Goal: Task Accomplishment & Management: Manage account settings

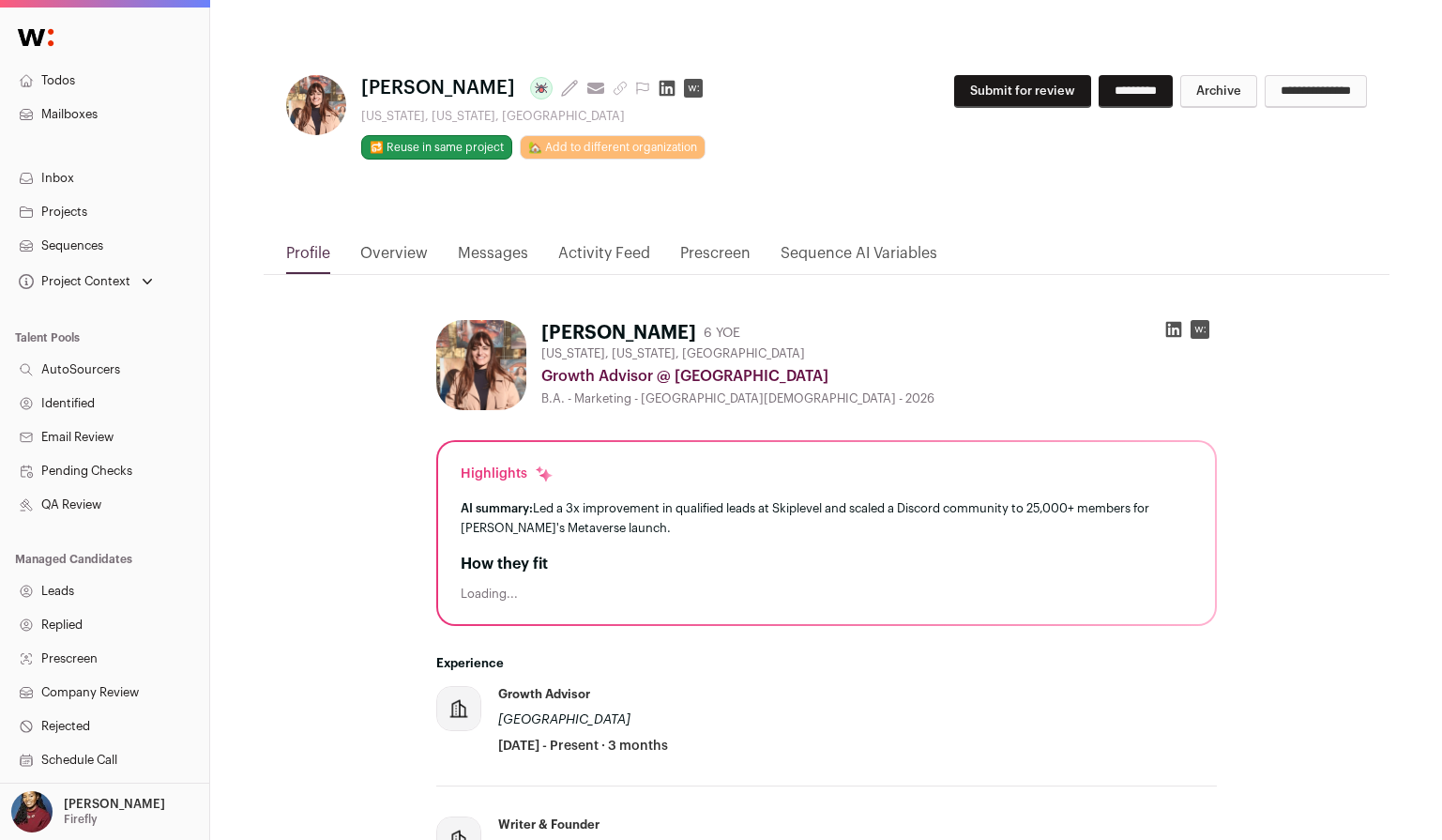
drag, startPoint x: 640, startPoint y: 330, endPoint x: 520, endPoint y: 328, distance: 120.0
click at [520, 328] on div "Laura Baick 6 YOE New York, New York, United States Growth Advisor @ Eir Resort…" at bounding box center [826, 365] width 780 height 90
copy div "Laura Baick"
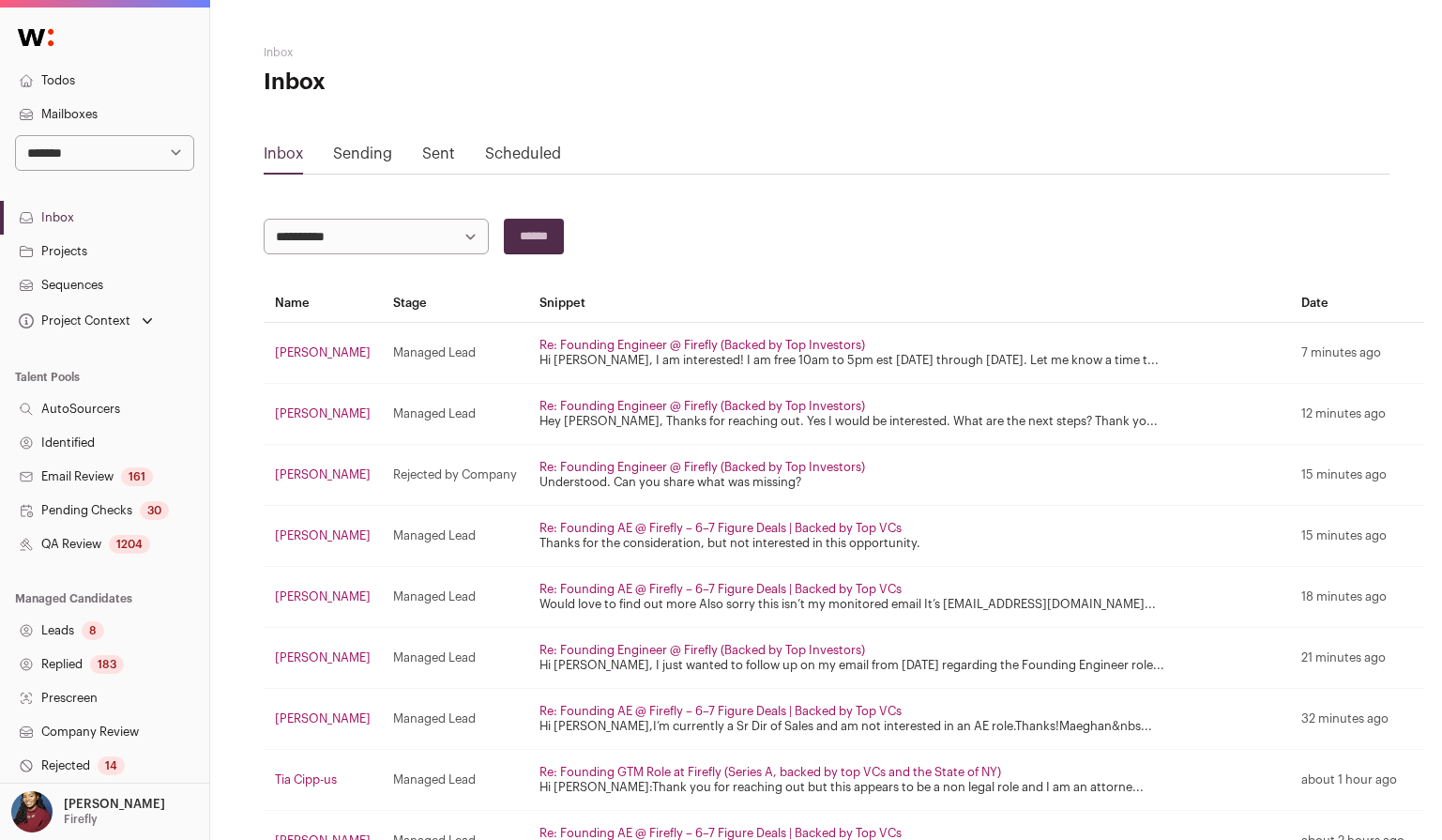
click at [163, 158] on select "**********" at bounding box center [104, 153] width 179 height 35
select select "*****"
click at [15, 135] on select "**********" at bounding box center [104, 153] width 179 height 35
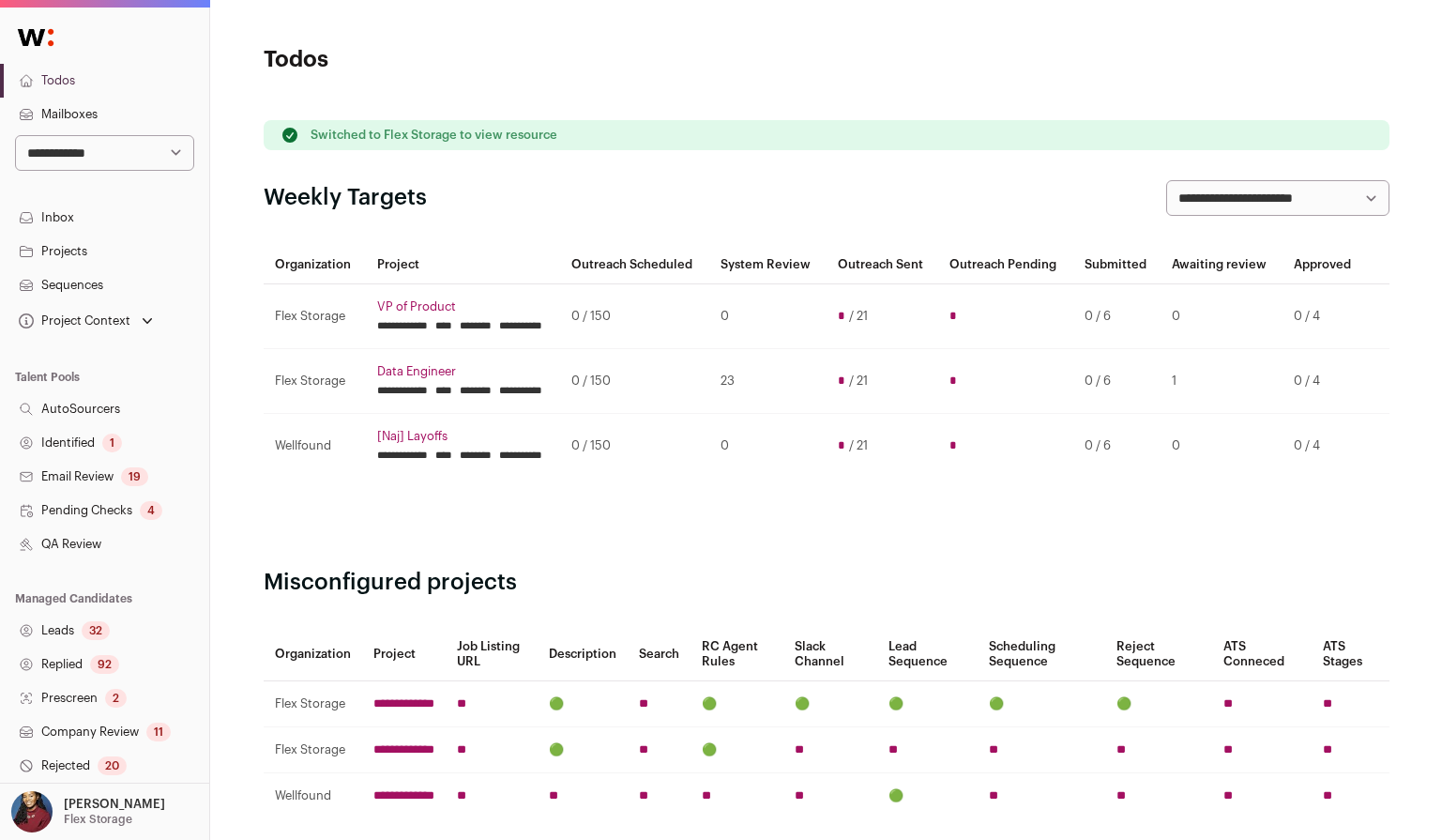
click at [138, 153] on select "**********" at bounding box center [104, 153] width 179 height 35
select select "*****"
click at [15, 135] on select "**********" at bounding box center [104, 153] width 179 height 35
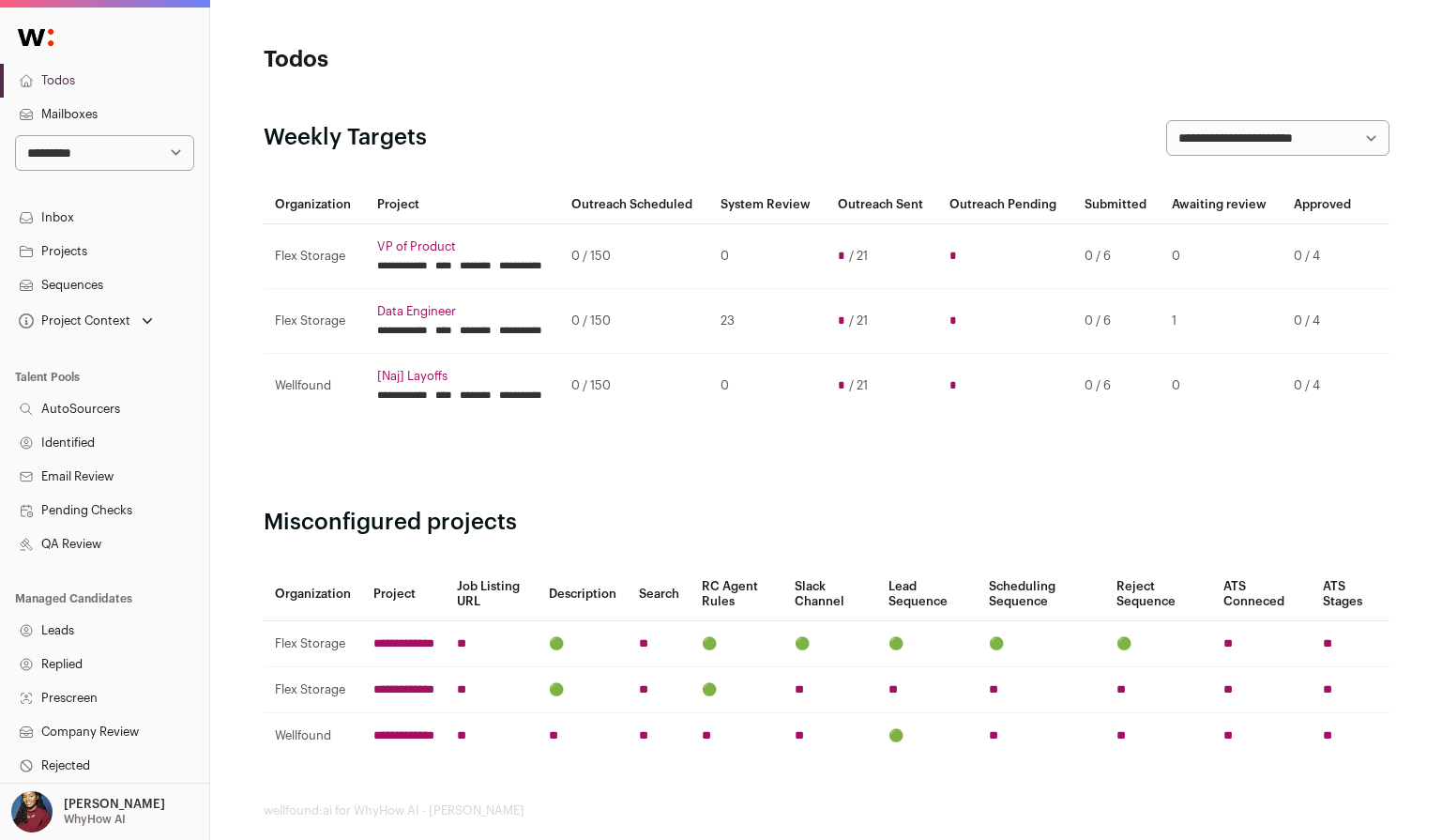
click at [87, 280] on link "Sequences" at bounding box center [104, 285] width 209 height 33
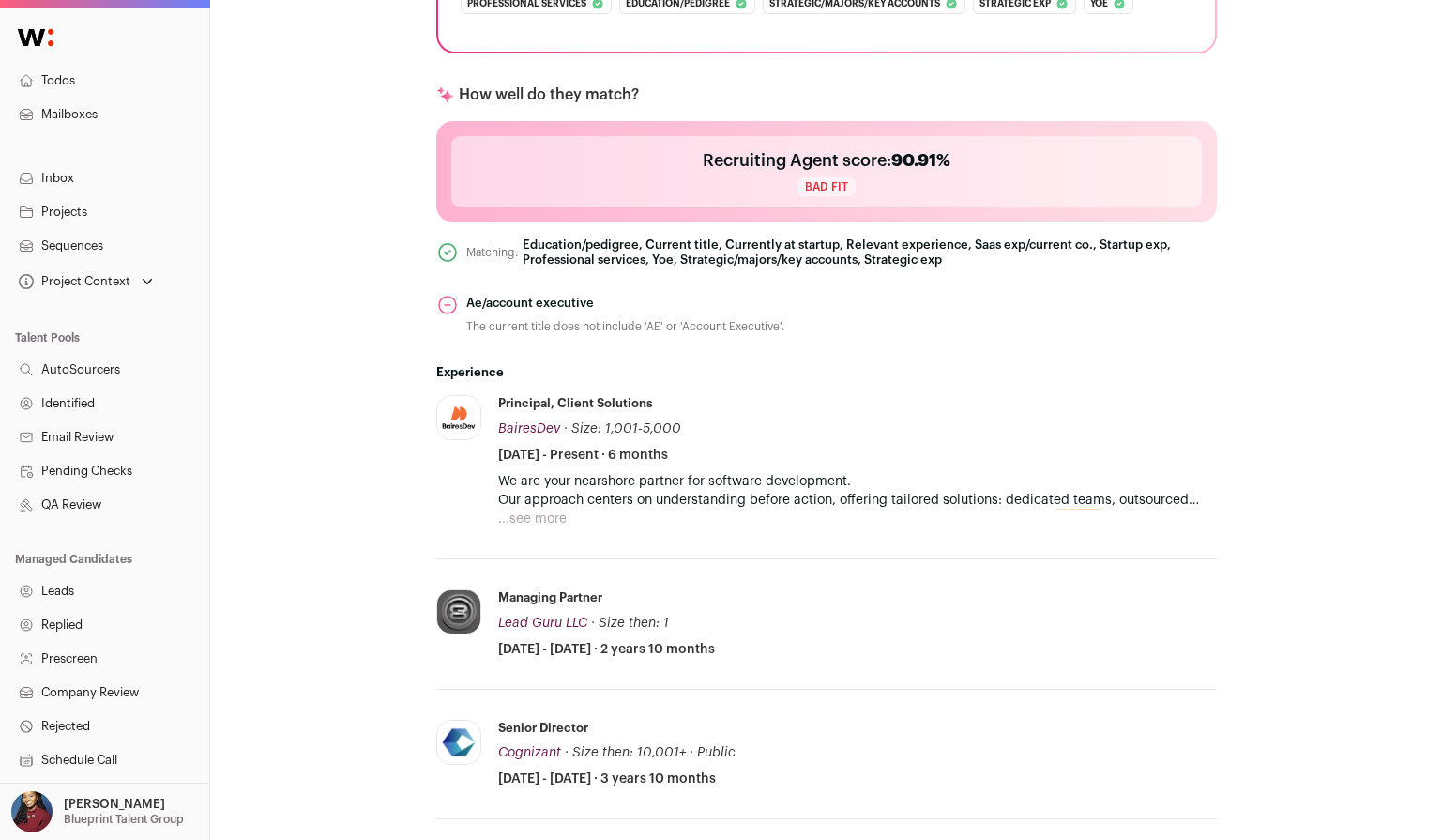
scroll to position [925, 0]
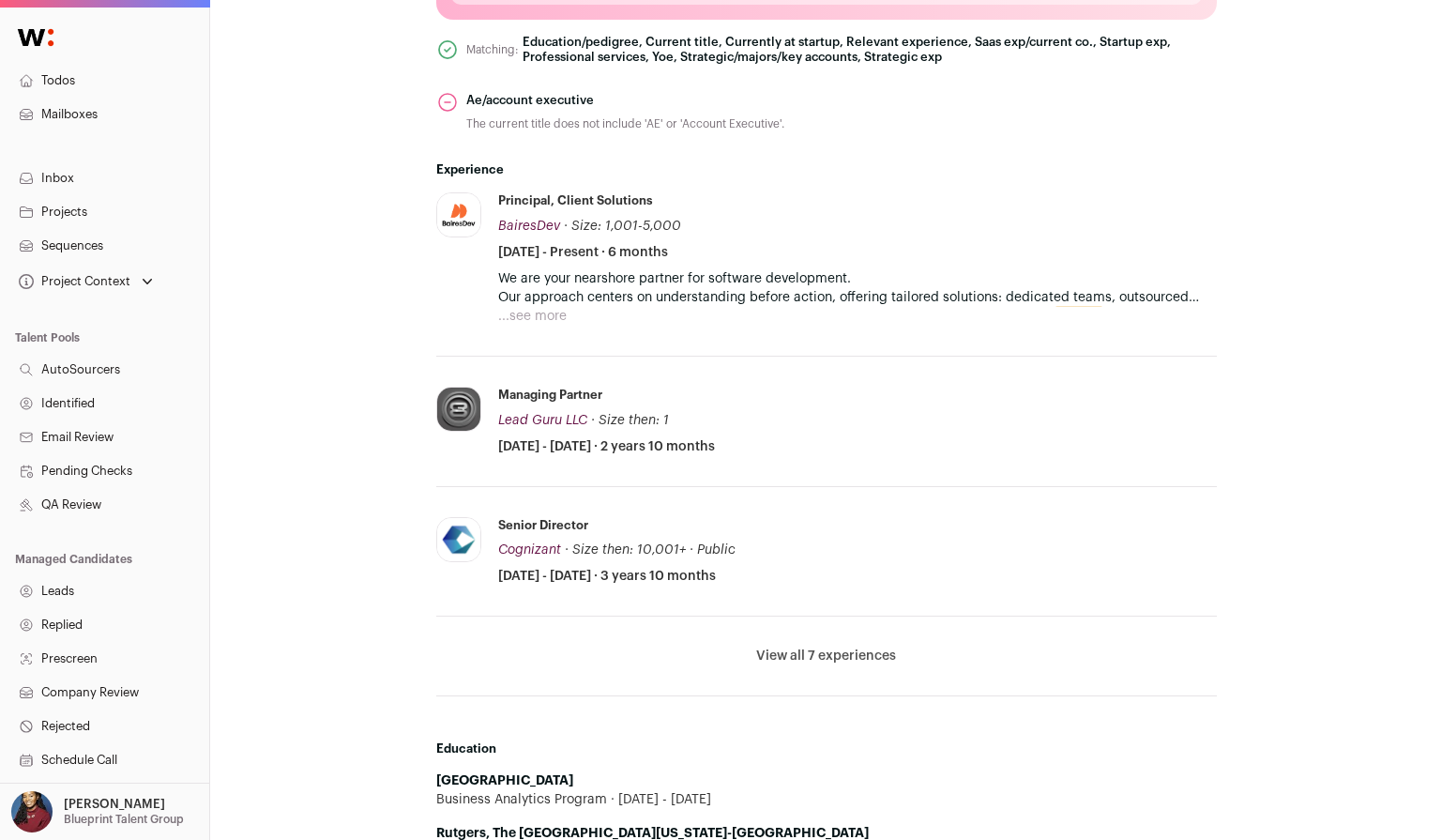
click at [814, 641] on li "View all 7 experiences View less" at bounding box center [826, 656] width 780 height 79
click at [814, 649] on button "View all 7 experiences" at bounding box center [825, 655] width 140 height 19
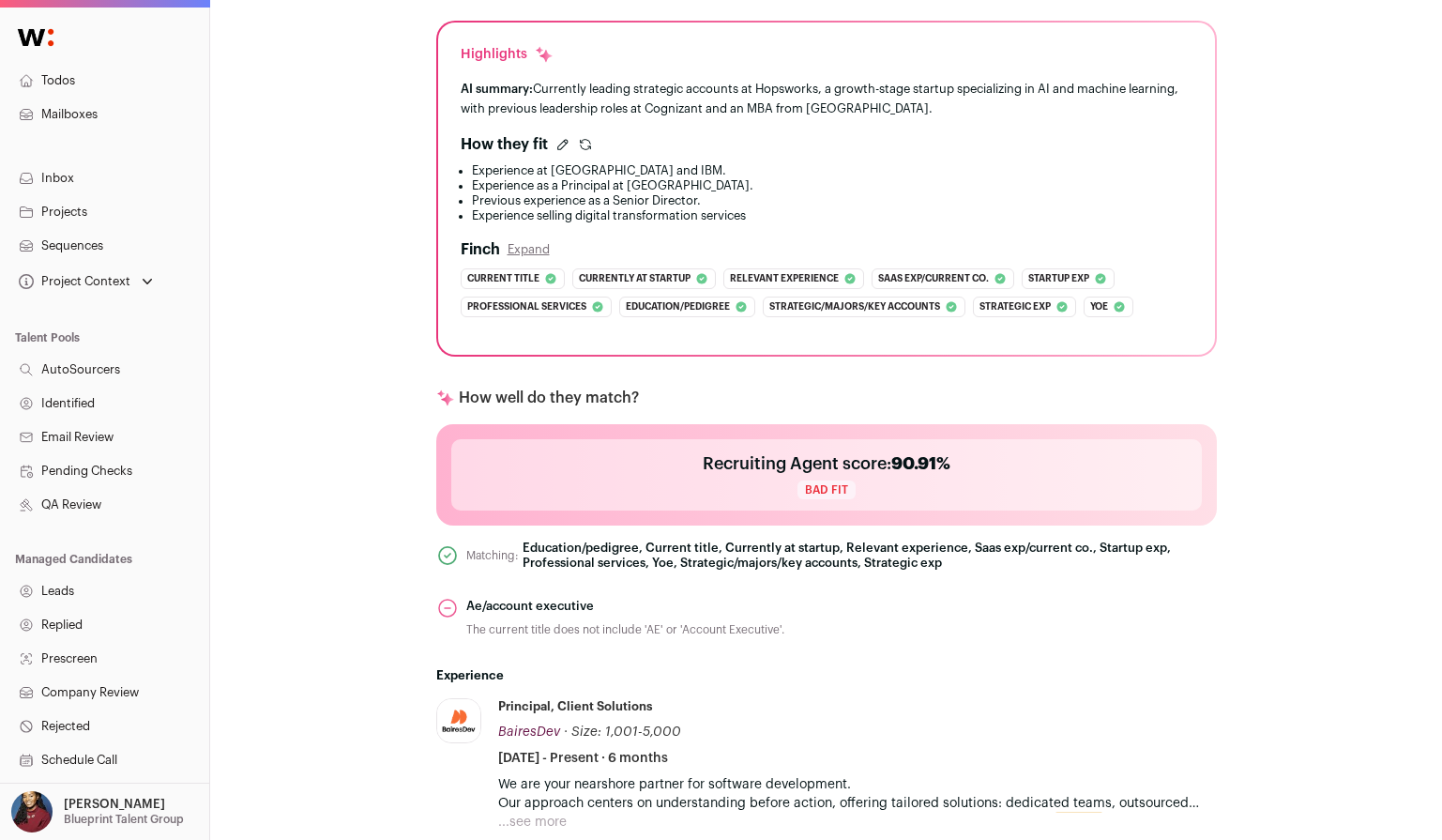
scroll to position [833, 0]
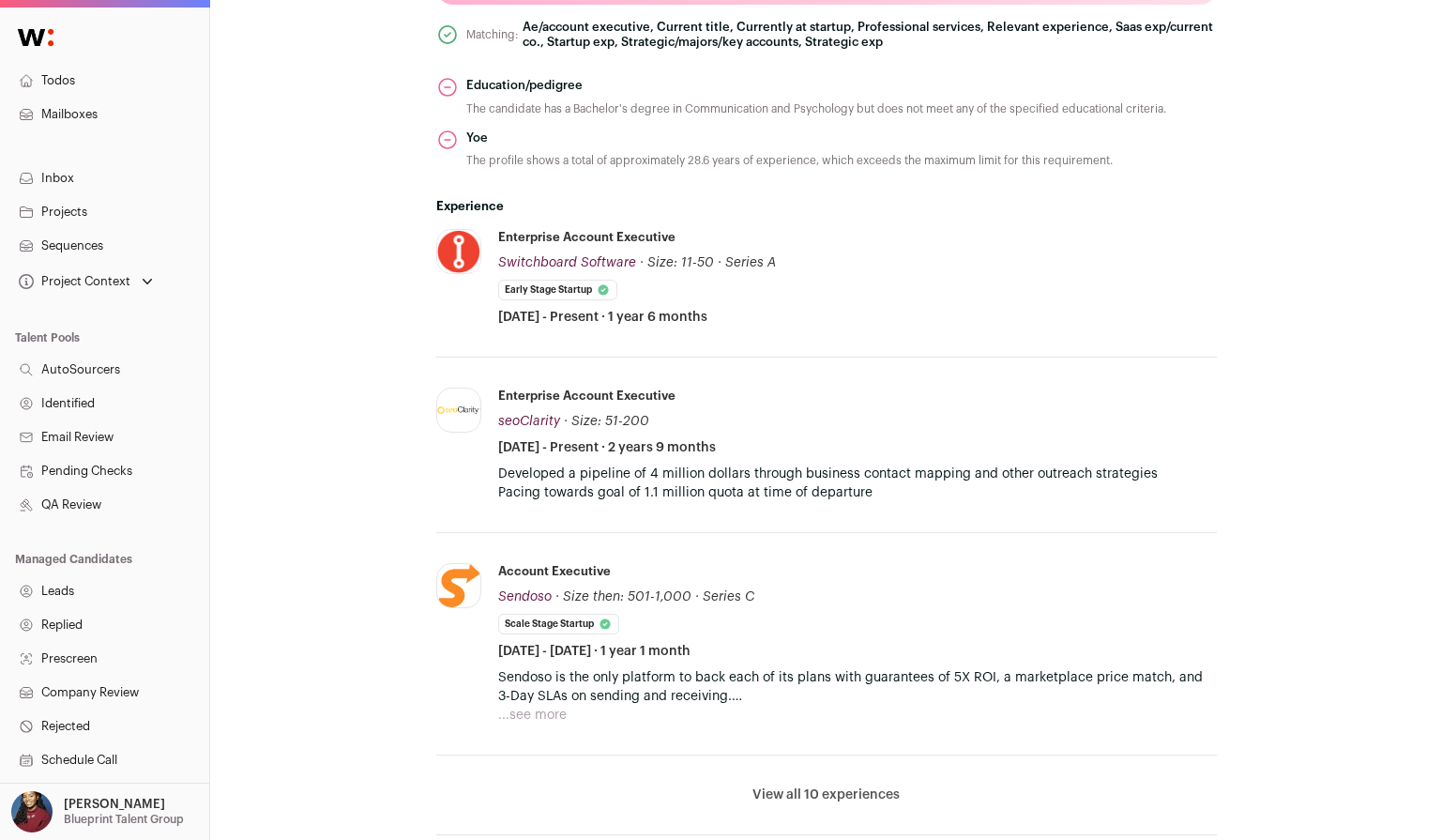
scroll to position [927, 0]
click at [812, 792] on button "View all 10 experiences" at bounding box center [826, 792] width 147 height 19
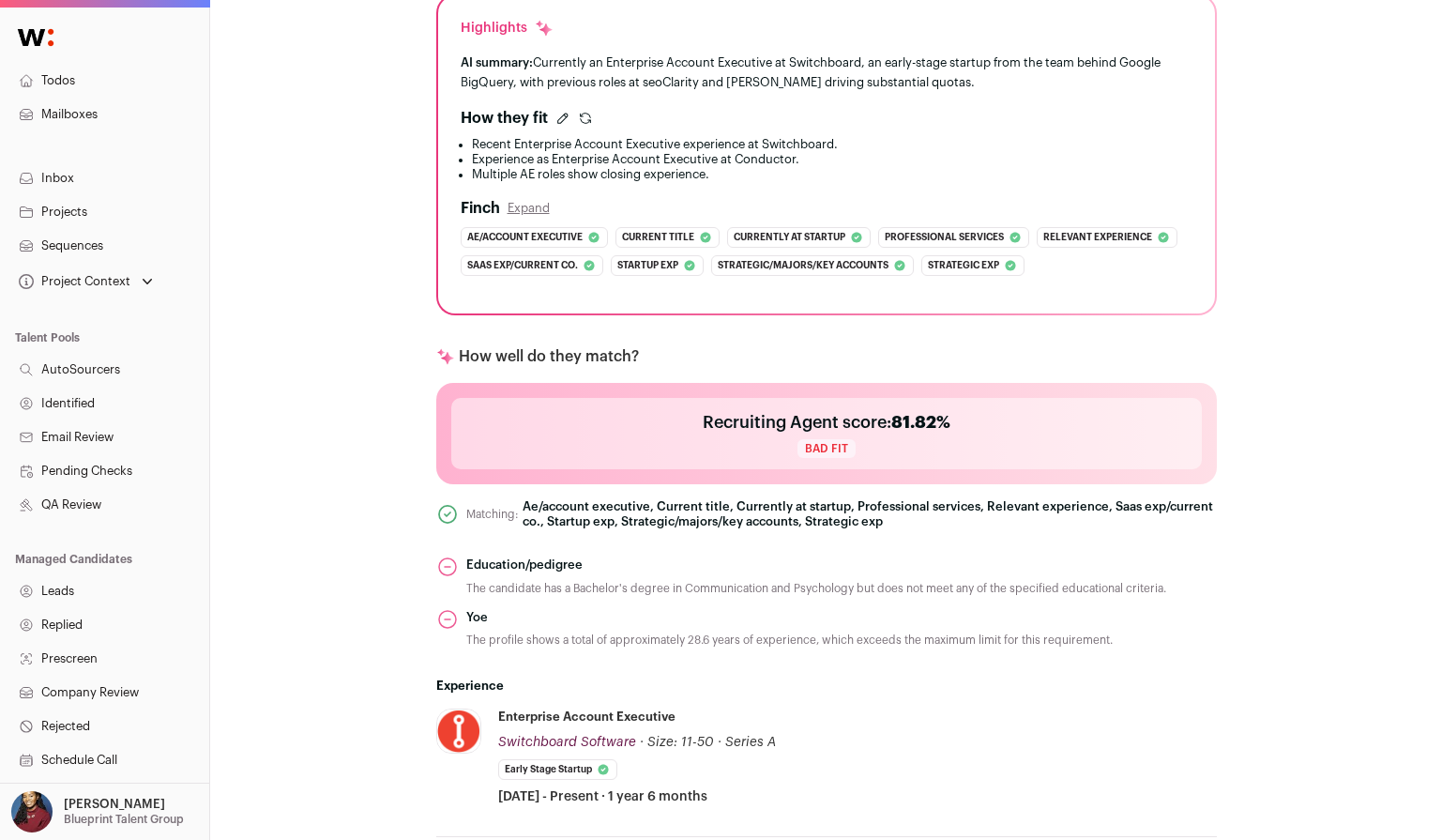
scroll to position [311, 0]
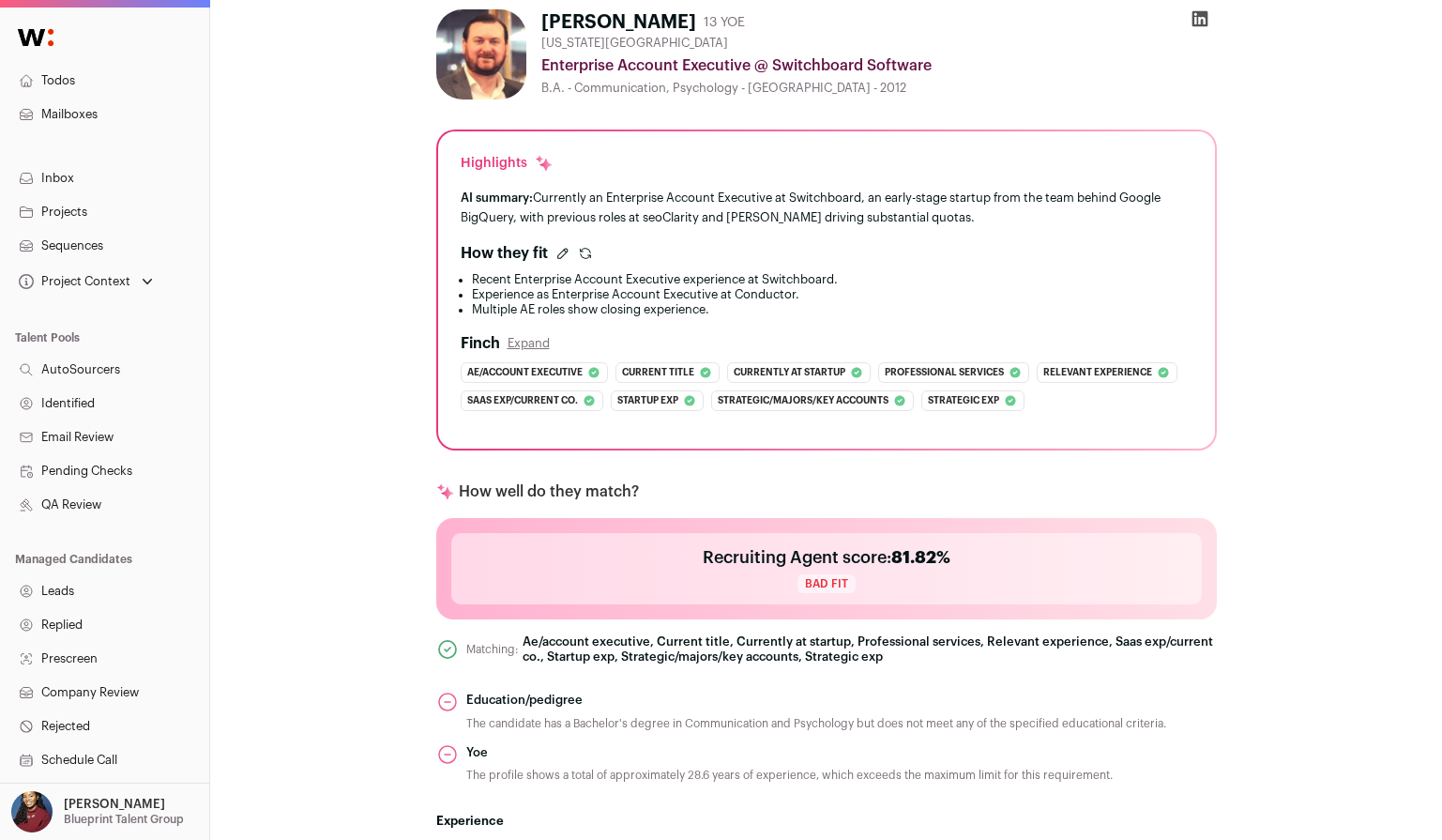
click at [584, 254] on icon "submit" at bounding box center [585, 253] width 15 height 15
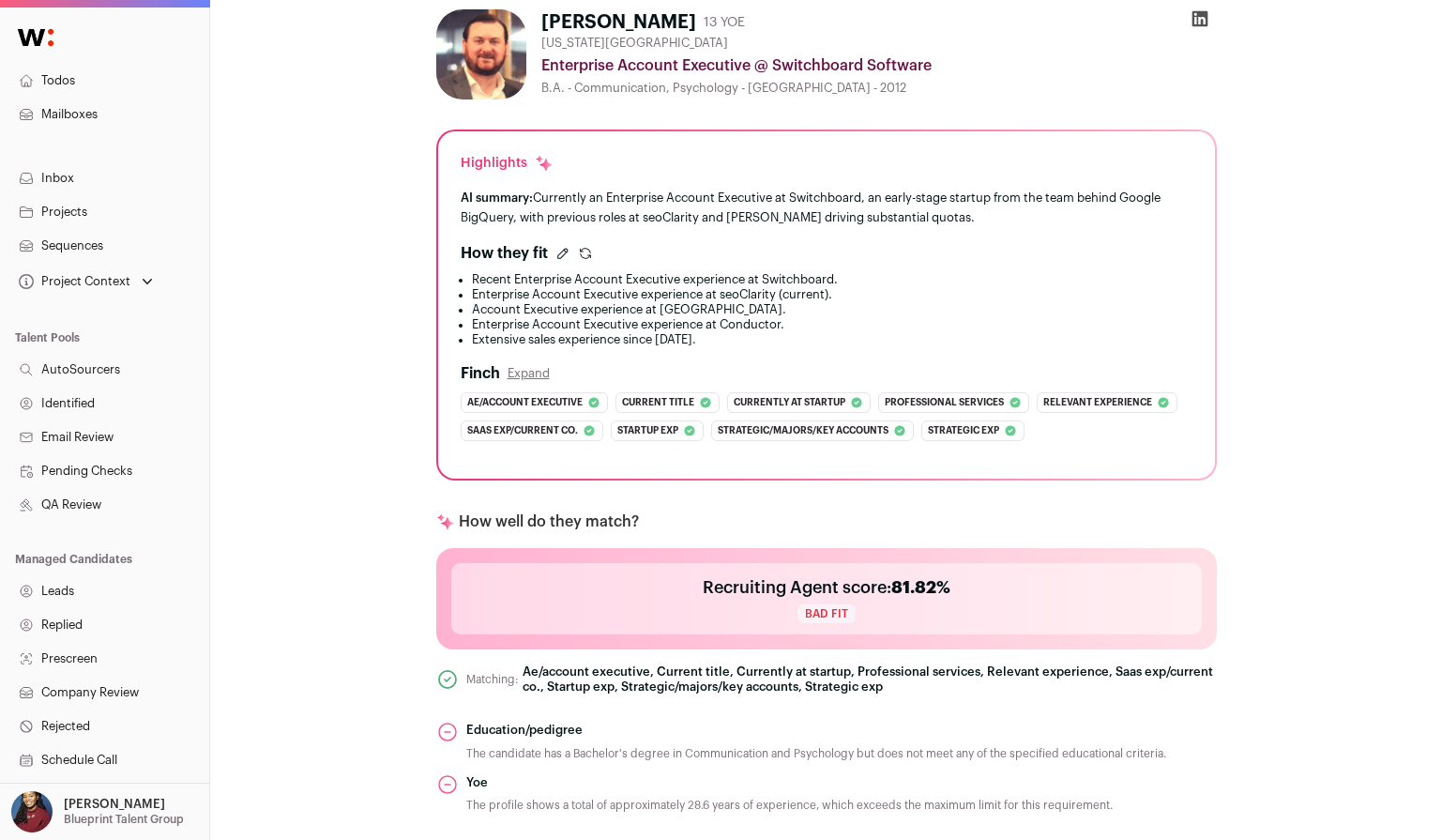
click at [581, 256] on icon "submit" at bounding box center [585, 253] width 15 height 15
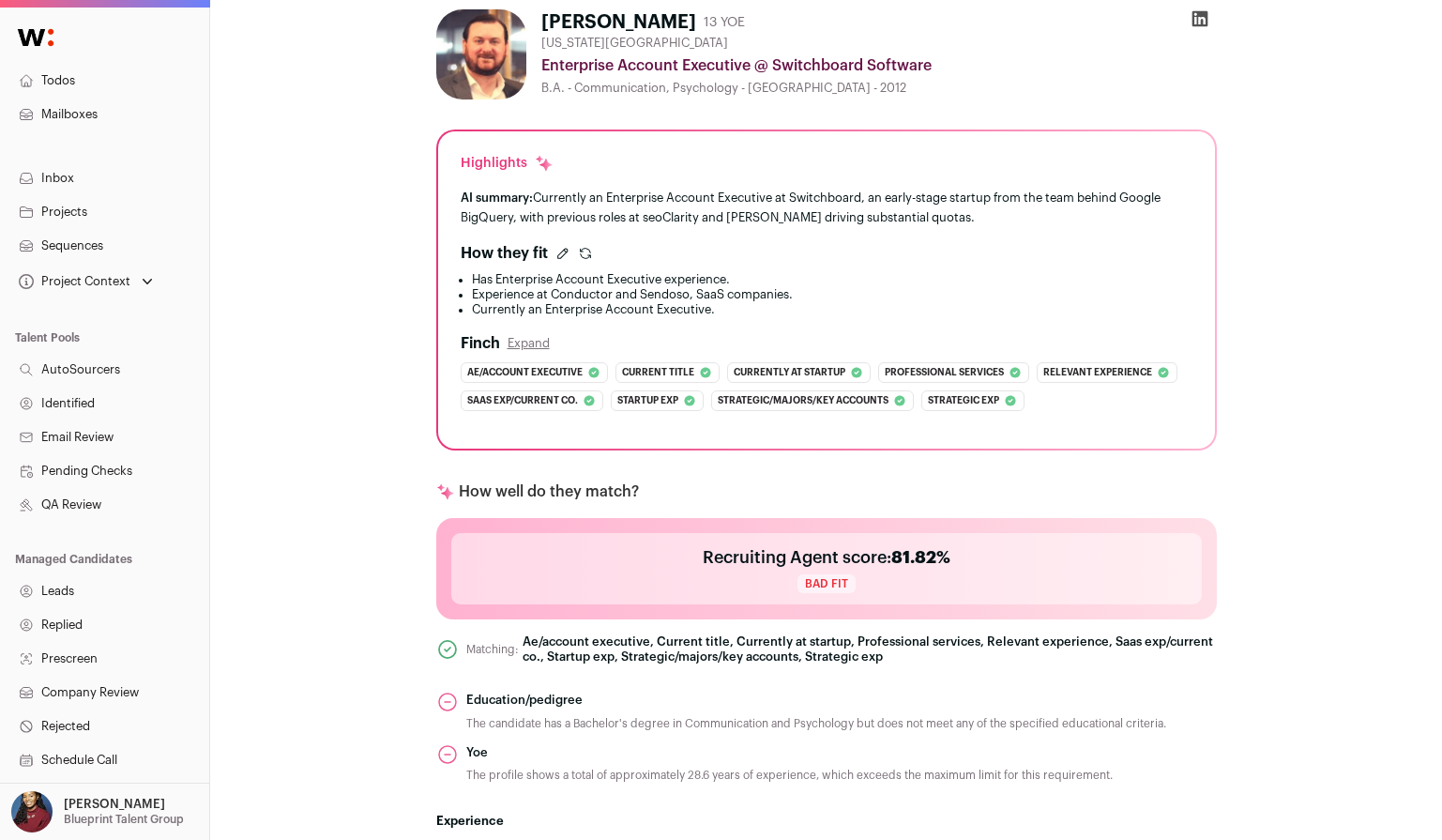
click at [585, 251] on icon "submit" at bounding box center [585, 253] width 15 height 15
click at [580, 255] on icon "submit" at bounding box center [585, 253] width 15 height 15
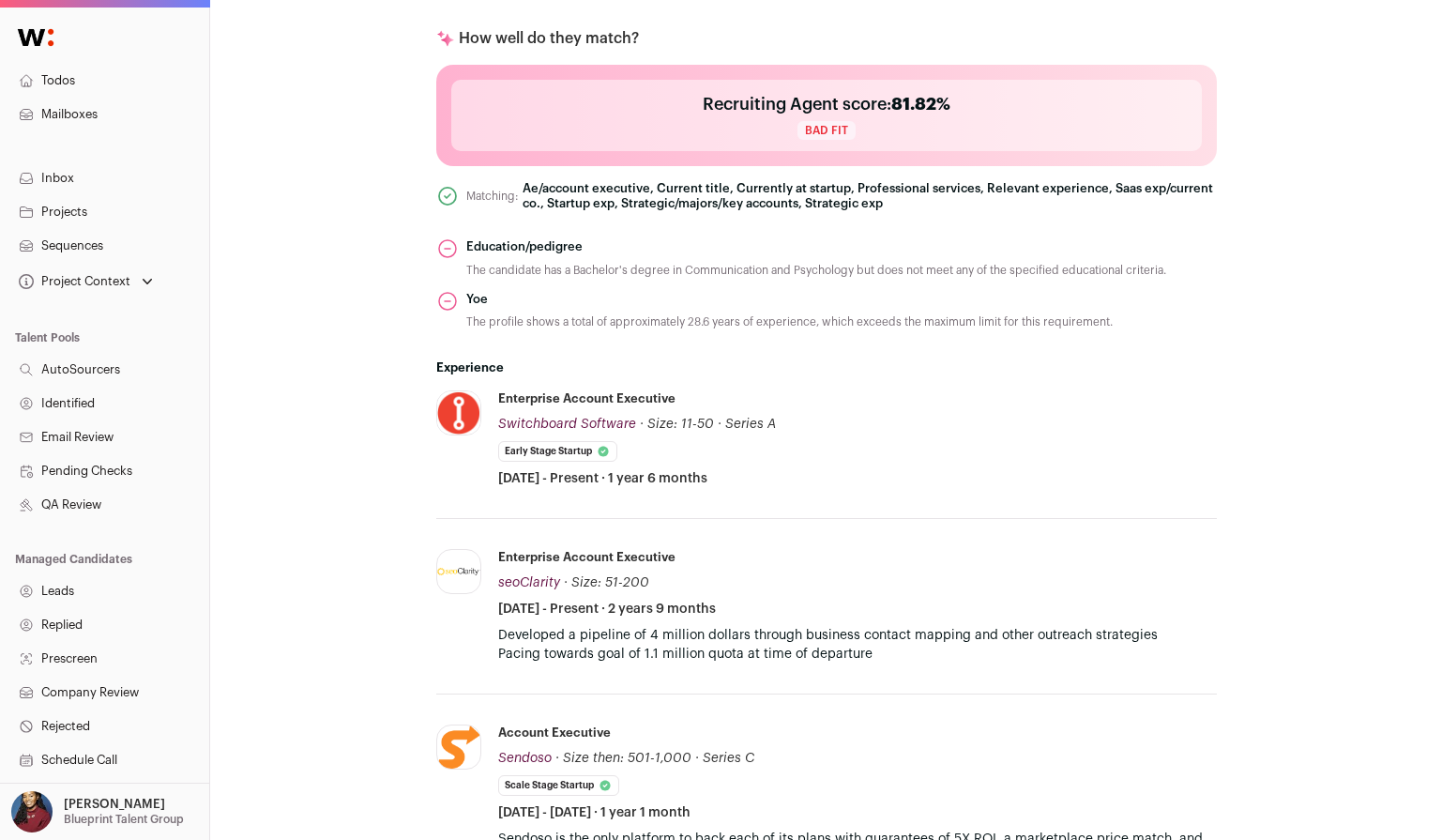
scroll to position [259, 0]
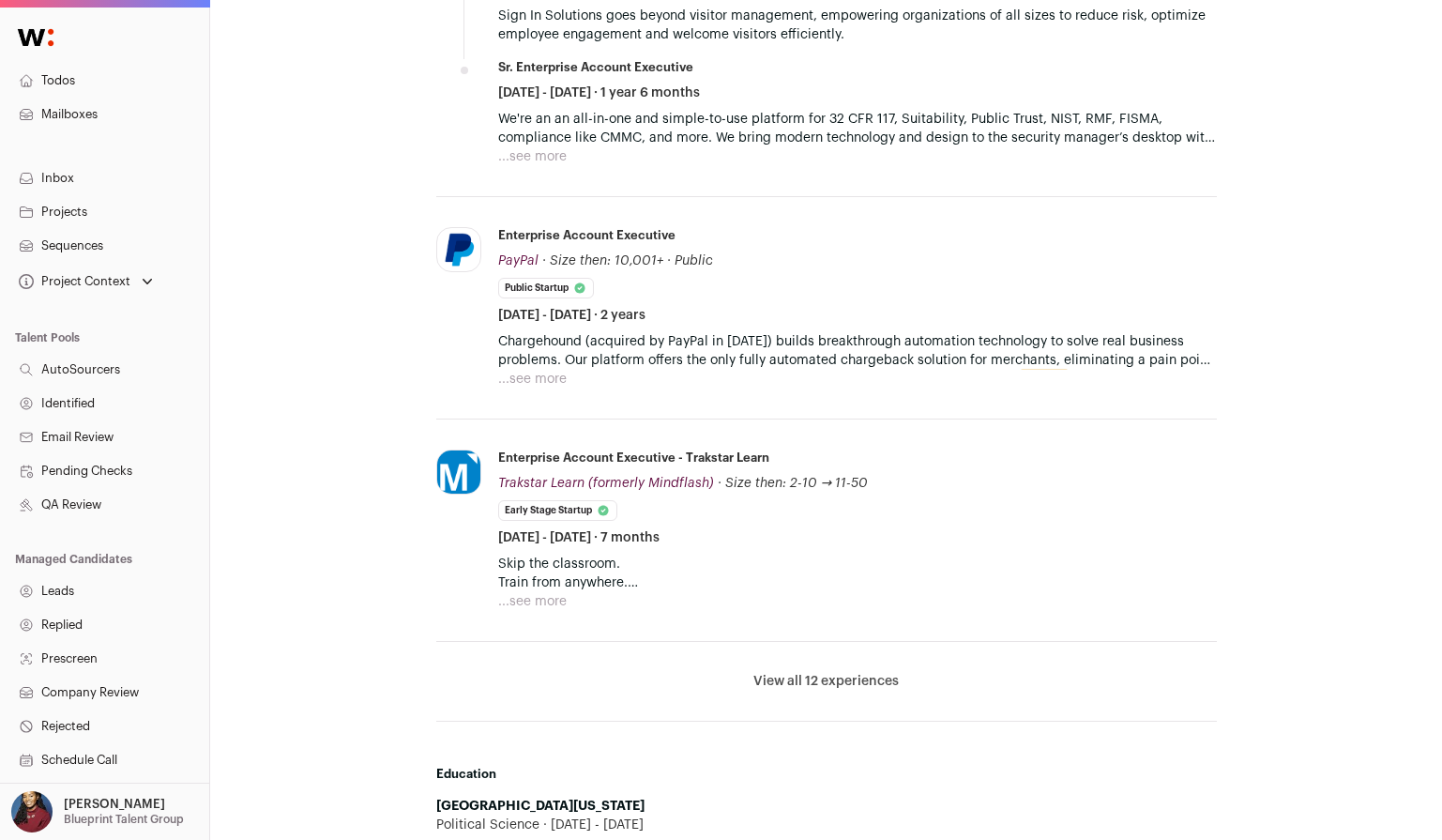
scroll to position [967, 0]
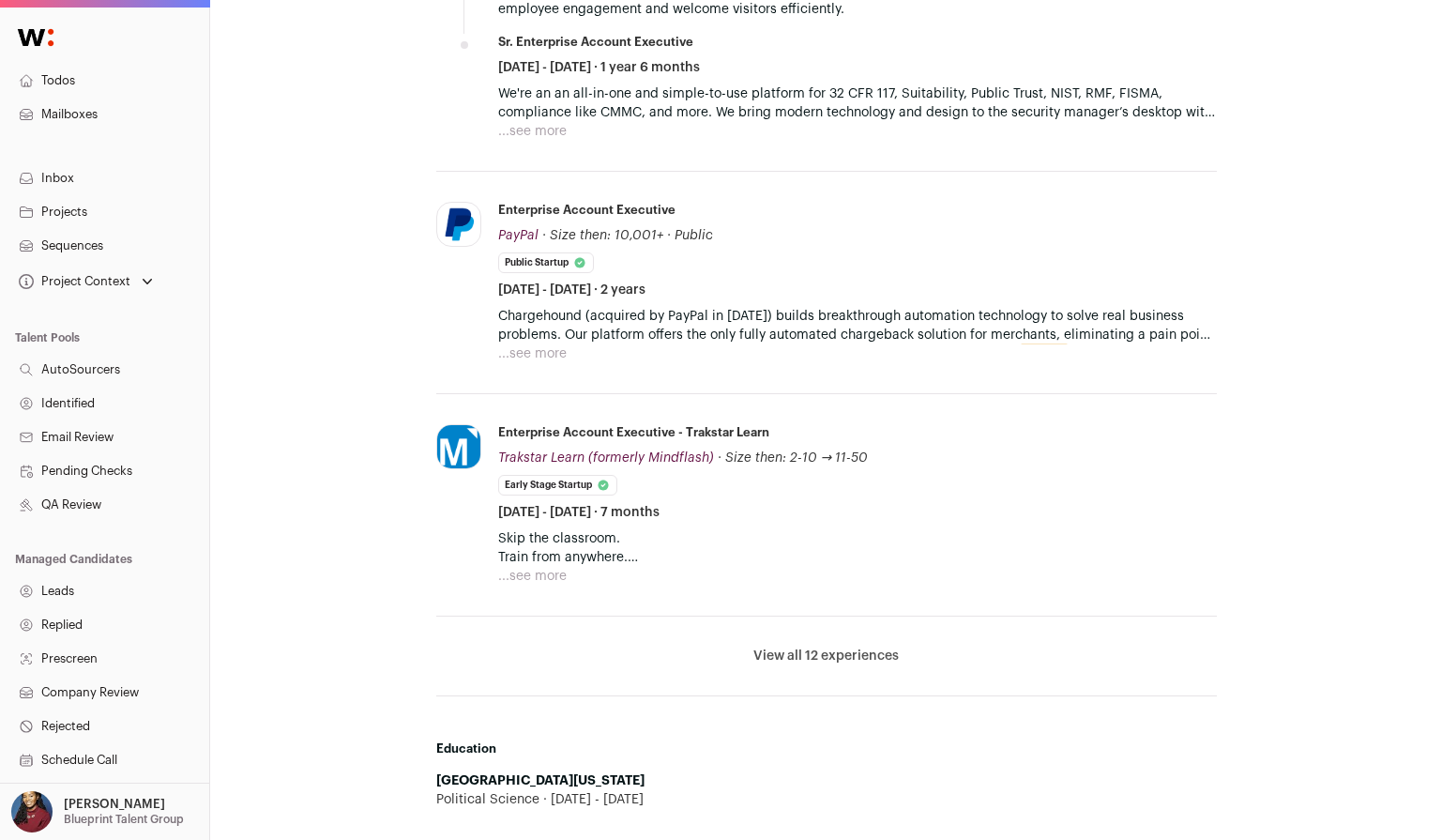
click at [873, 655] on button "View all 12 experiences" at bounding box center [826, 655] width 145 height 19
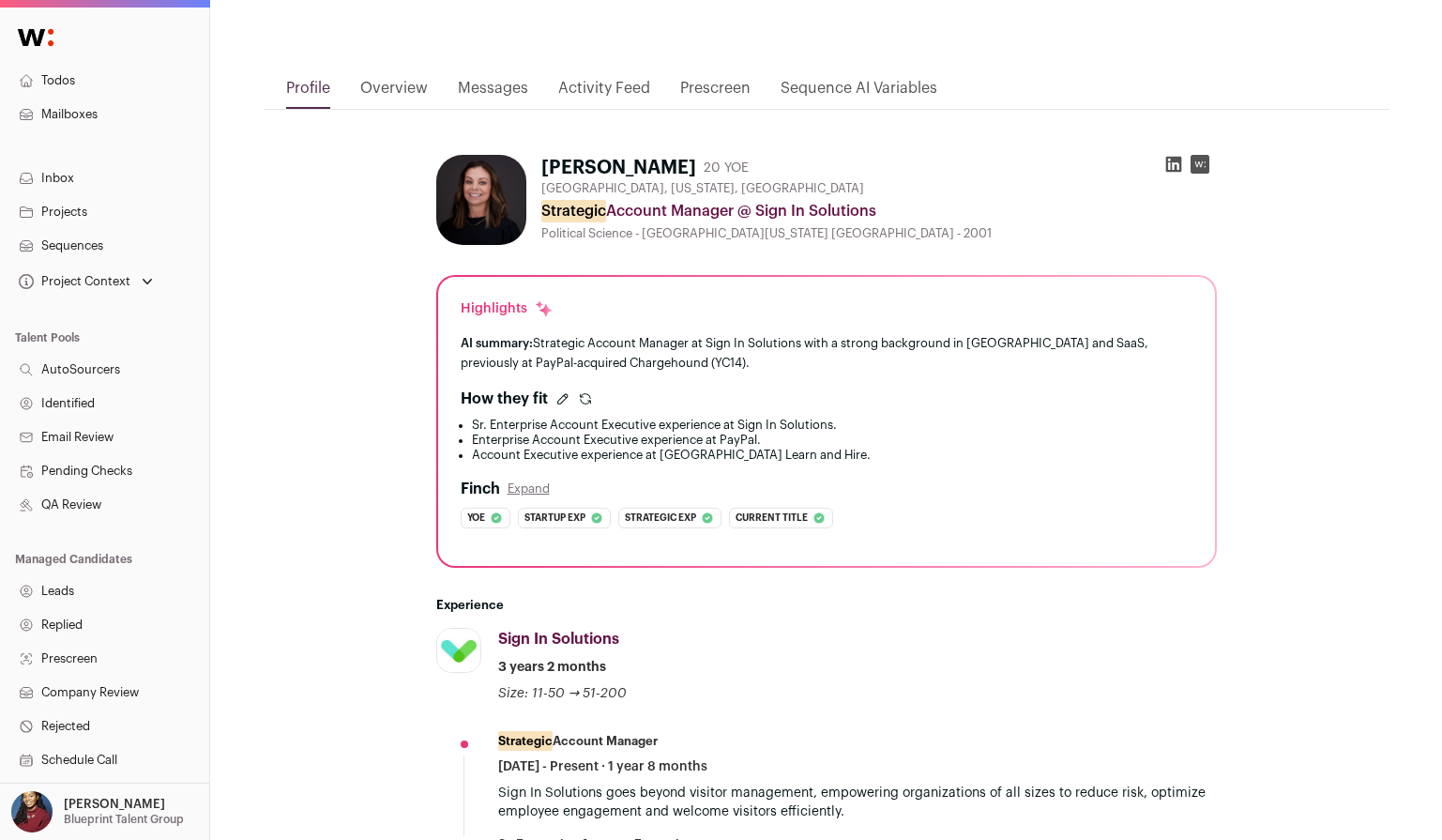
scroll to position [163, 0]
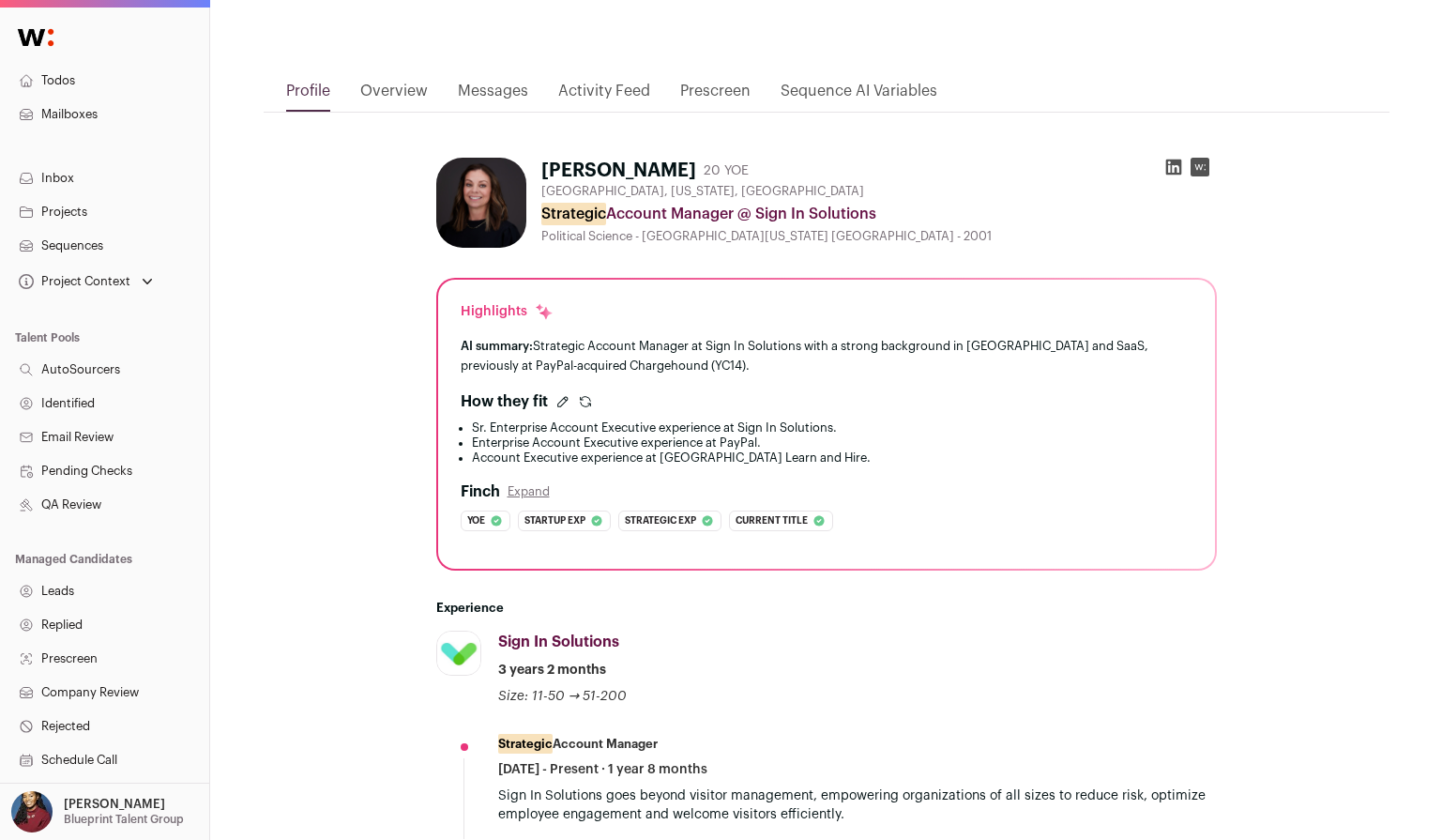
click at [574, 459] on li "Account Executive experience at Trakstar Learn and Hire." at bounding box center [831, 457] width 721 height 15
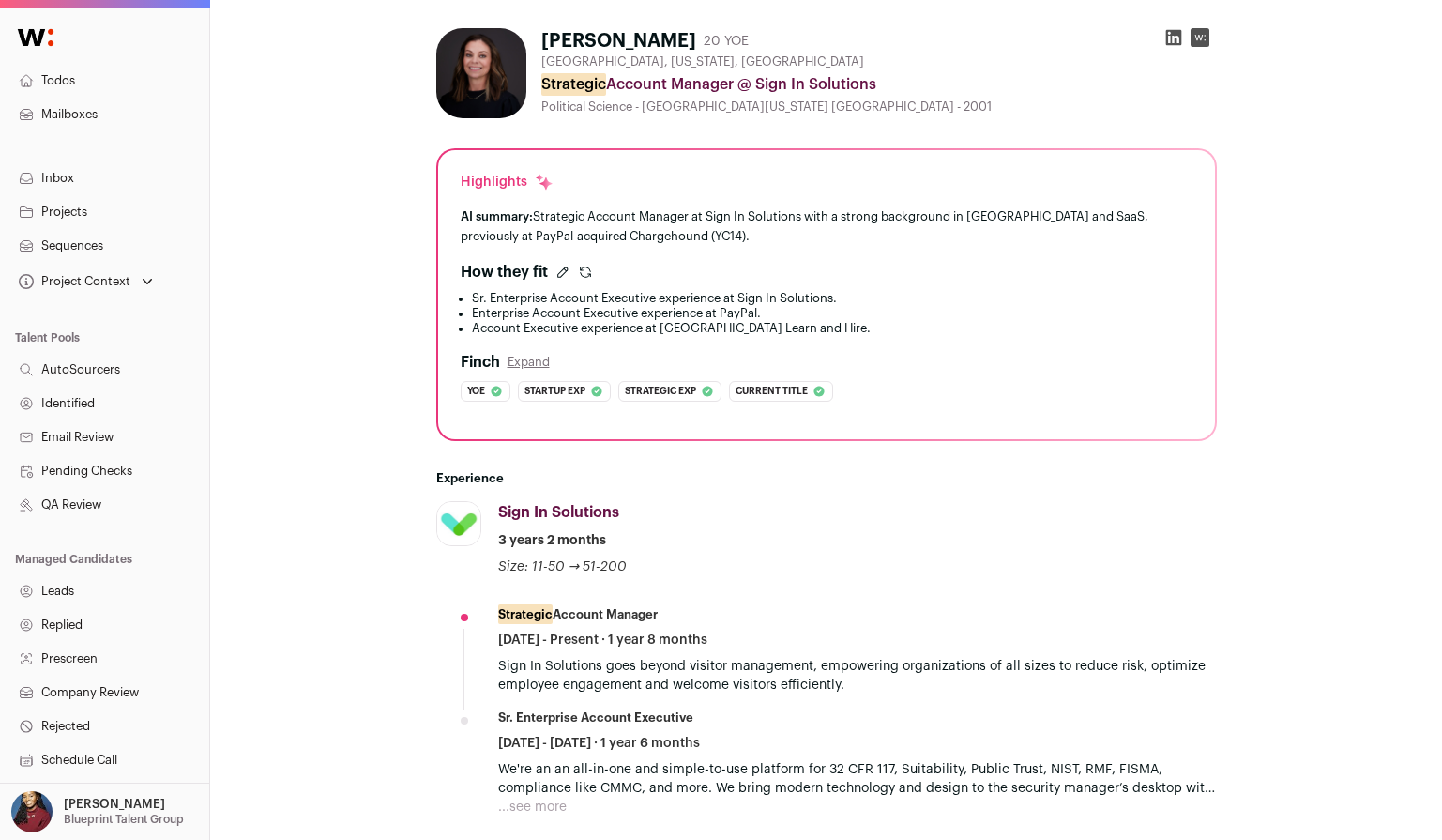
scroll to position [577, 0]
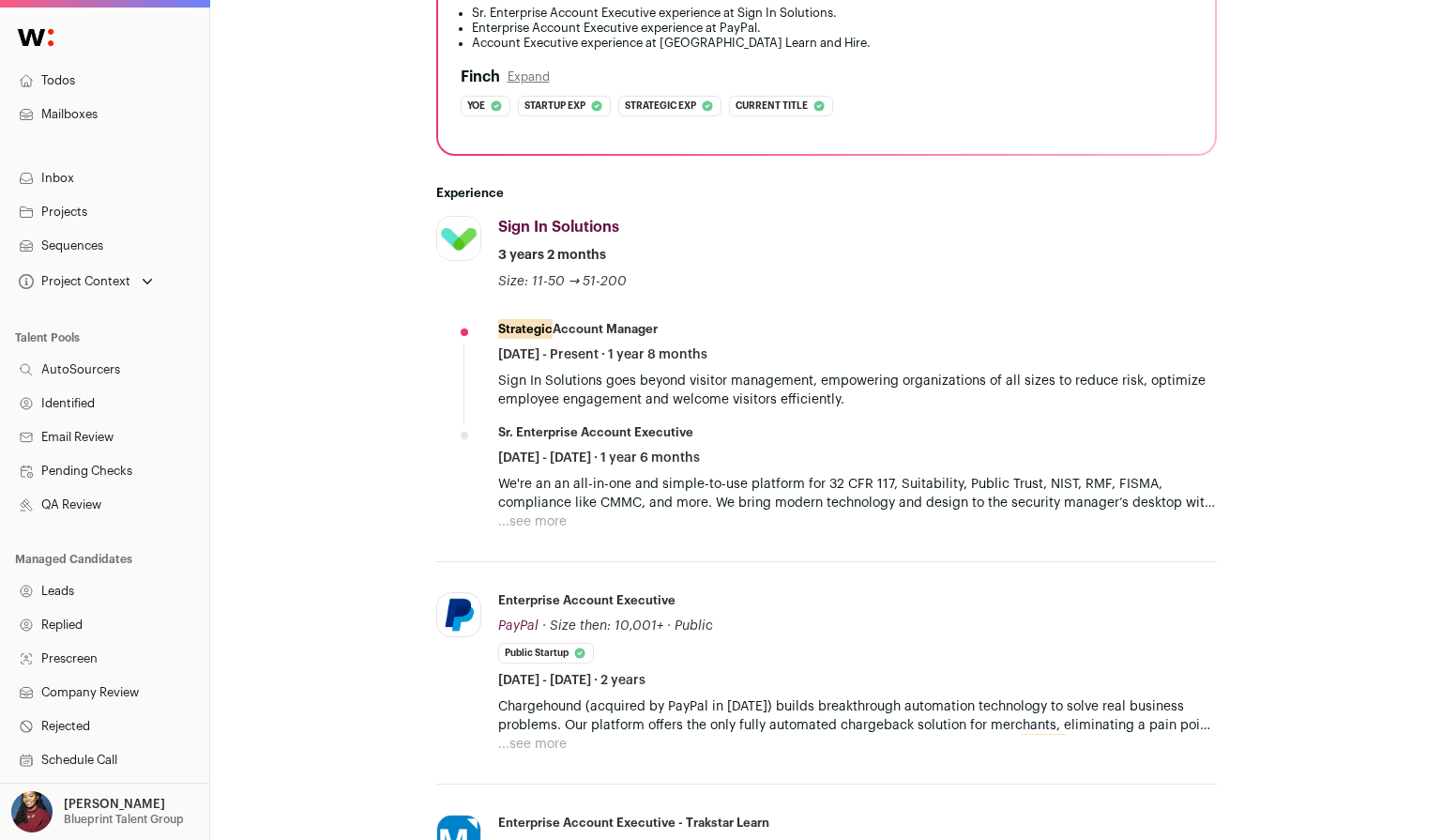
click at [547, 524] on button "...see more" at bounding box center [532, 521] width 69 height 19
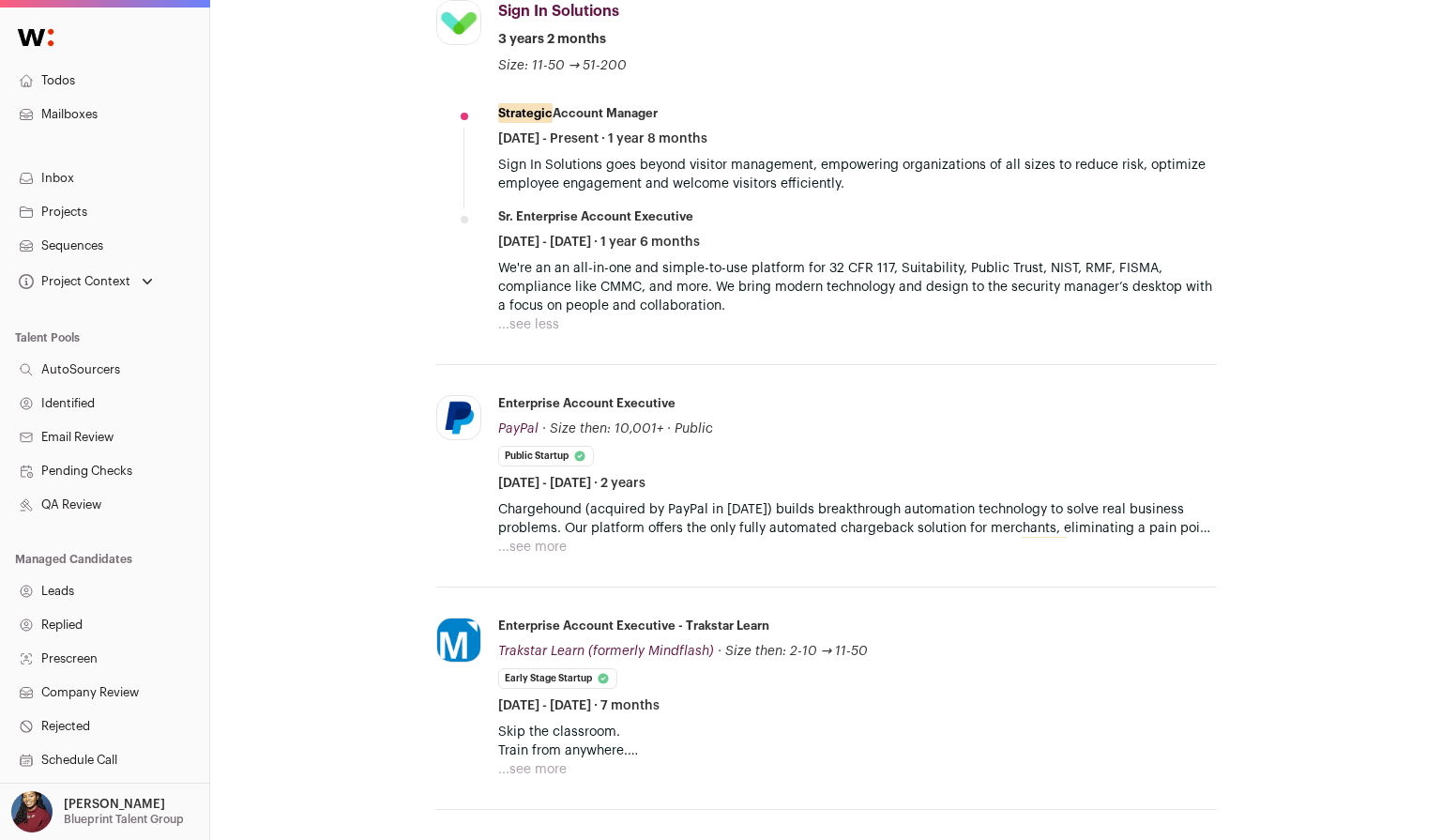
scroll to position [796, 0]
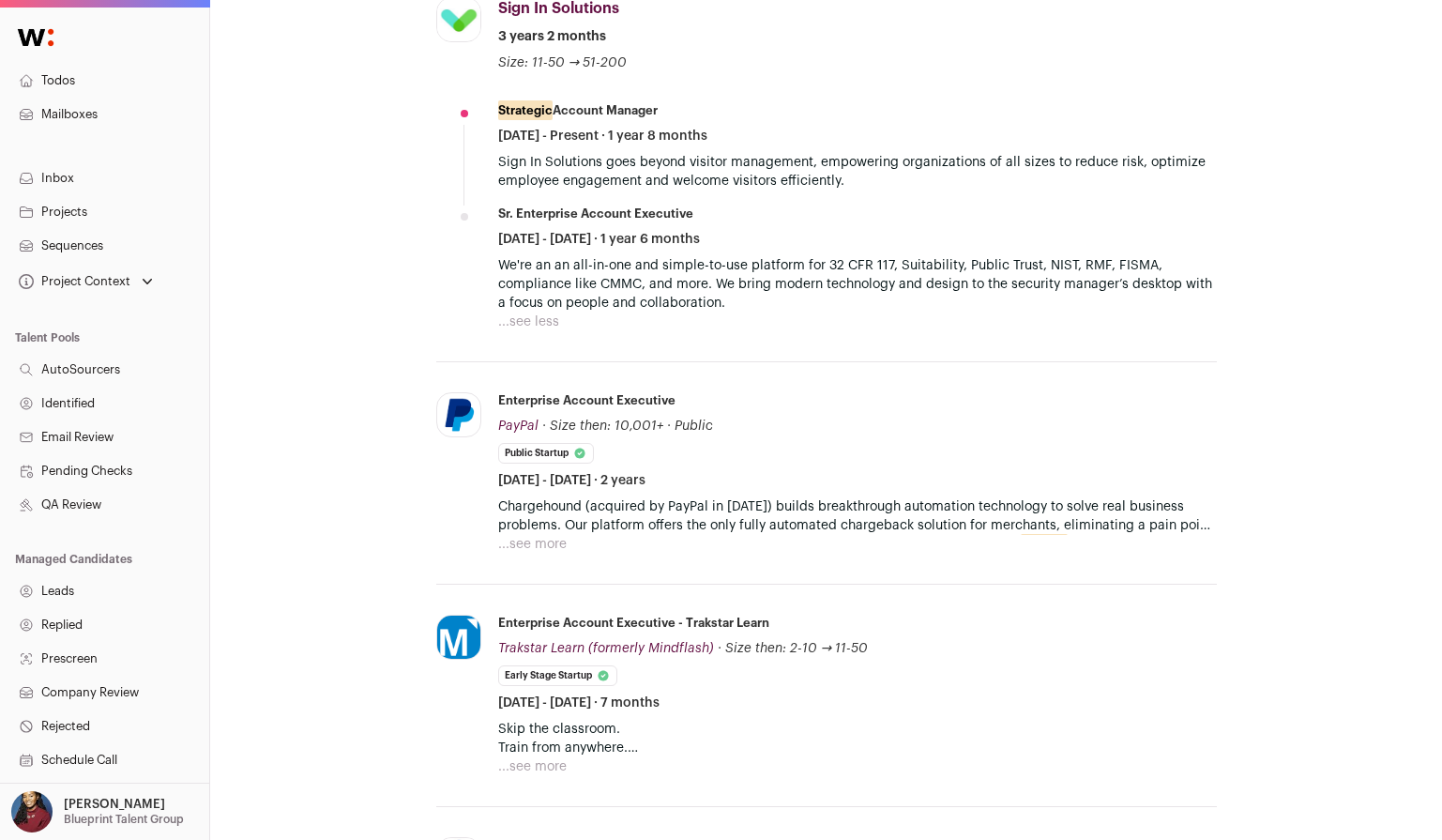
click at [560, 535] on button "...see more" at bounding box center [532, 544] width 69 height 19
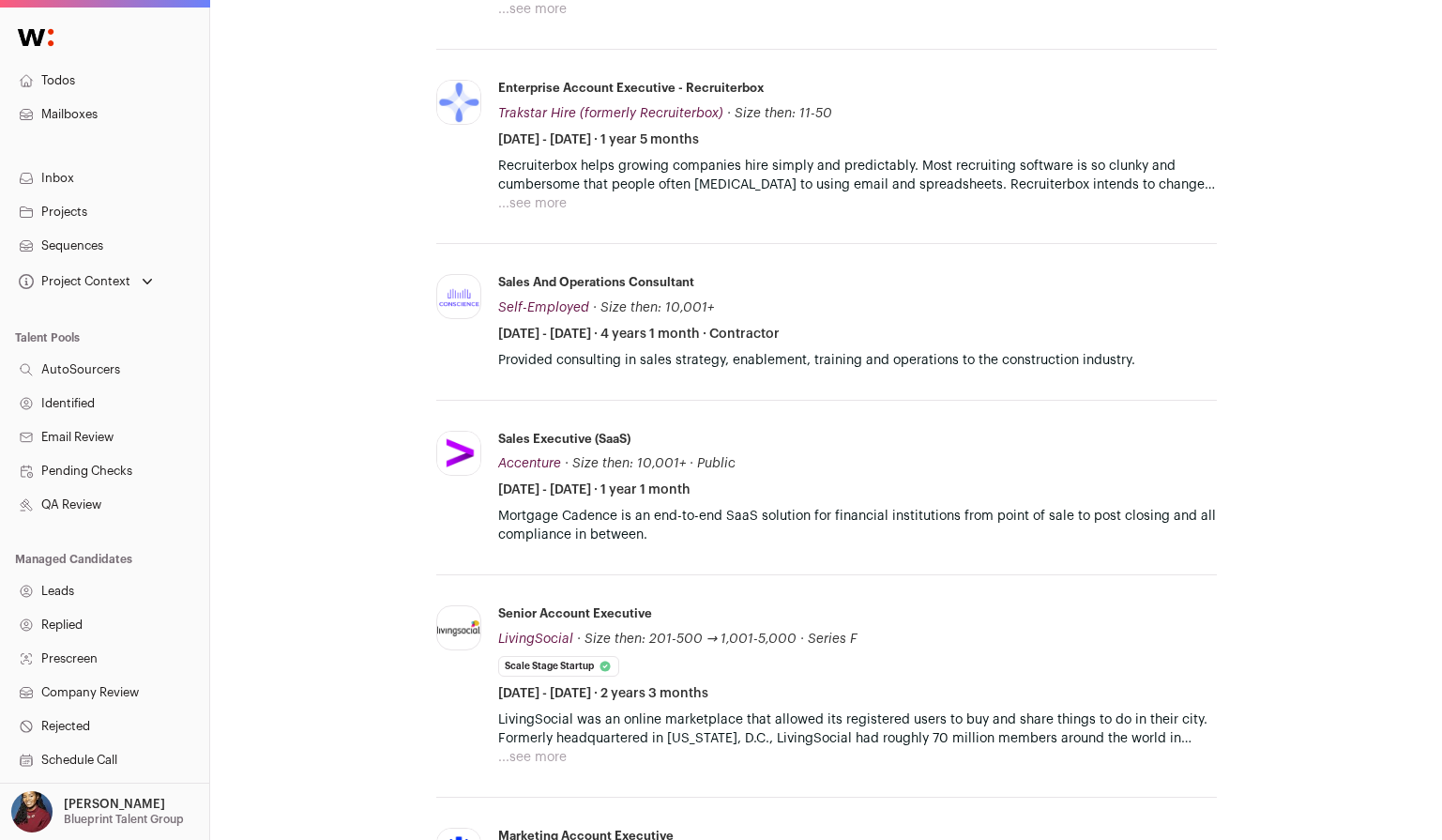
scroll to position [1631, 0]
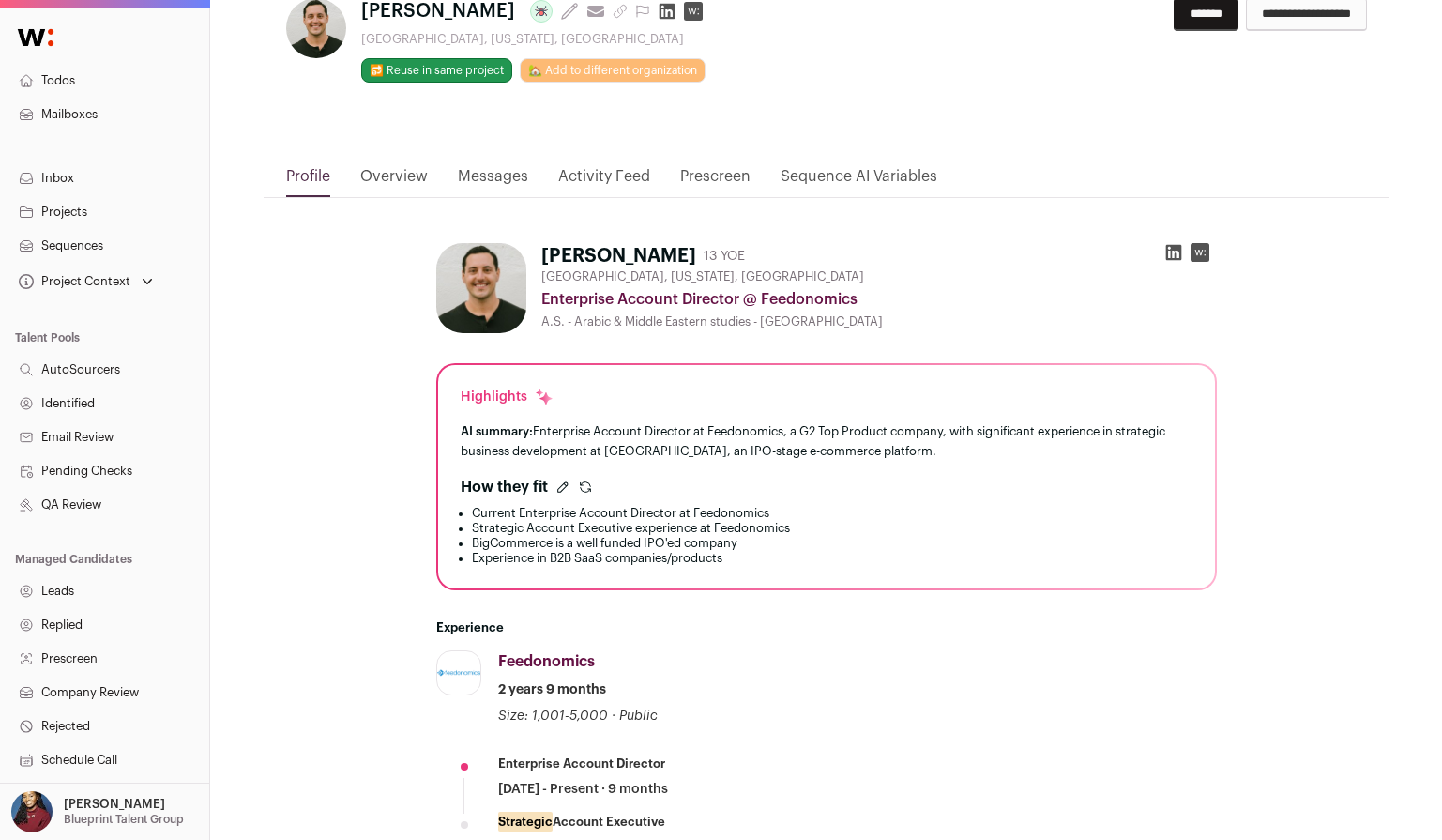
scroll to position [42, 0]
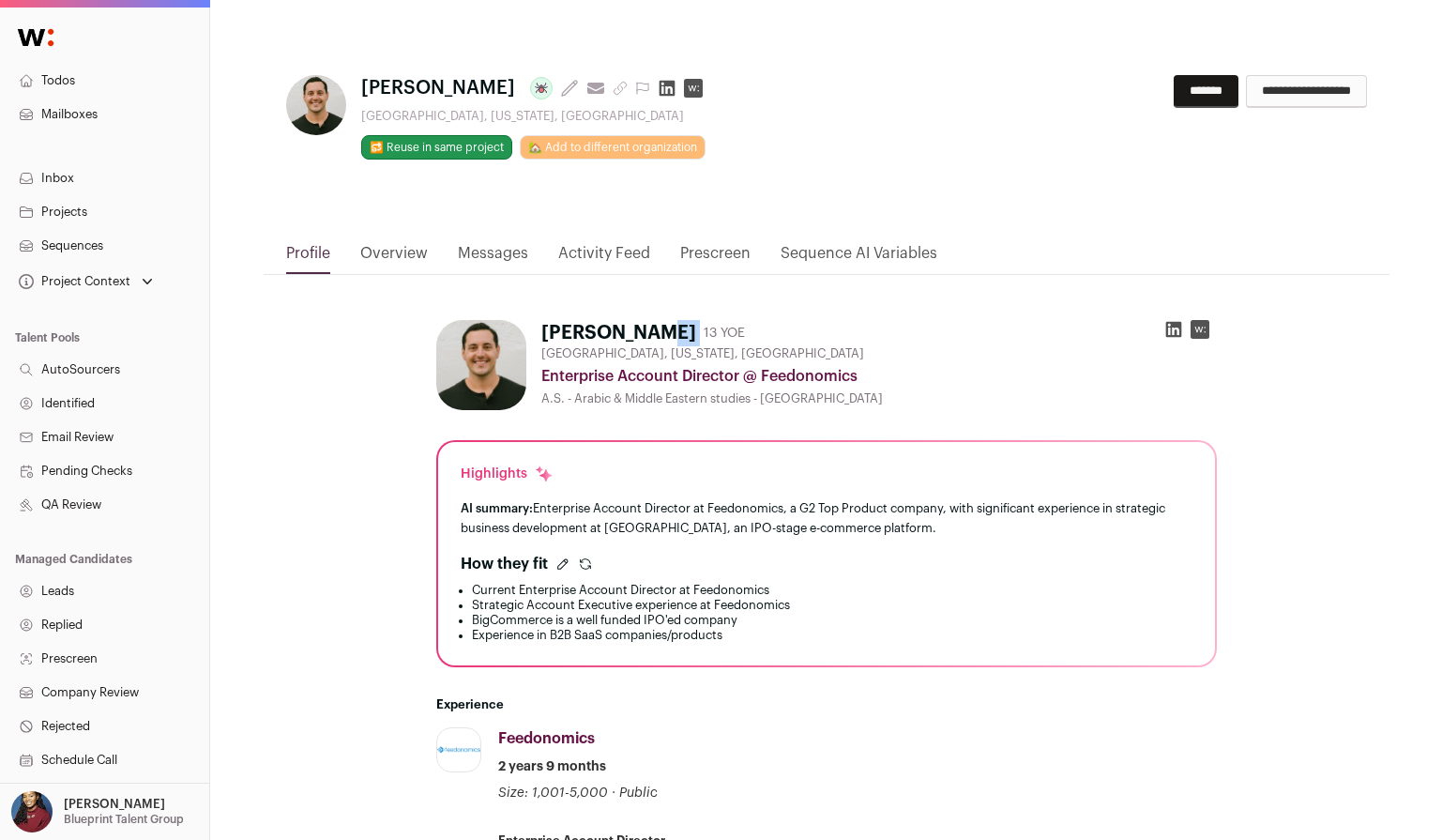
drag, startPoint x: 535, startPoint y: 328, endPoint x: 663, endPoint y: 329, distance: 128.0
click at [665, 329] on div "Philip Joseph 13 YOE Austin, Texas, United States Enterprise Account Director @…" at bounding box center [826, 365] width 780 height 90
copy div "Philip Joseph"
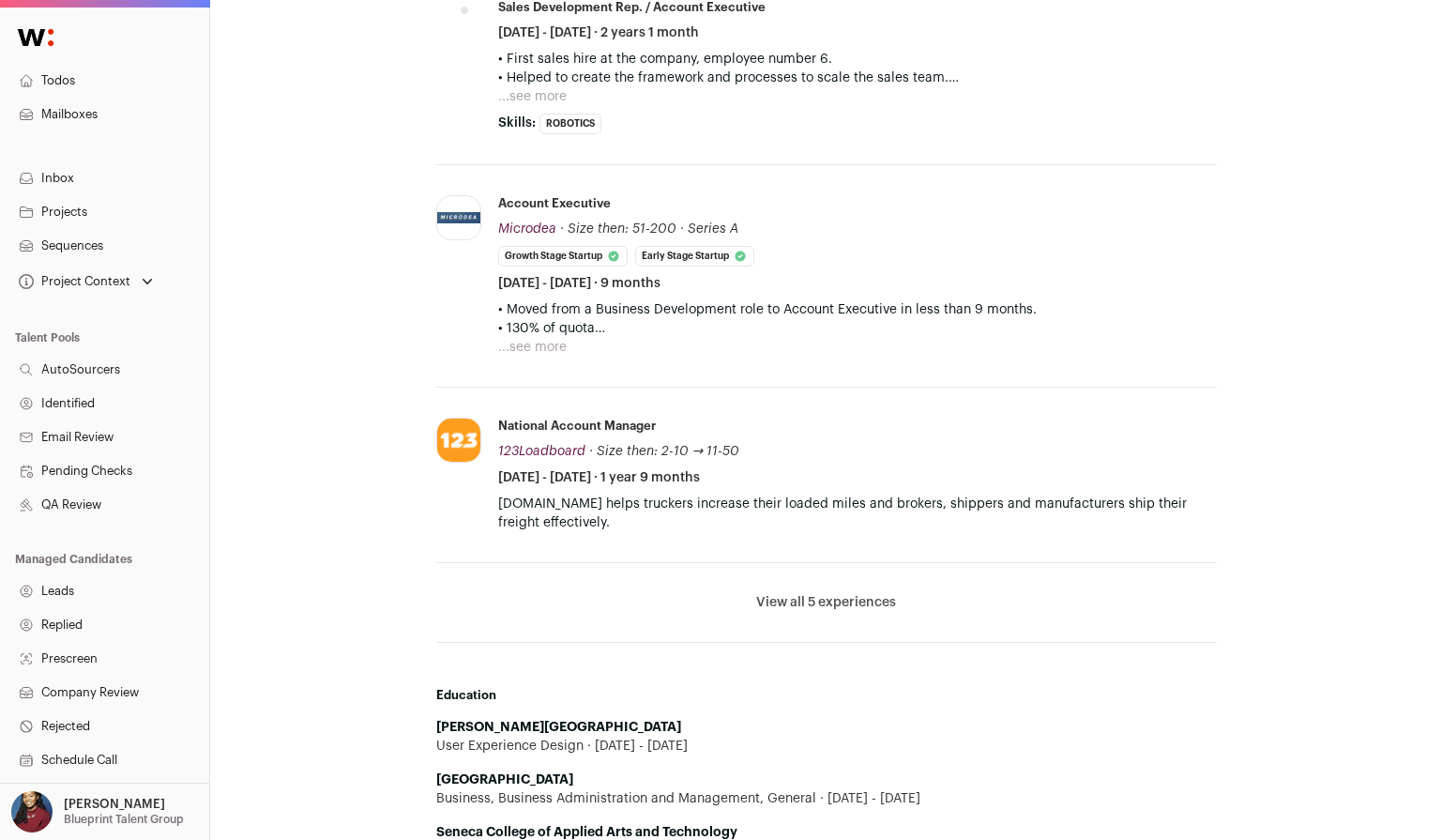
scroll to position [1676, 0]
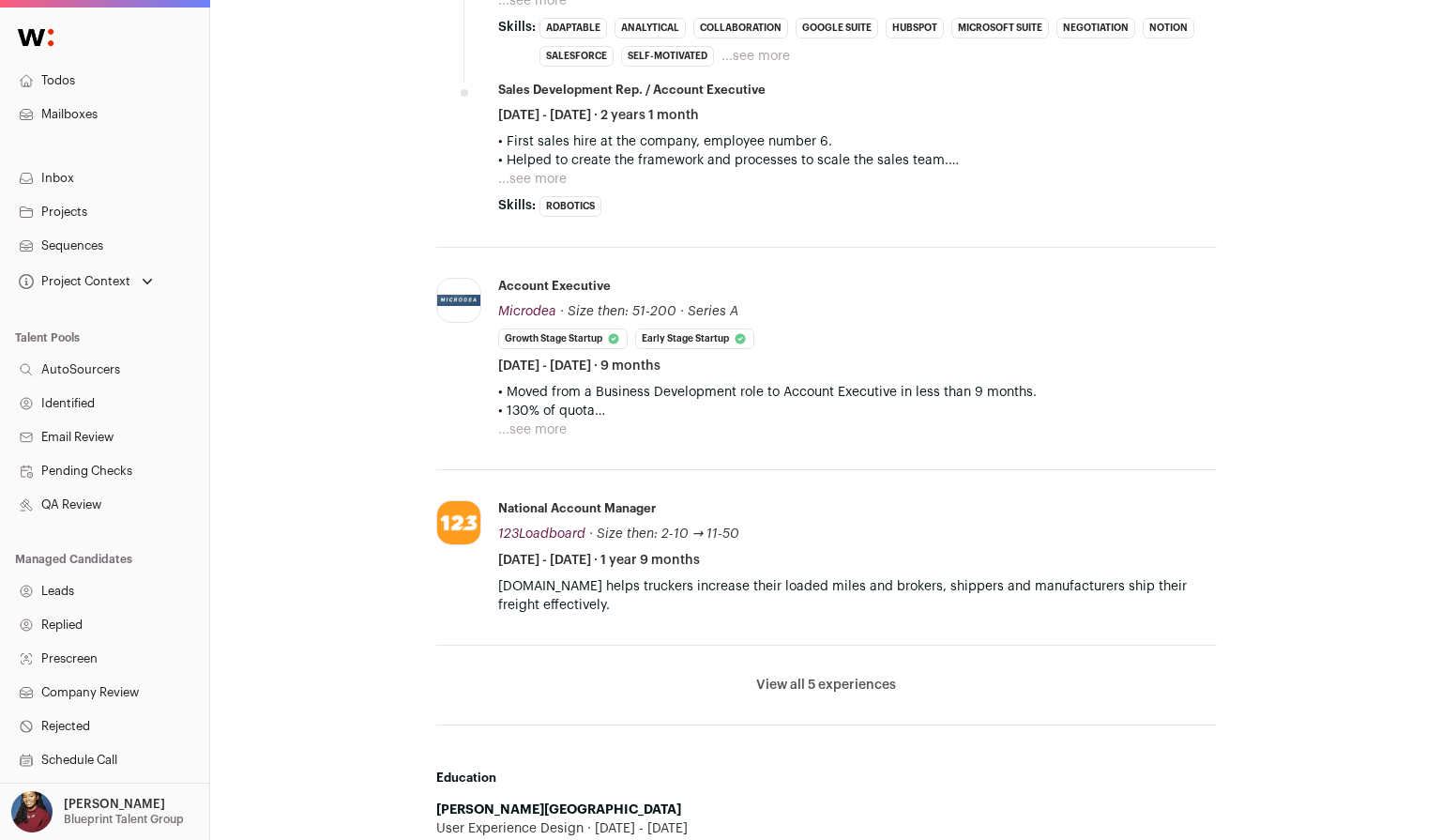
scroll to position [1785, 0]
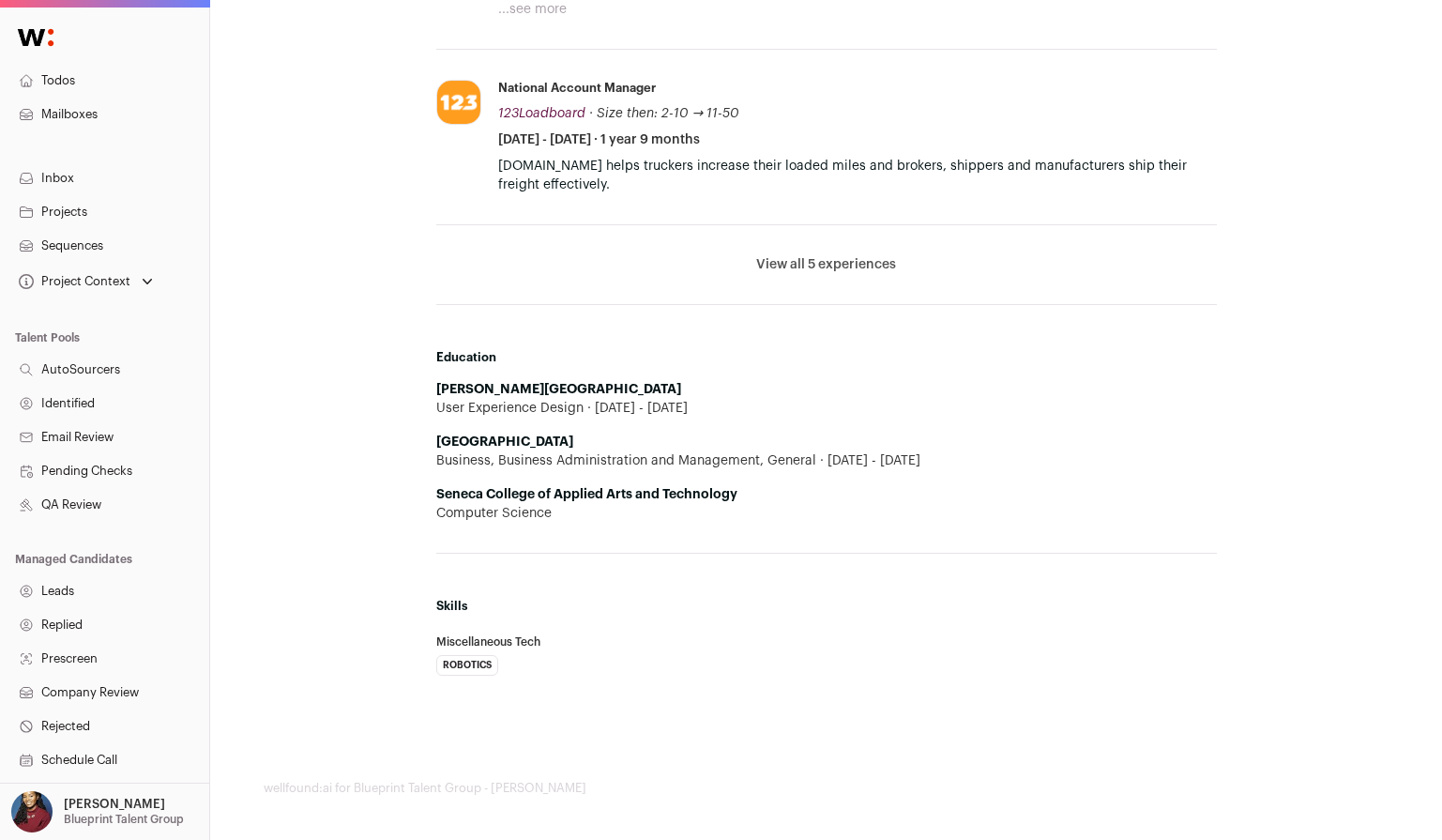
click at [816, 263] on button "View all 5 experiences" at bounding box center [825, 264] width 140 height 19
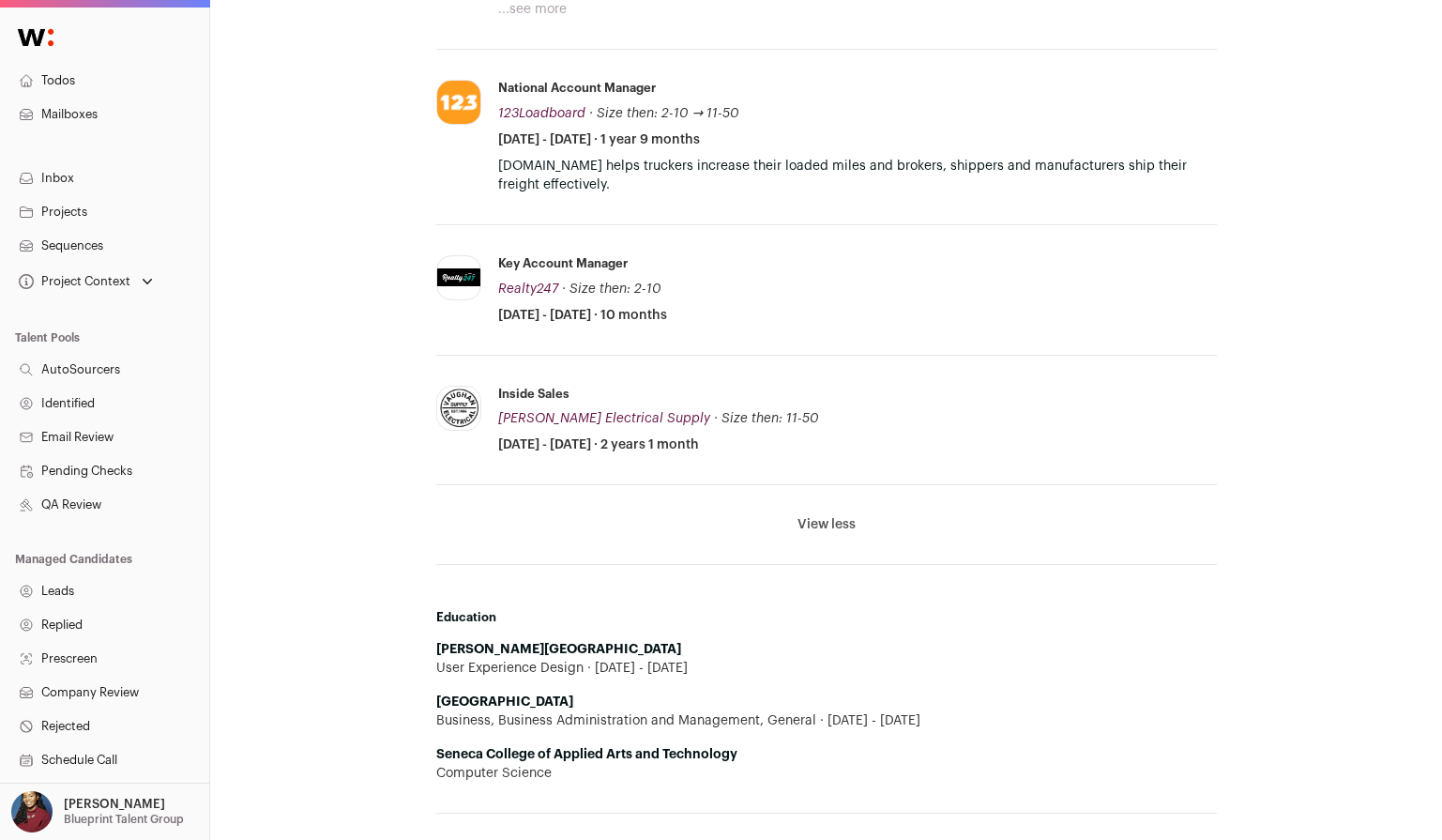
click at [828, 526] on button "View less" at bounding box center [826, 523] width 58 height 19
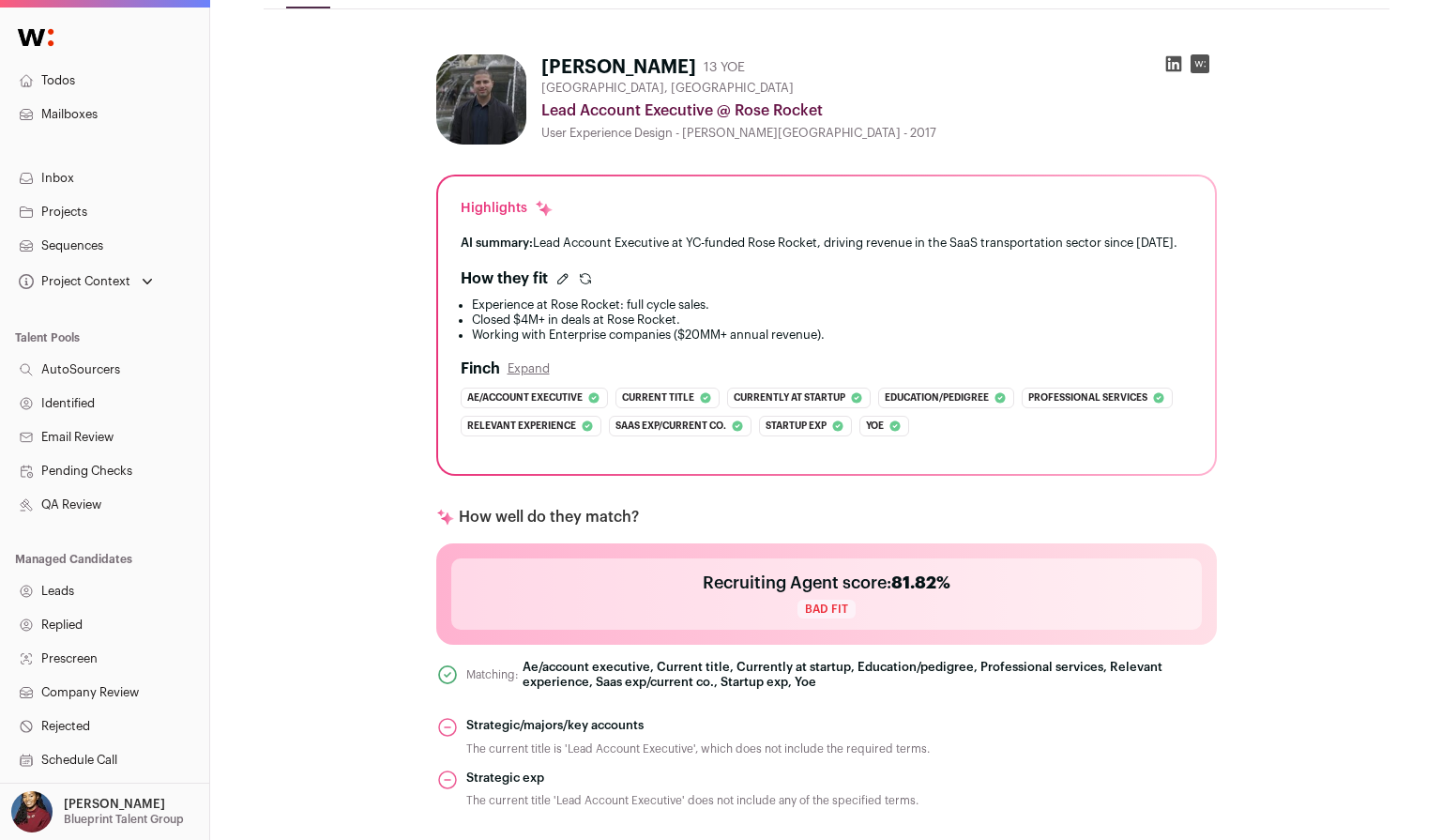
scroll to position [0, 0]
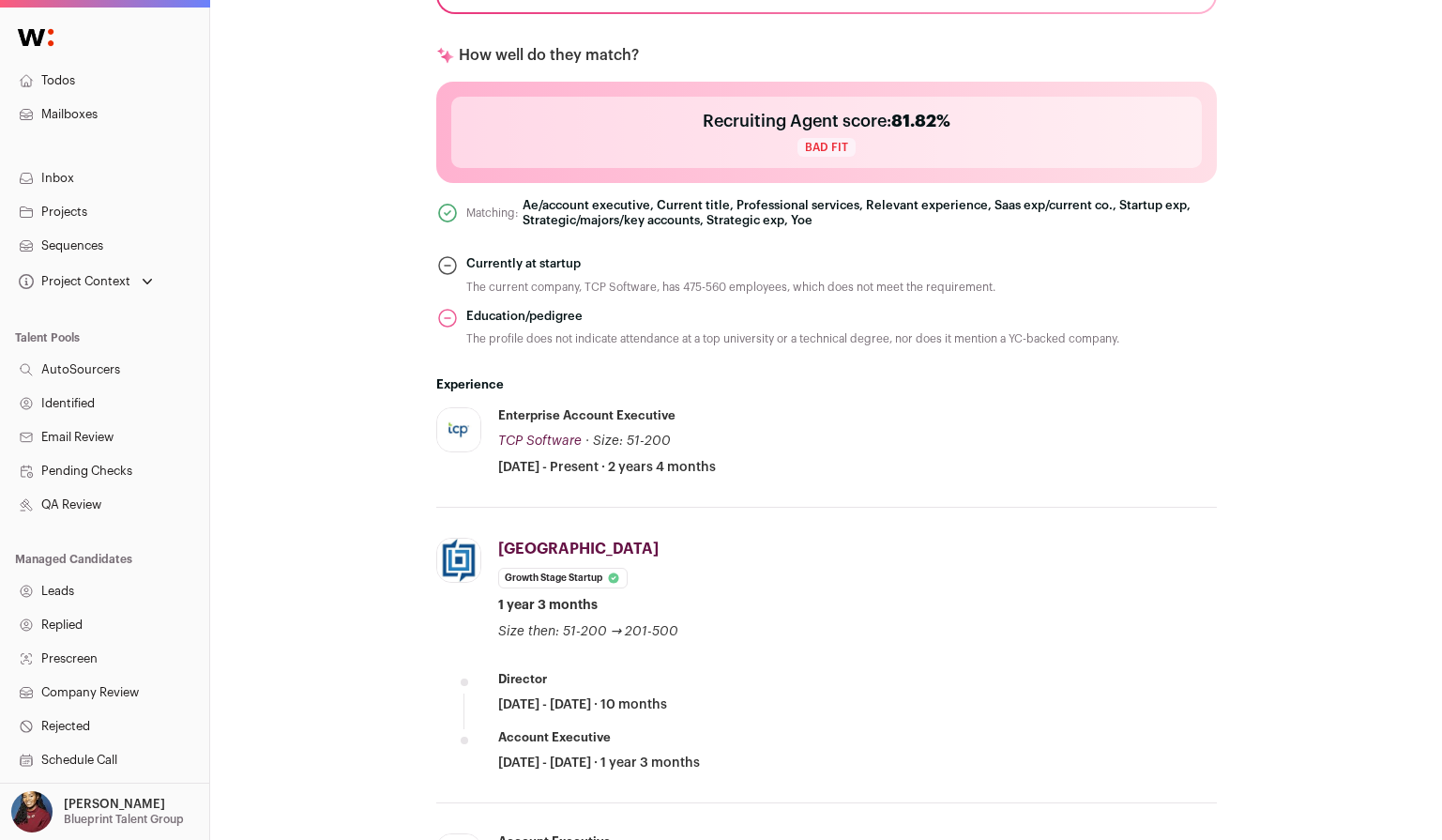
scroll to position [75, 0]
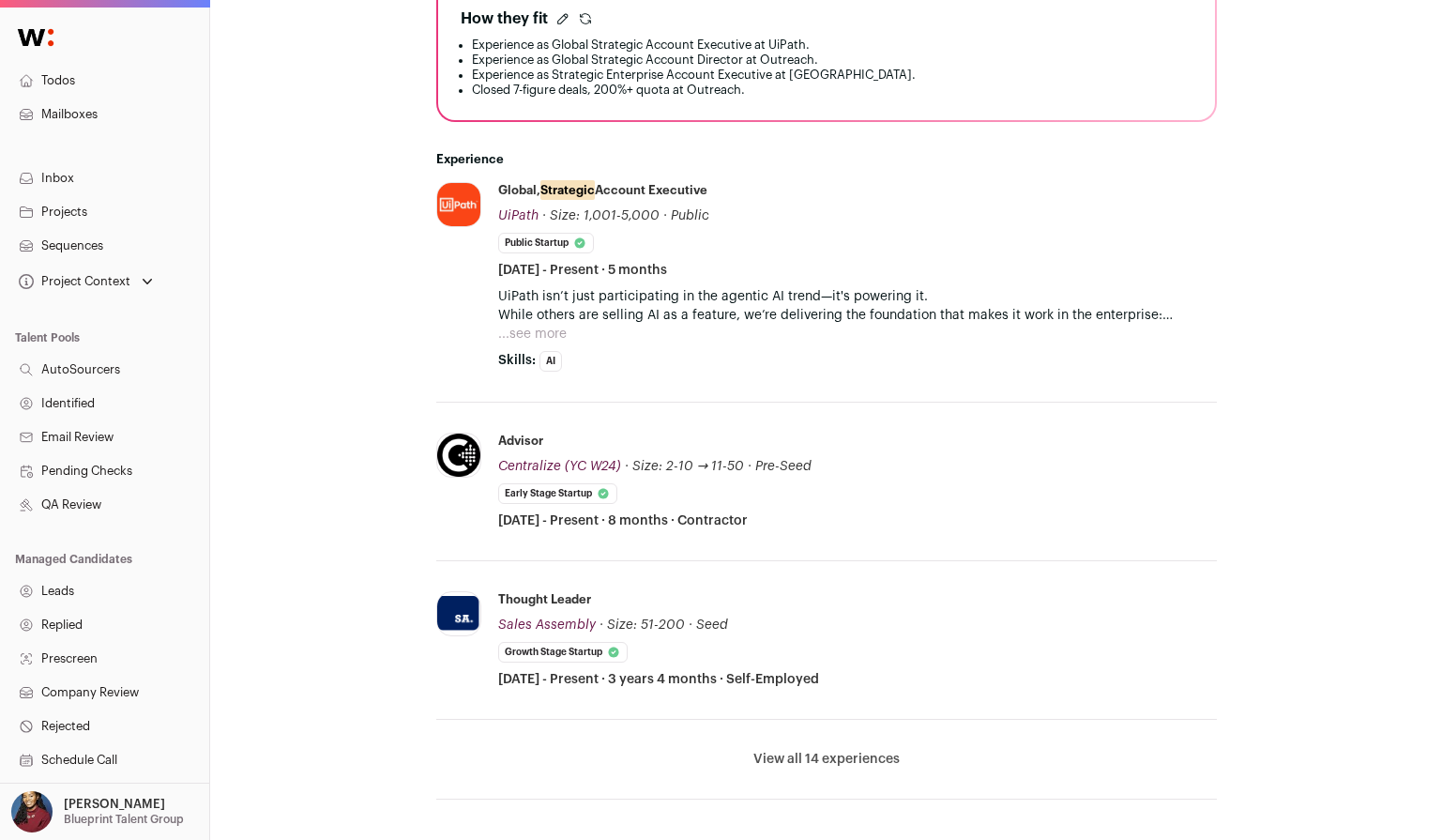
scroll to position [573, 0]
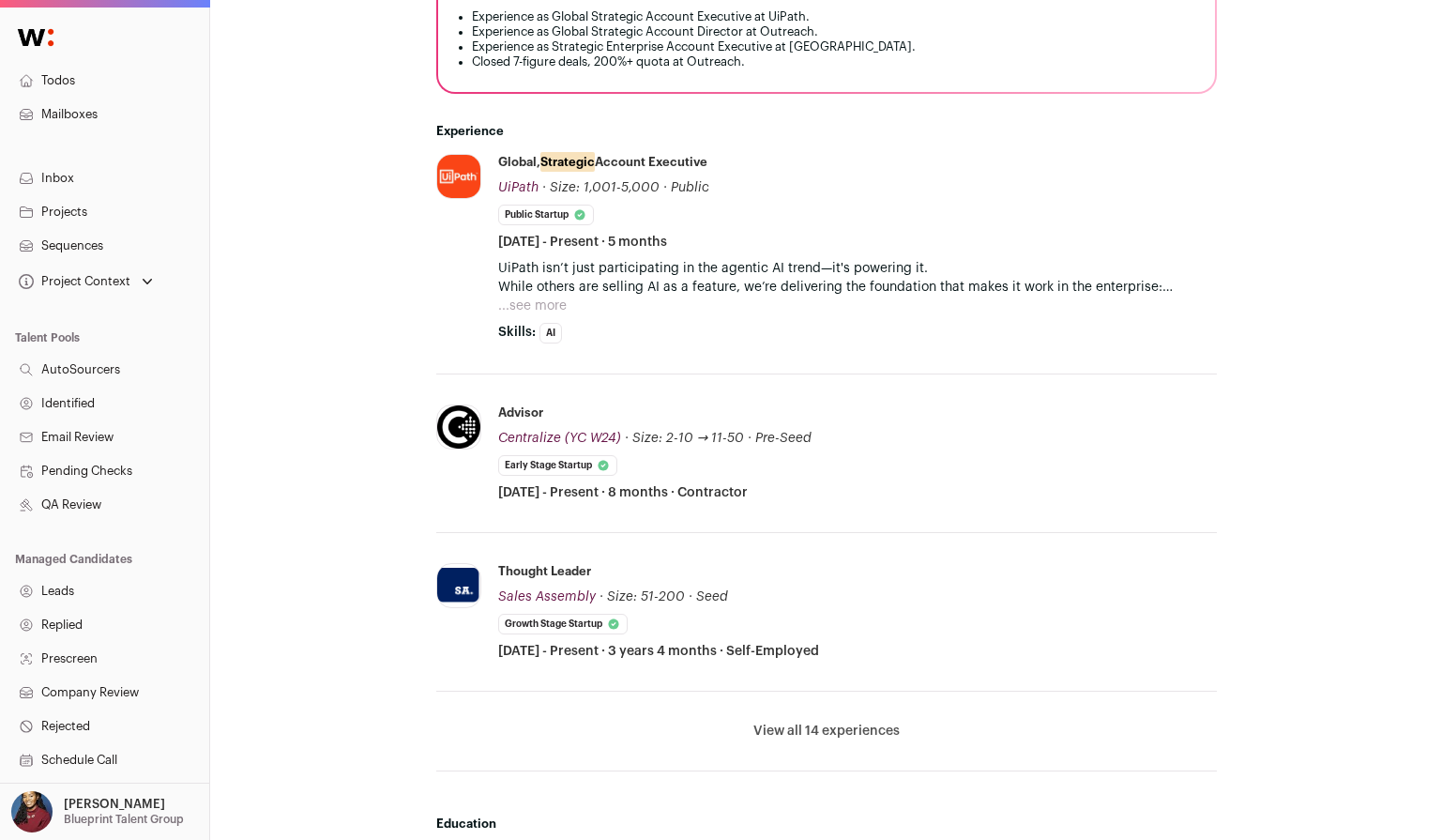
click at [835, 732] on button "View all 14 experiences" at bounding box center [826, 730] width 146 height 19
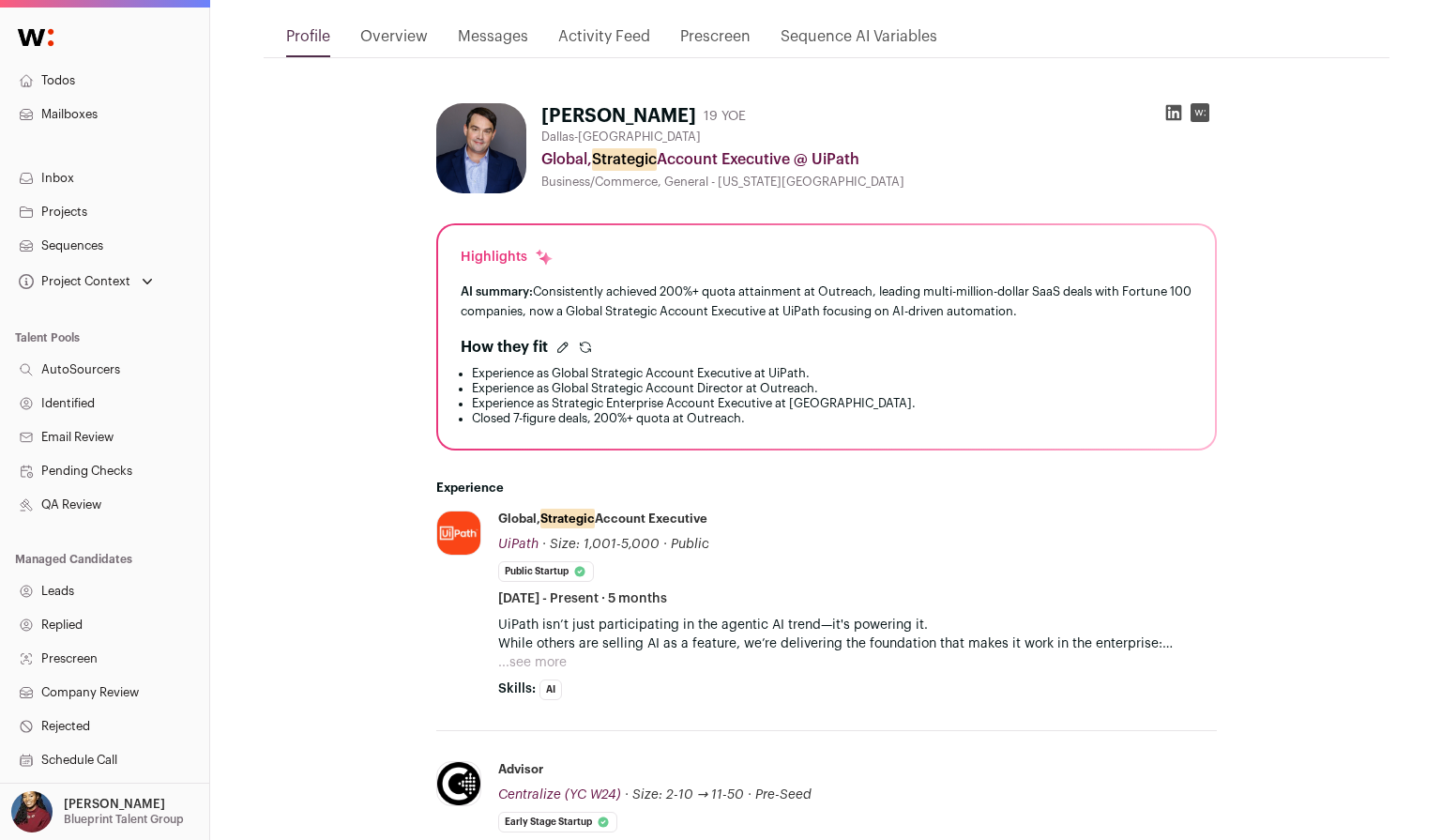
scroll to position [305, 0]
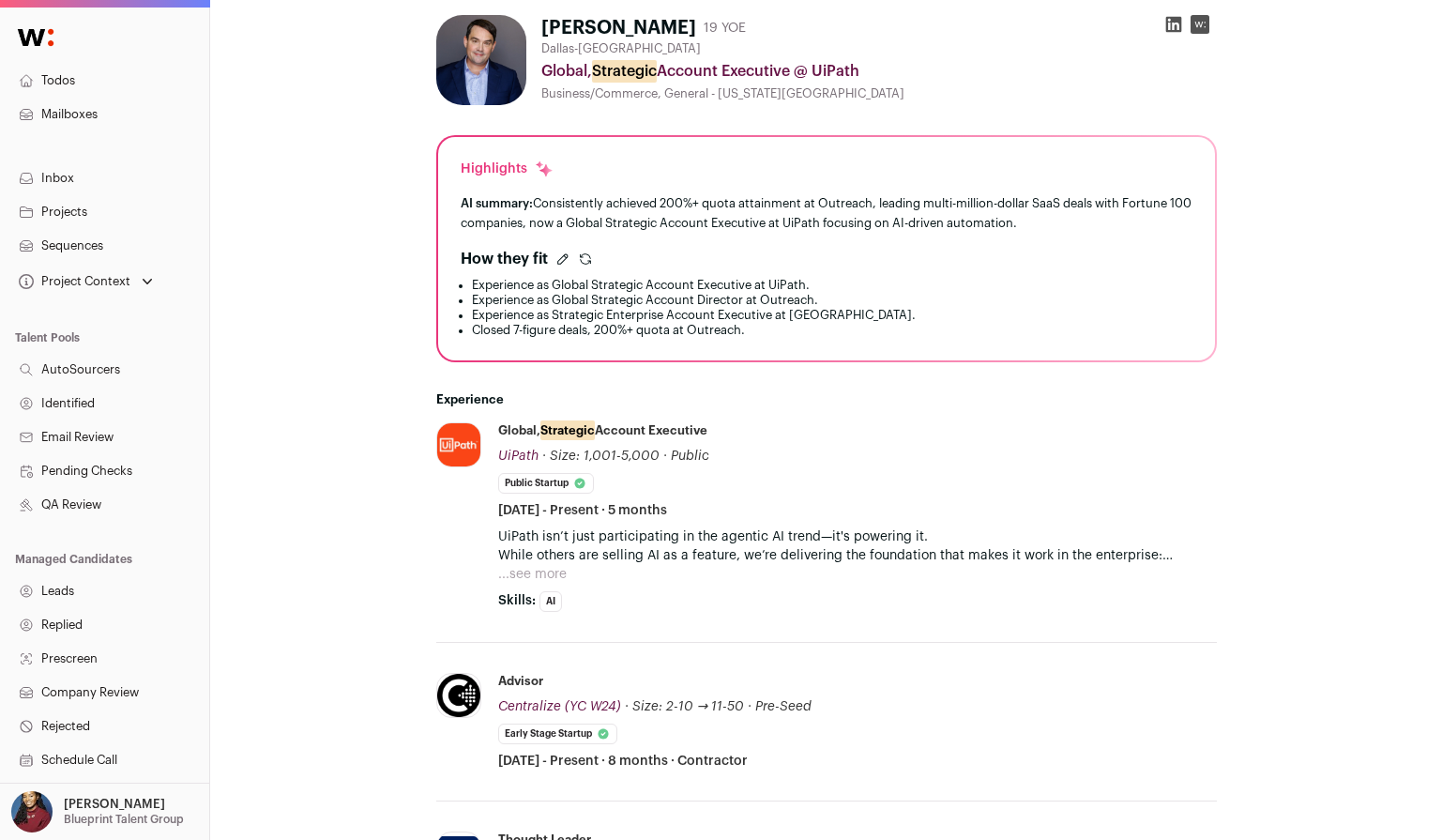
click at [542, 569] on button "...see more" at bounding box center [532, 573] width 69 height 19
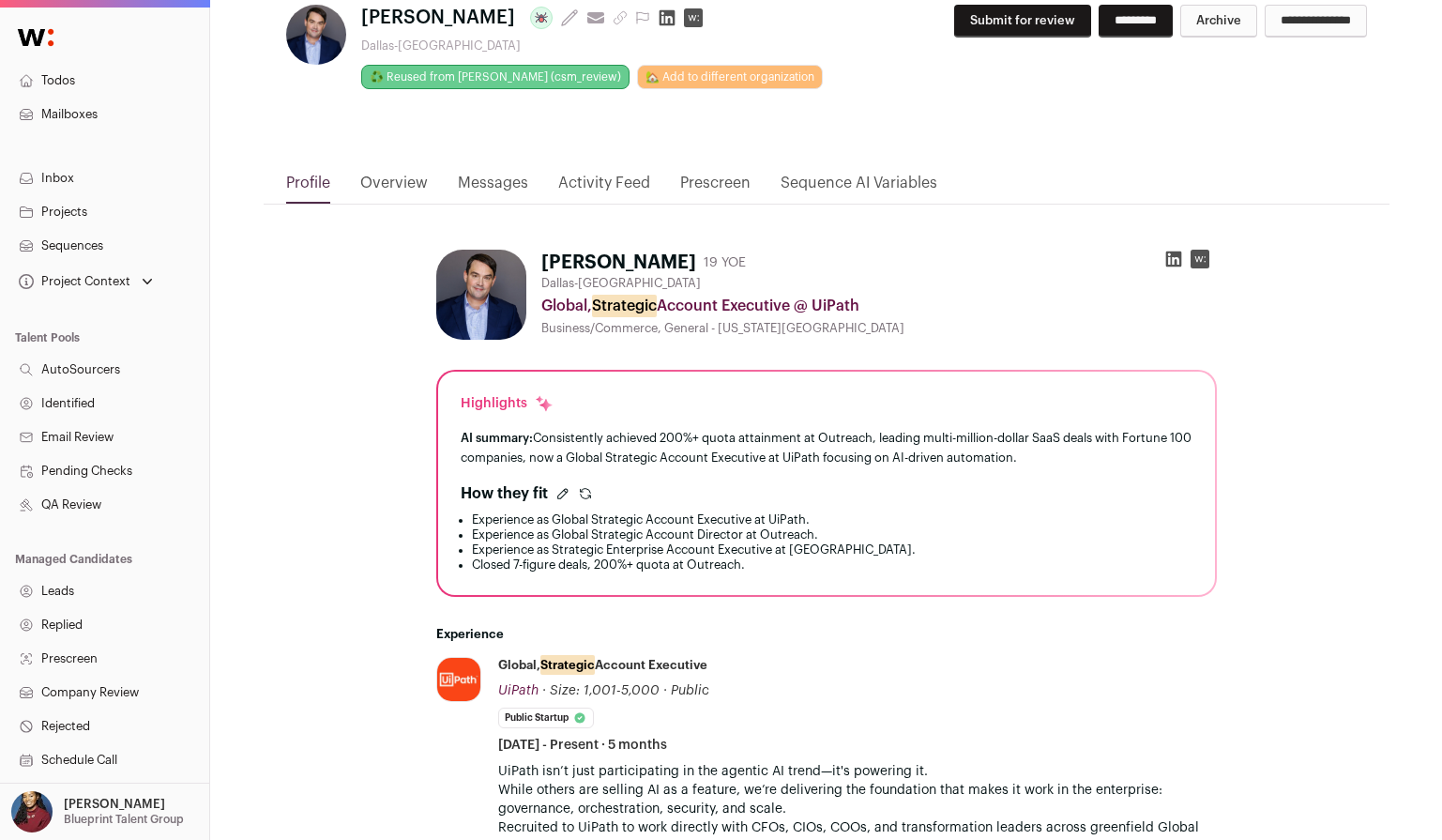
scroll to position [0, 0]
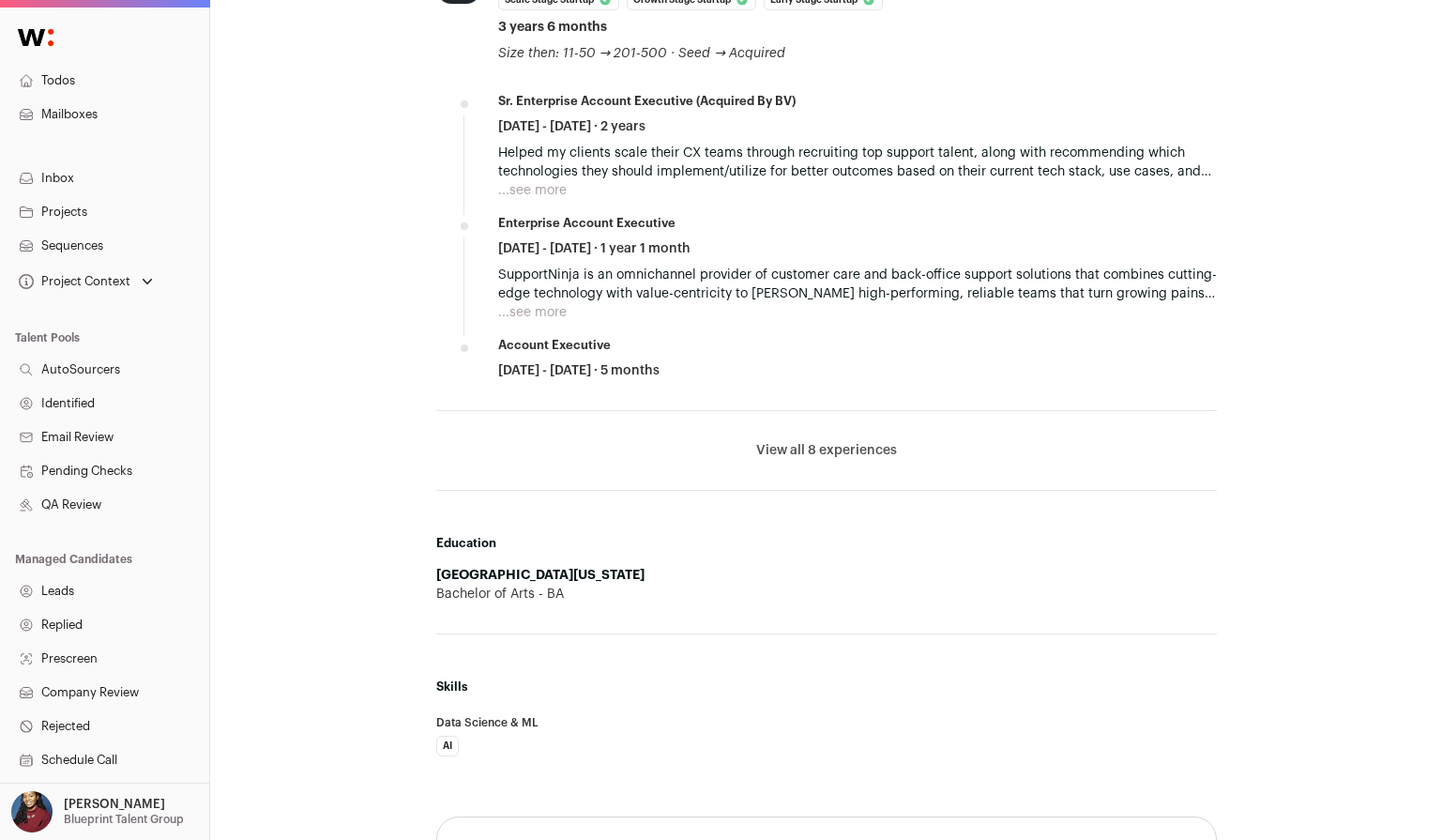
scroll to position [1829, 0]
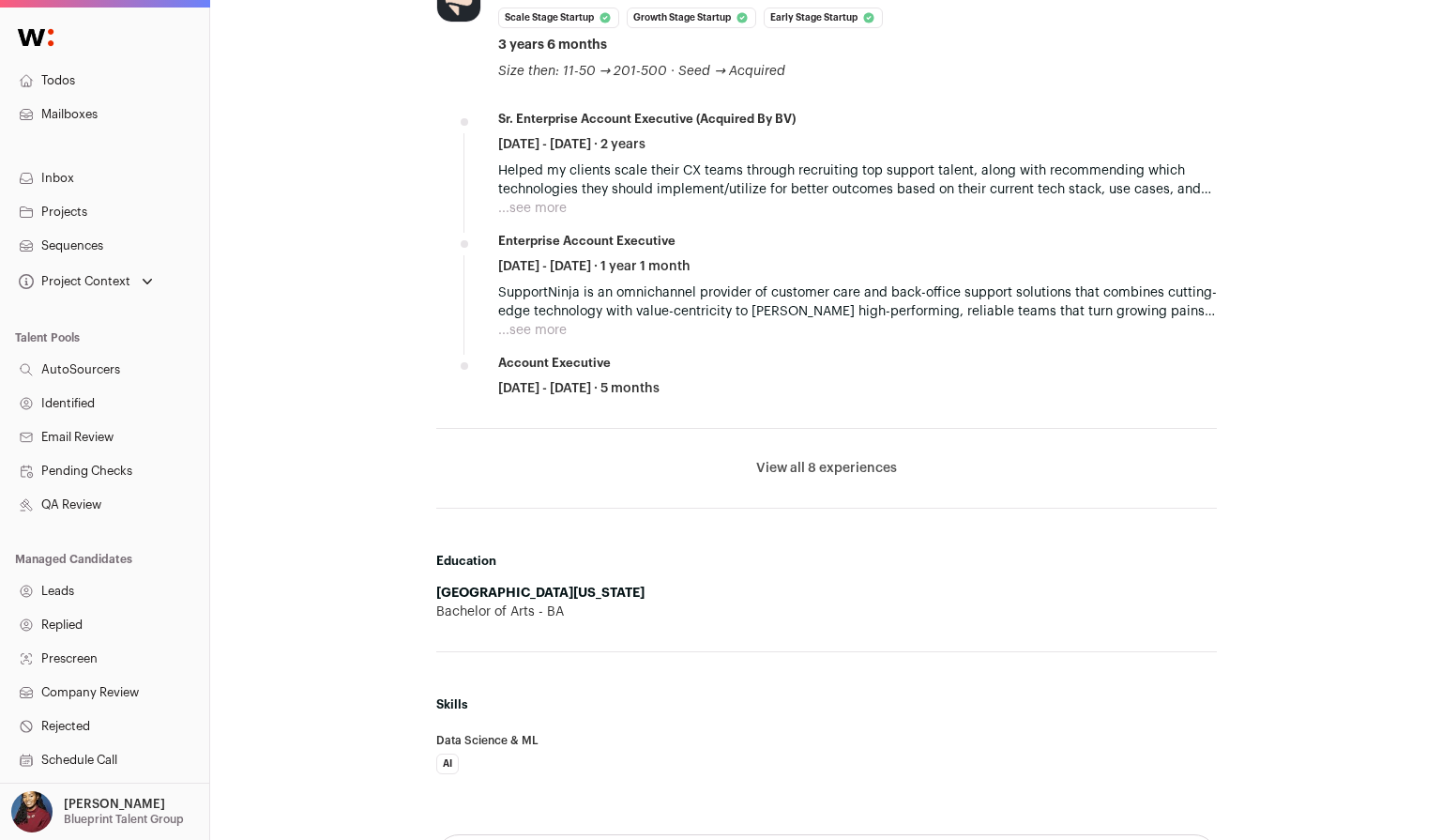
click at [852, 459] on button "View all 8 experiences" at bounding box center [826, 468] width 141 height 19
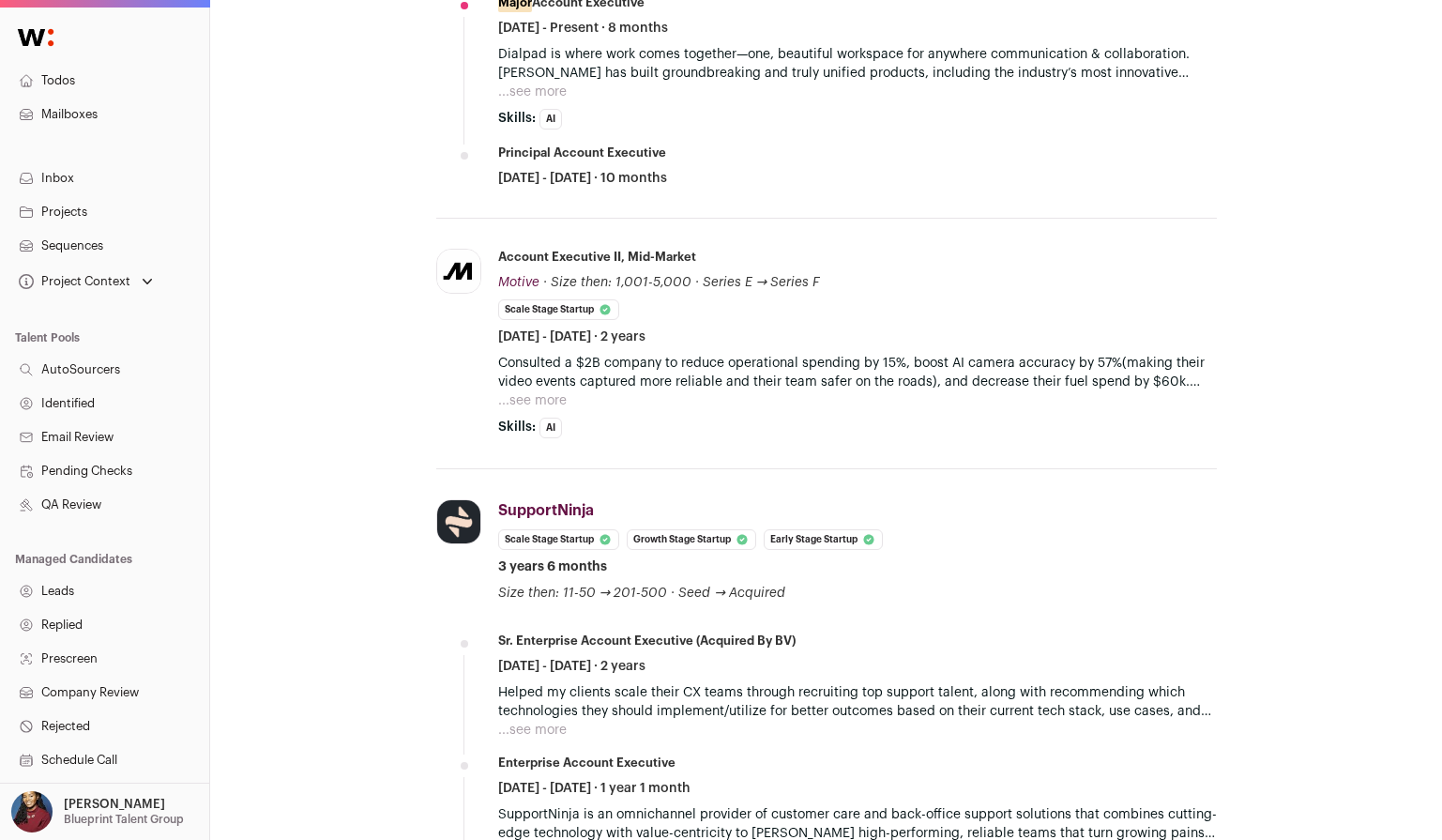
scroll to position [1326, 0]
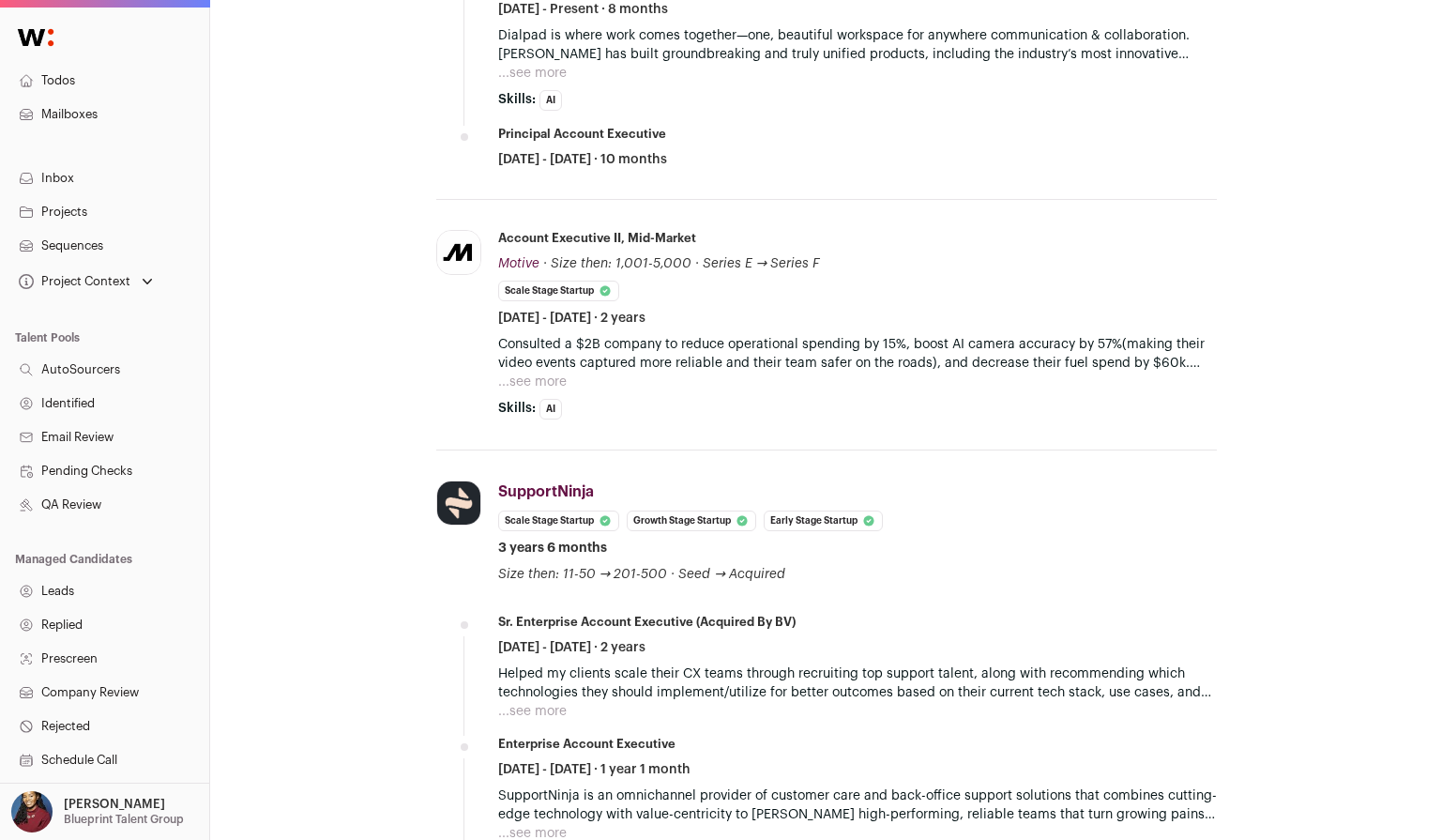
click at [536, 383] on button "...see more" at bounding box center [532, 381] width 69 height 19
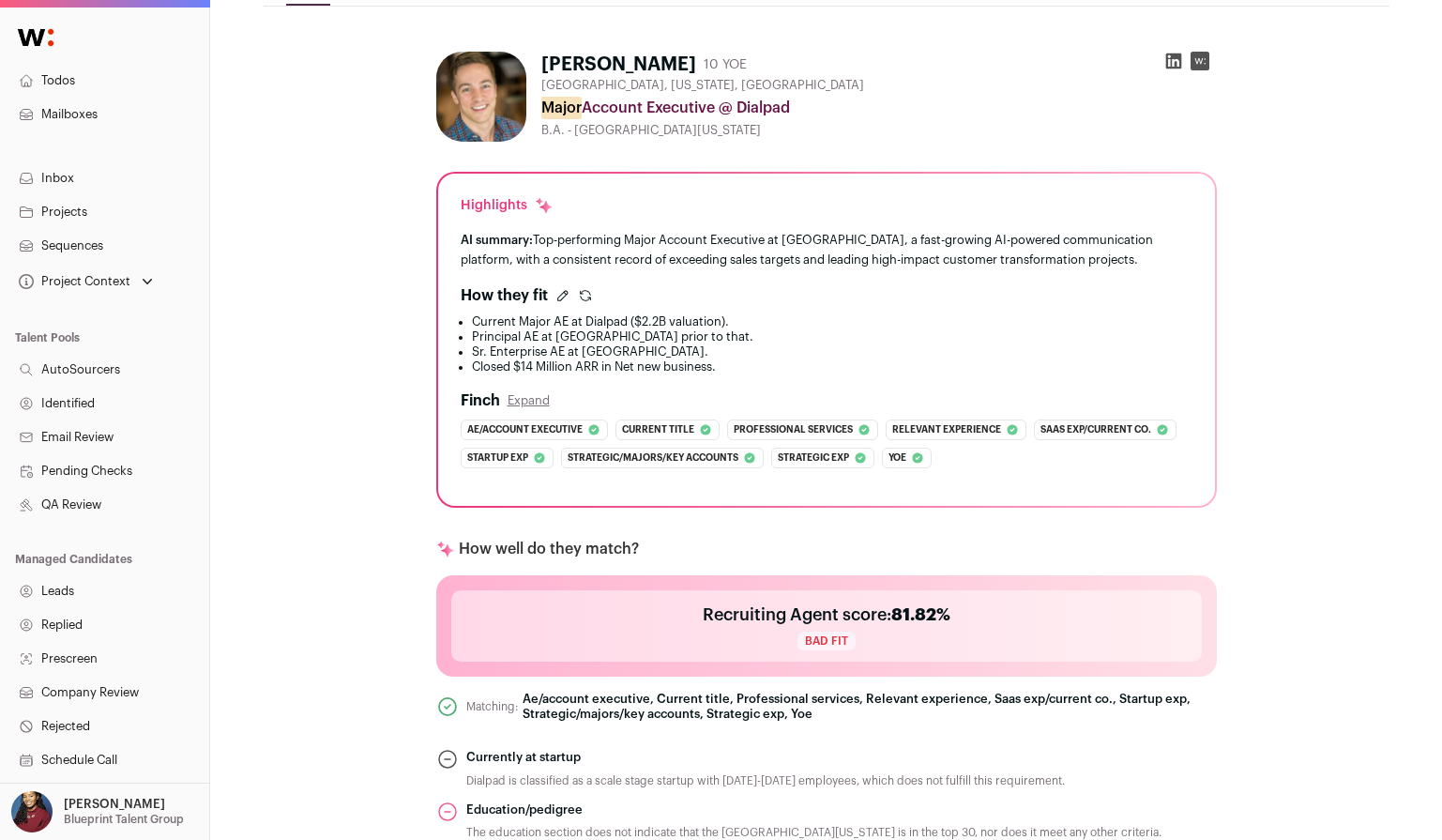
scroll to position [185, 0]
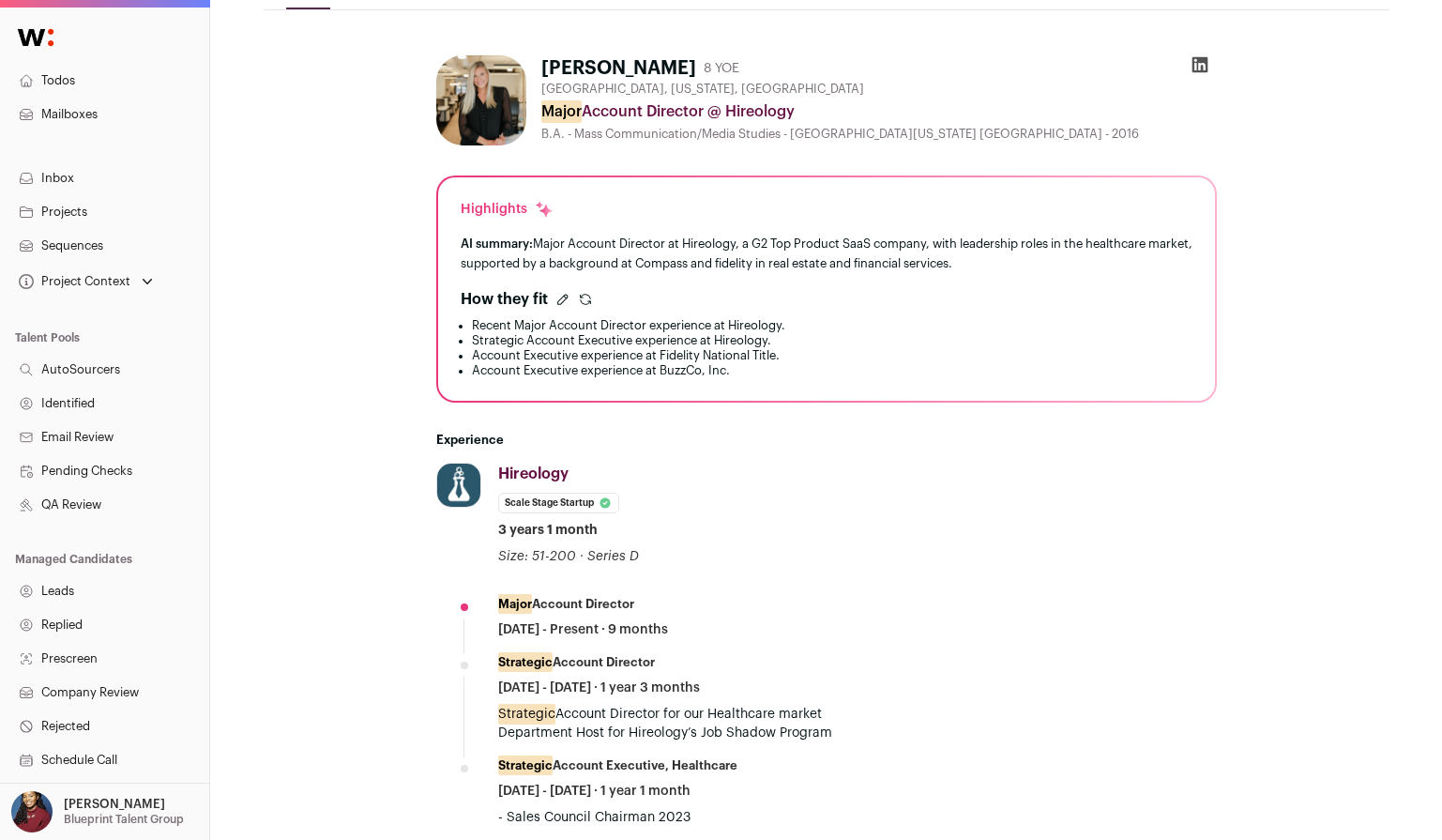
scroll to position [264, 0]
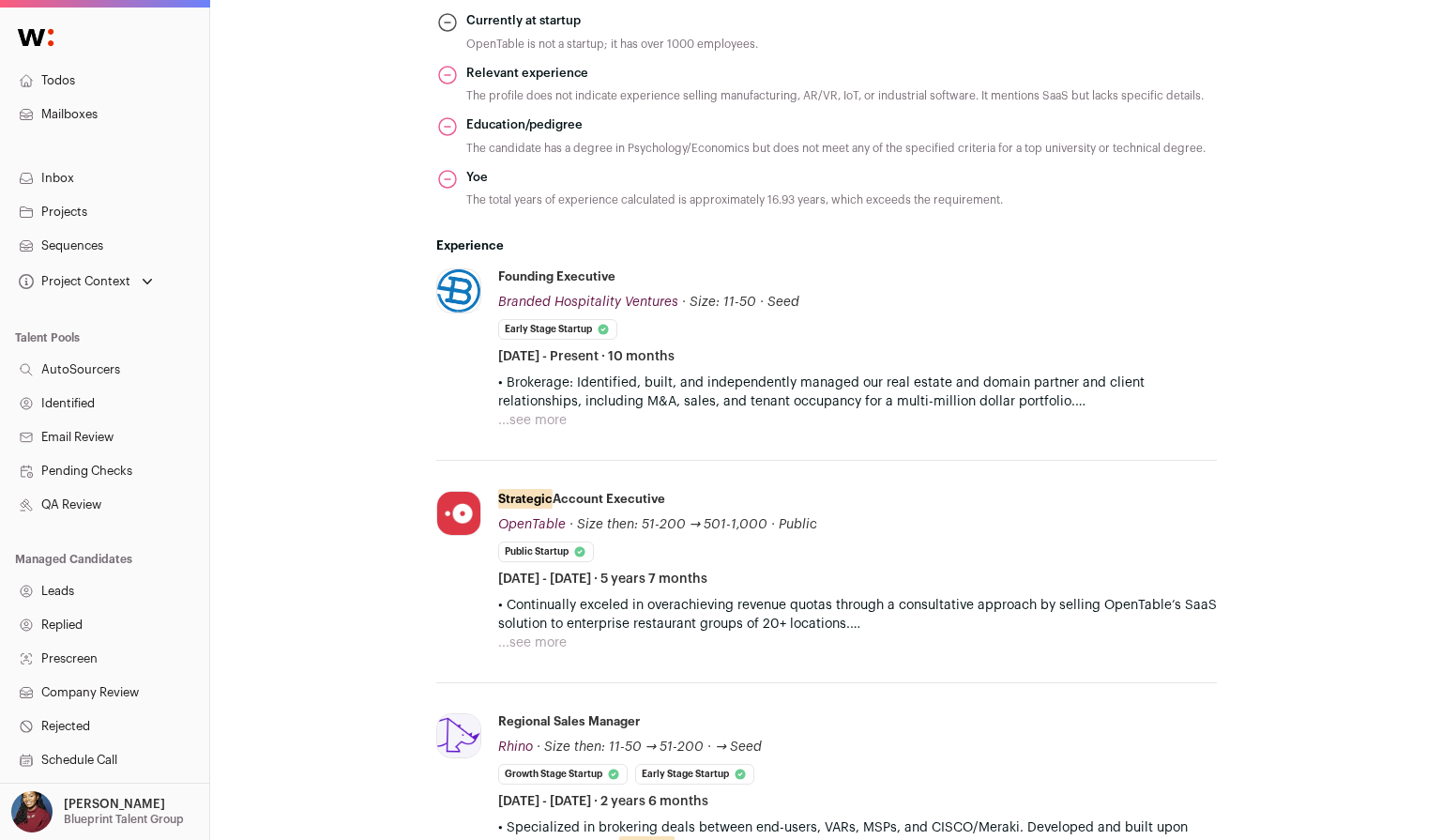
scroll to position [1247, 0]
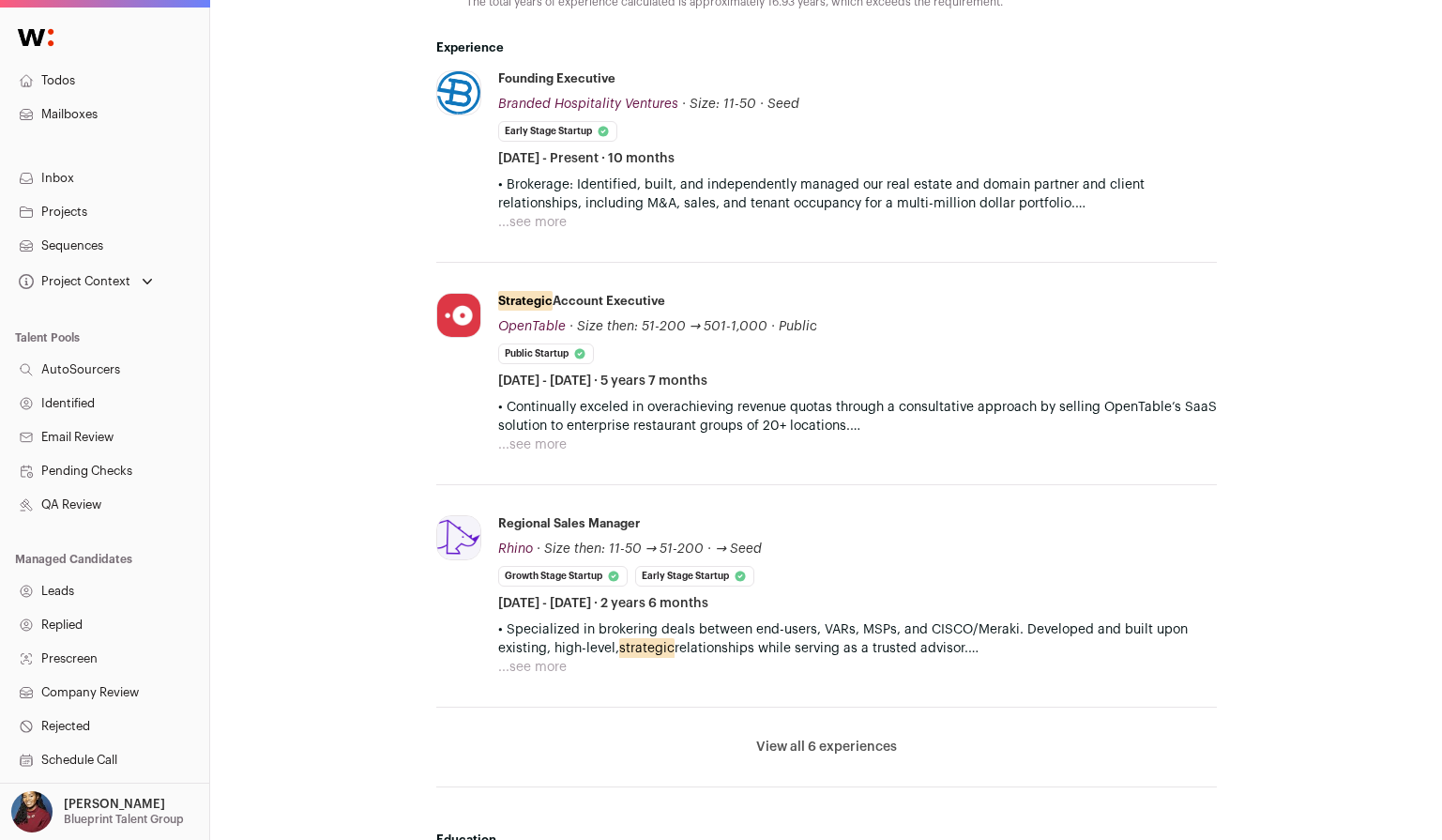
click at [542, 439] on button "...see more" at bounding box center [532, 444] width 69 height 19
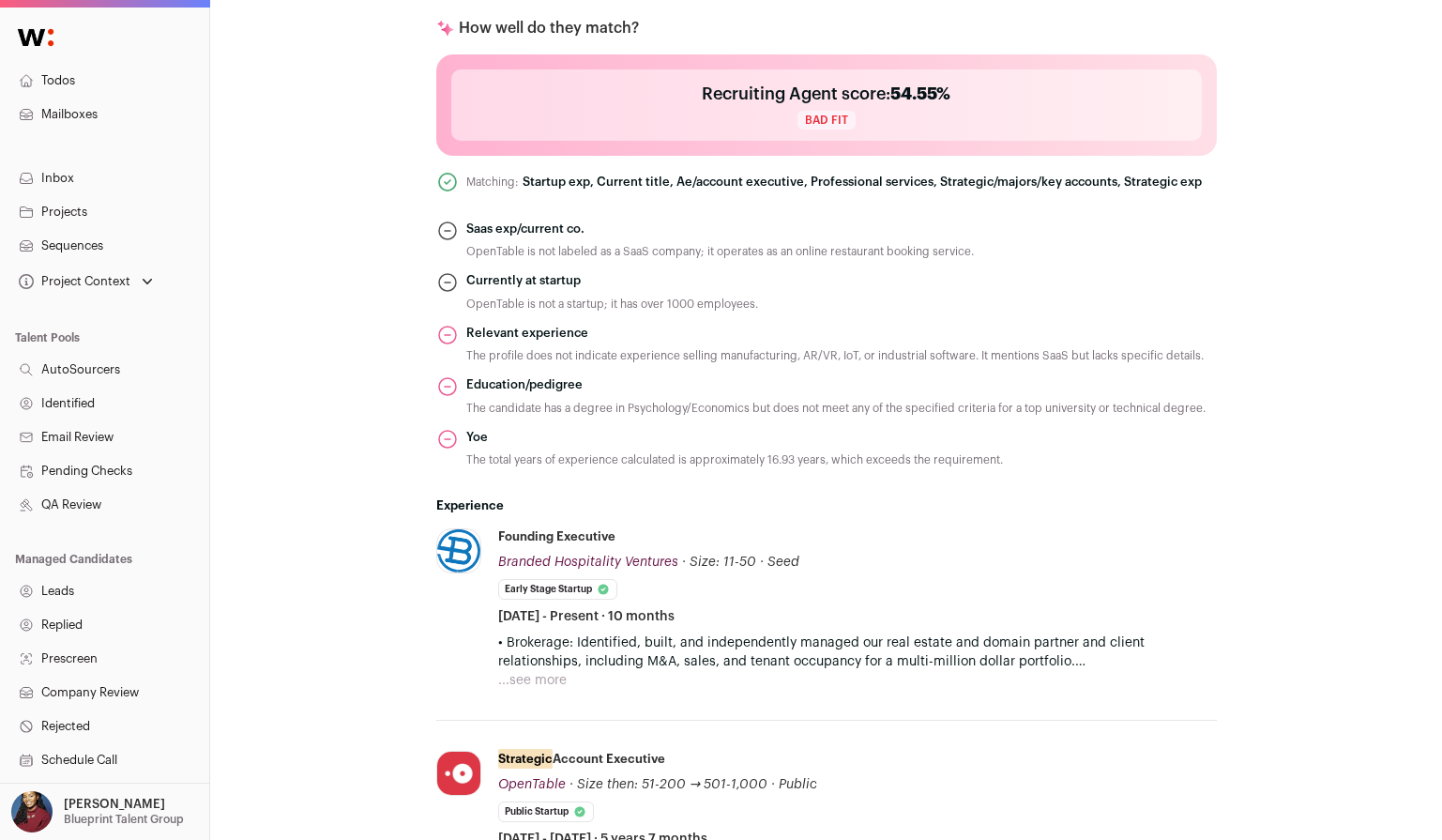
scroll to position [784, 0]
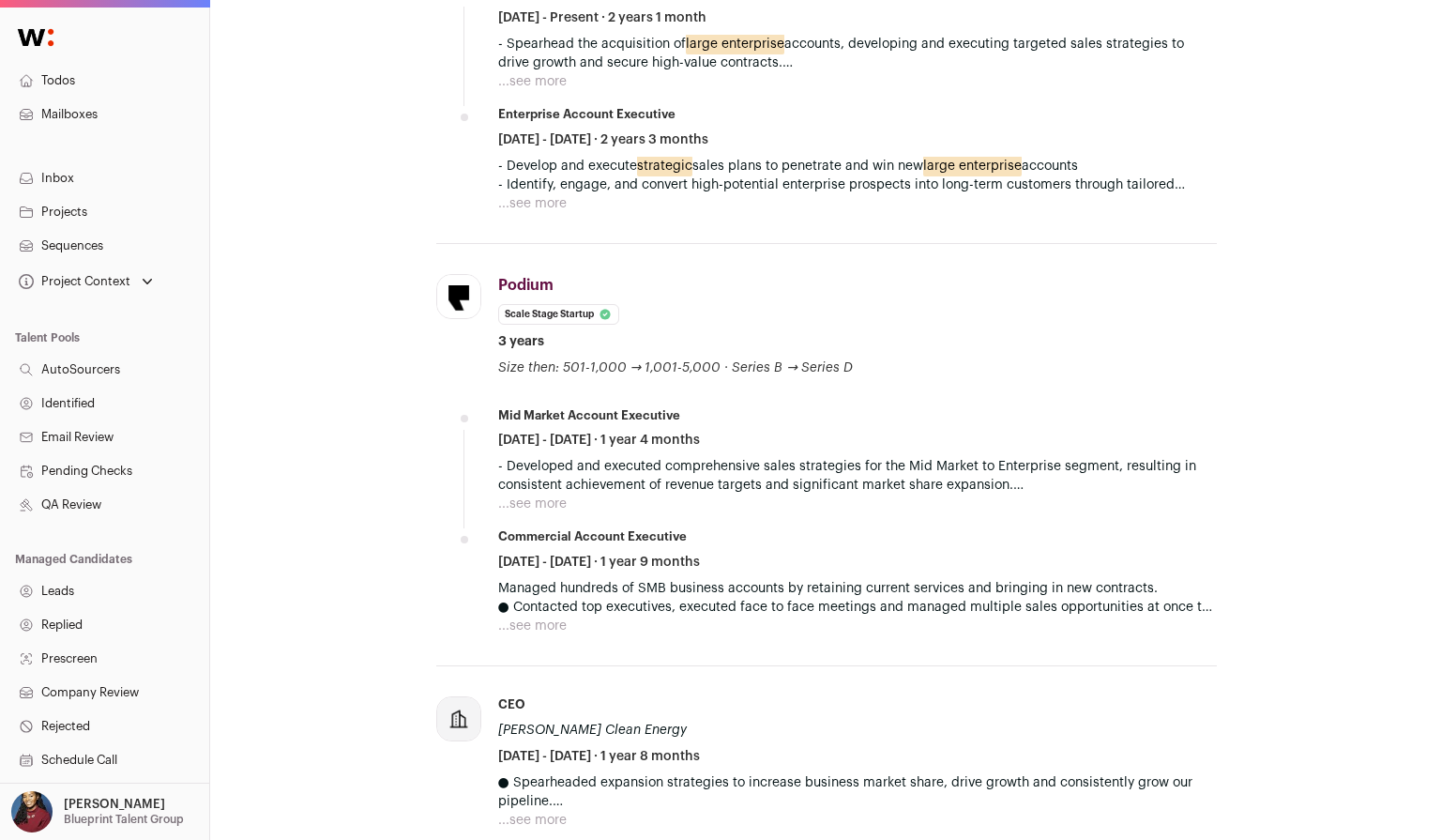
scroll to position [1616, 0]
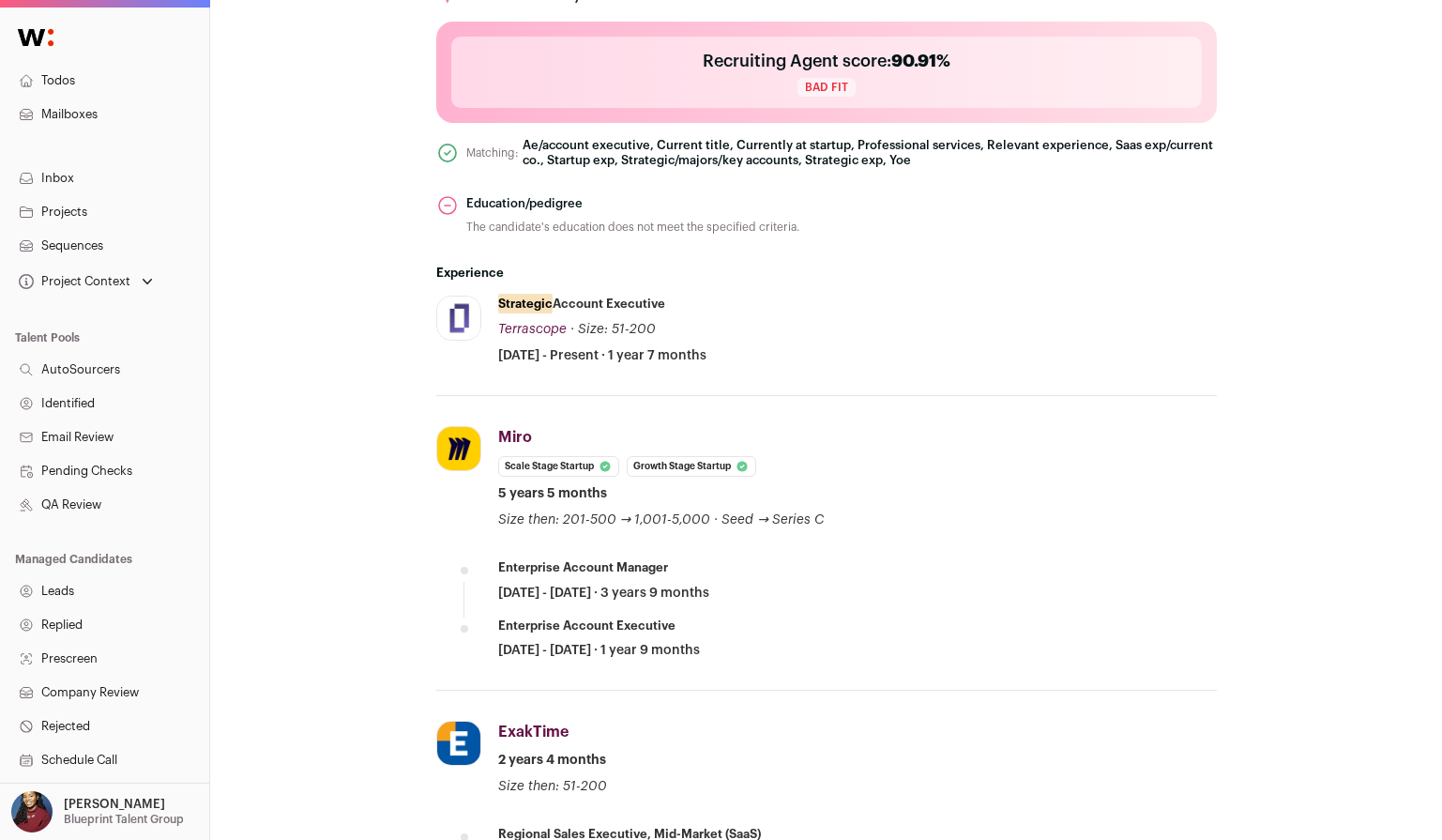
scroll to position [816, 0]
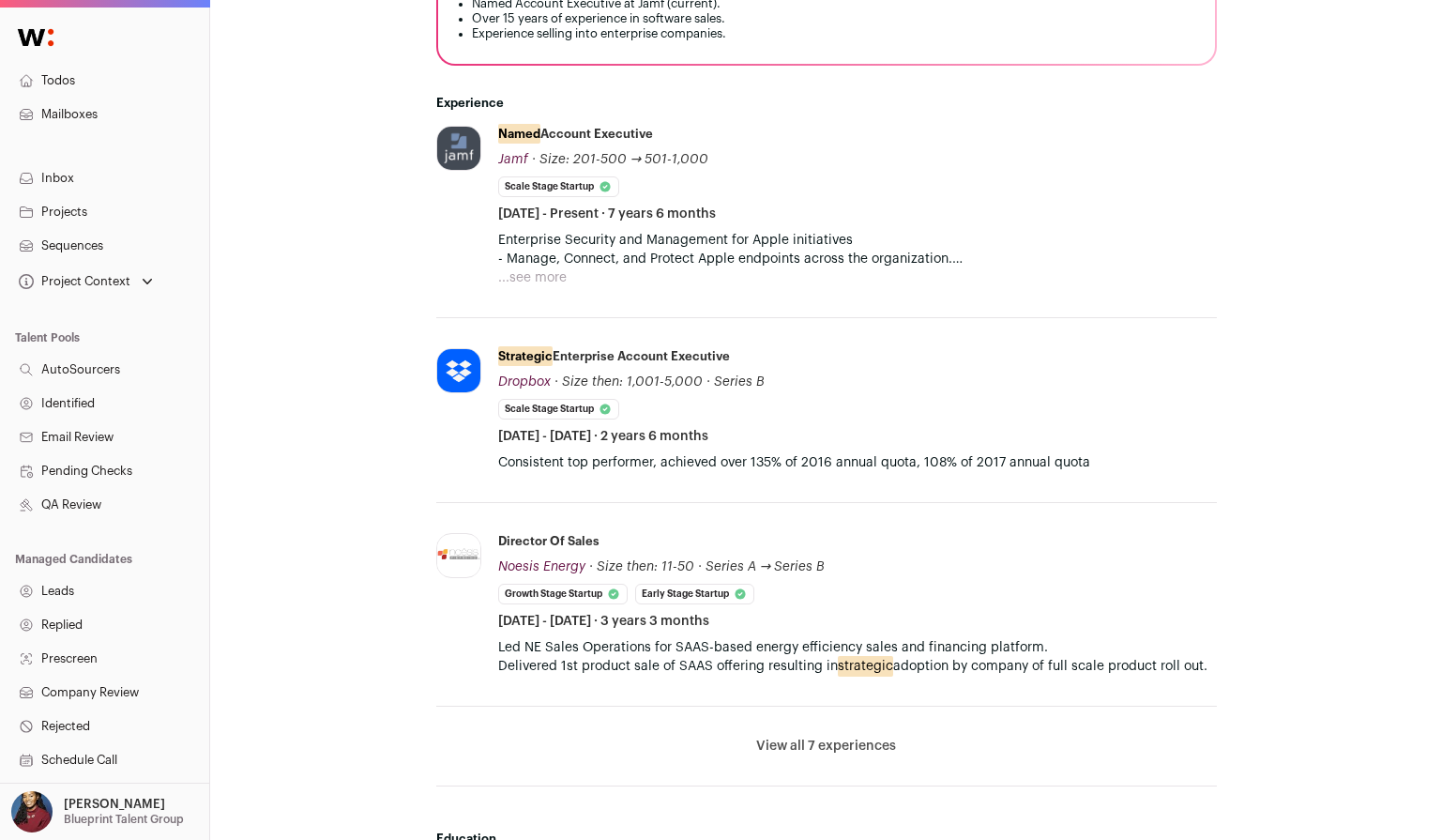
scroll to position [616, 0]
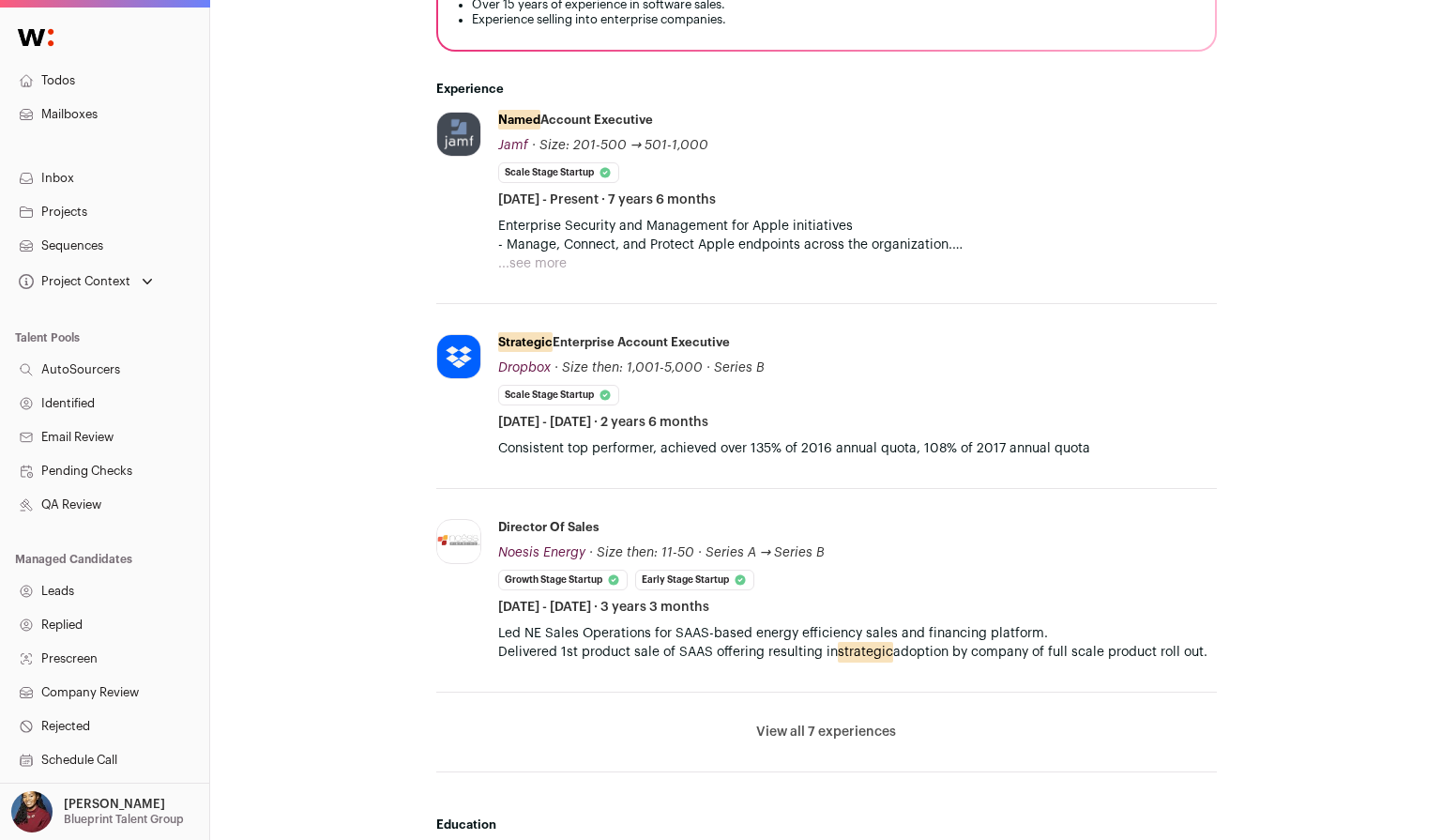
click at [787, 718] on li "View all 7 experiences View less" at bounding box center [826, 731] width 780 height 79
click at [817, 742] on li "View all 7 experiences View less" at bounding box center [826, 731] width 780 height 79
click at [824, 741] on li "View all 7 experiences View less" at bounding box center [826, 731] width 780 height 79
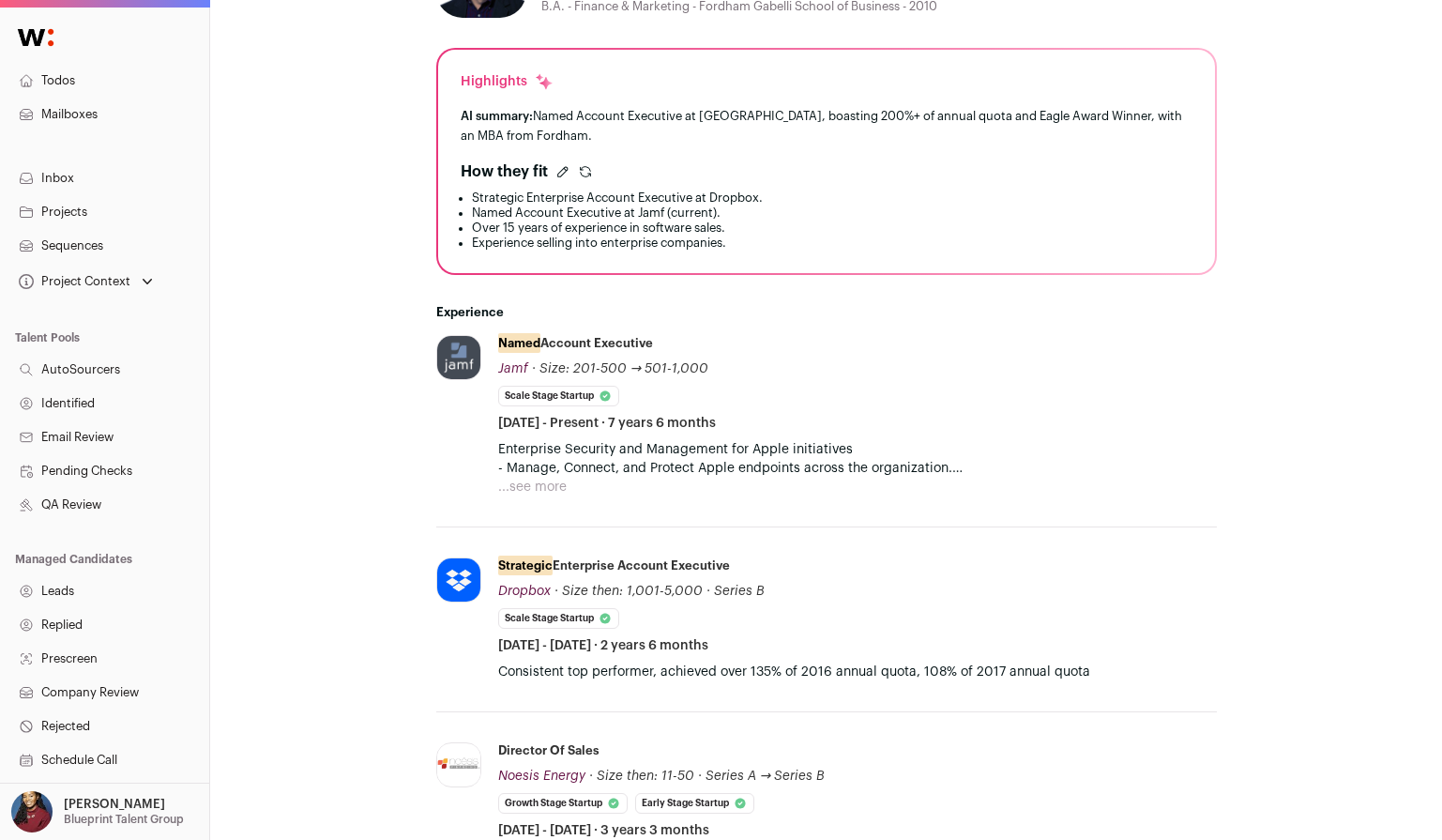
scroll to position [474, 0]
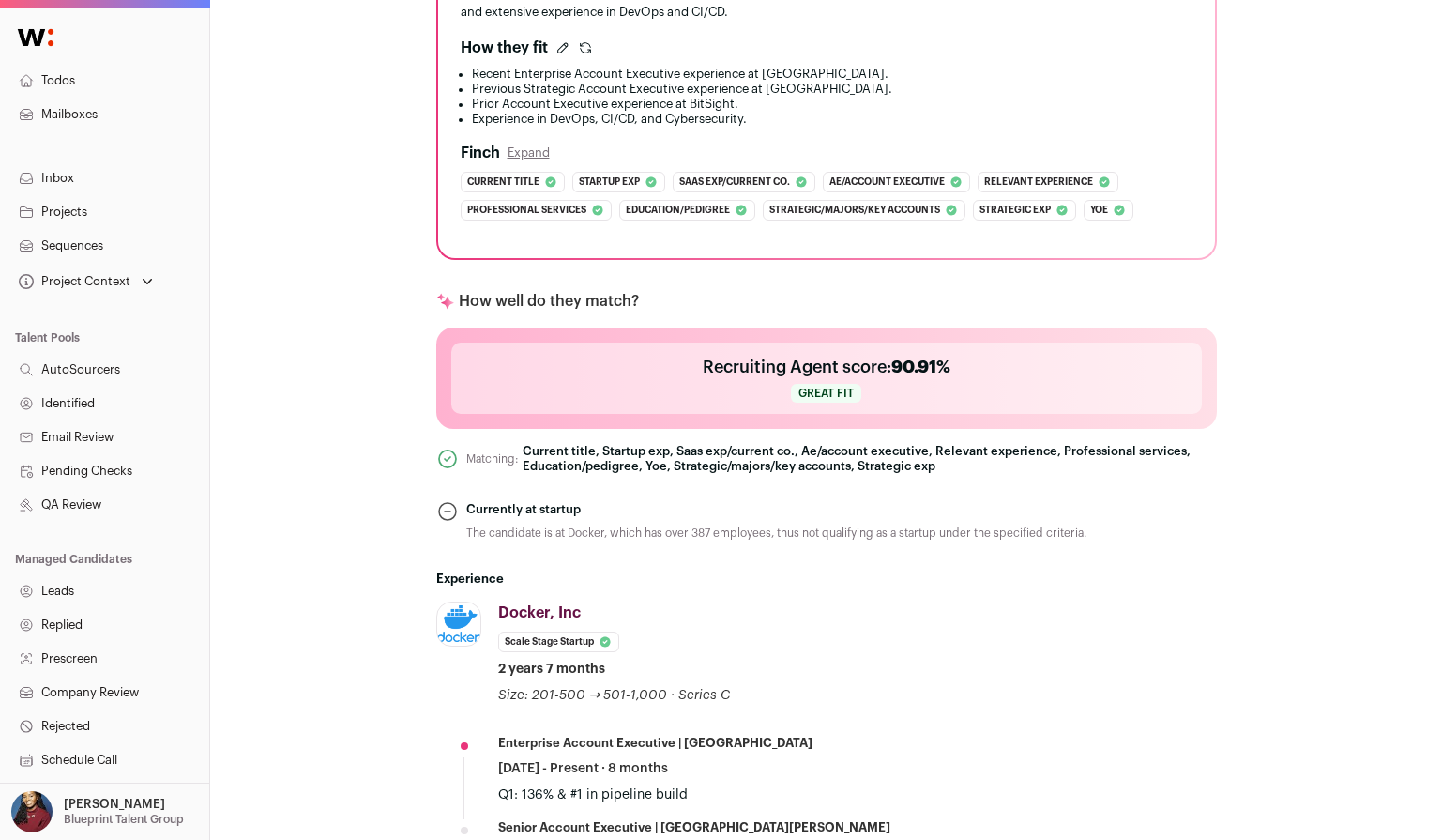
scroll to position [932, 0]
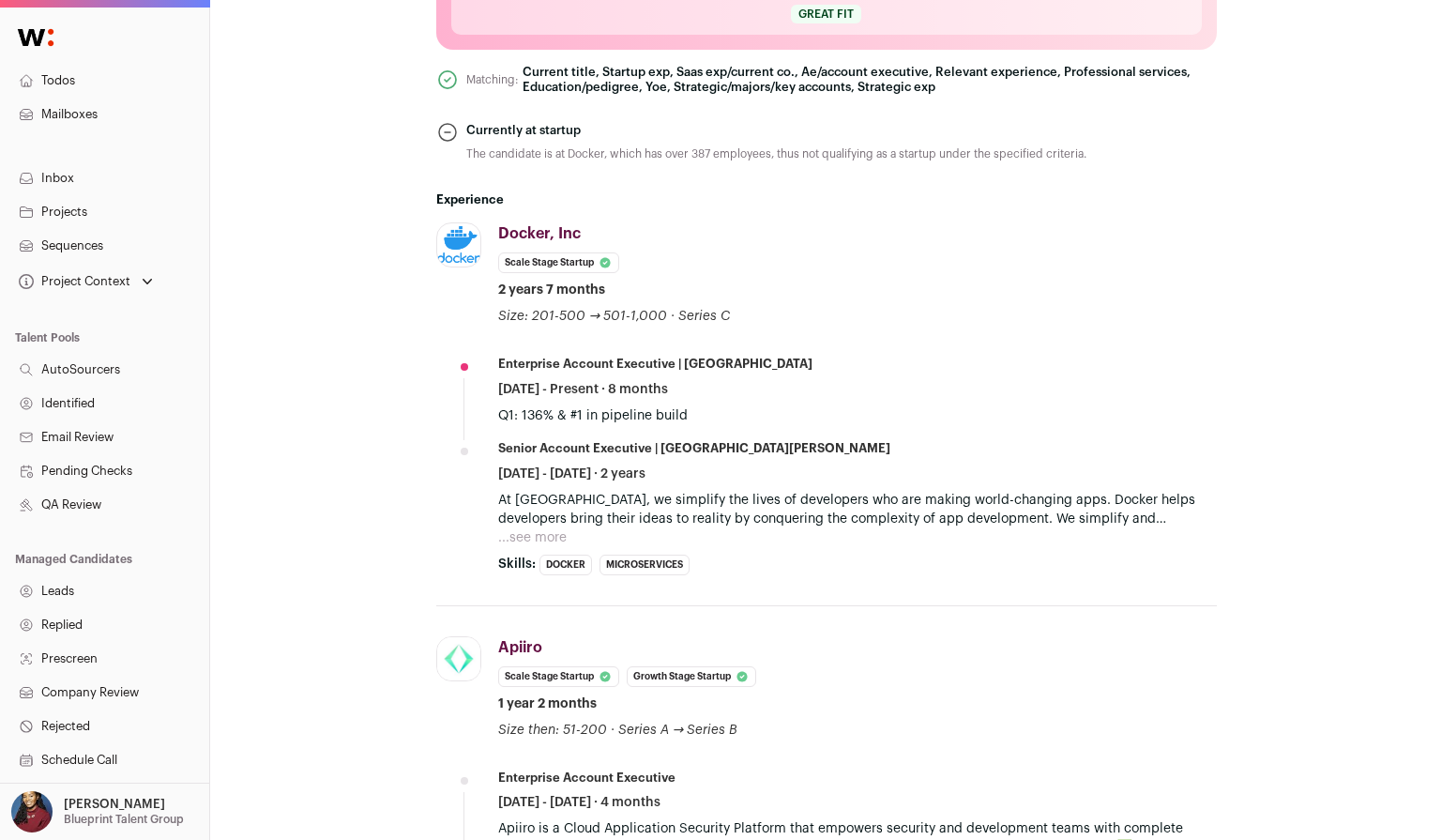
click at [556, 539] on button "...see more" at bounding box center [532, 537] width 69 height 19
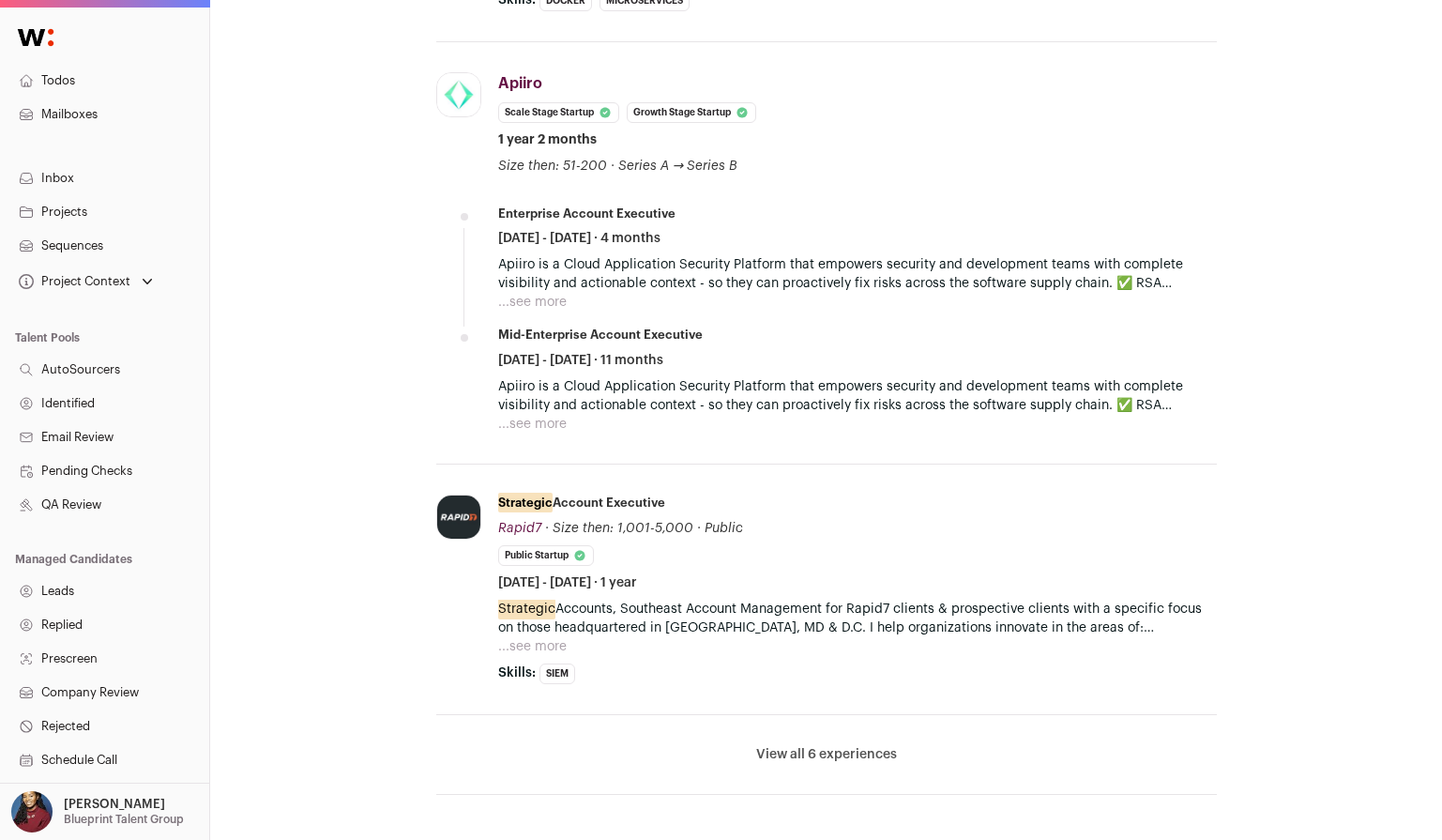
scroll to position [1659, 0]
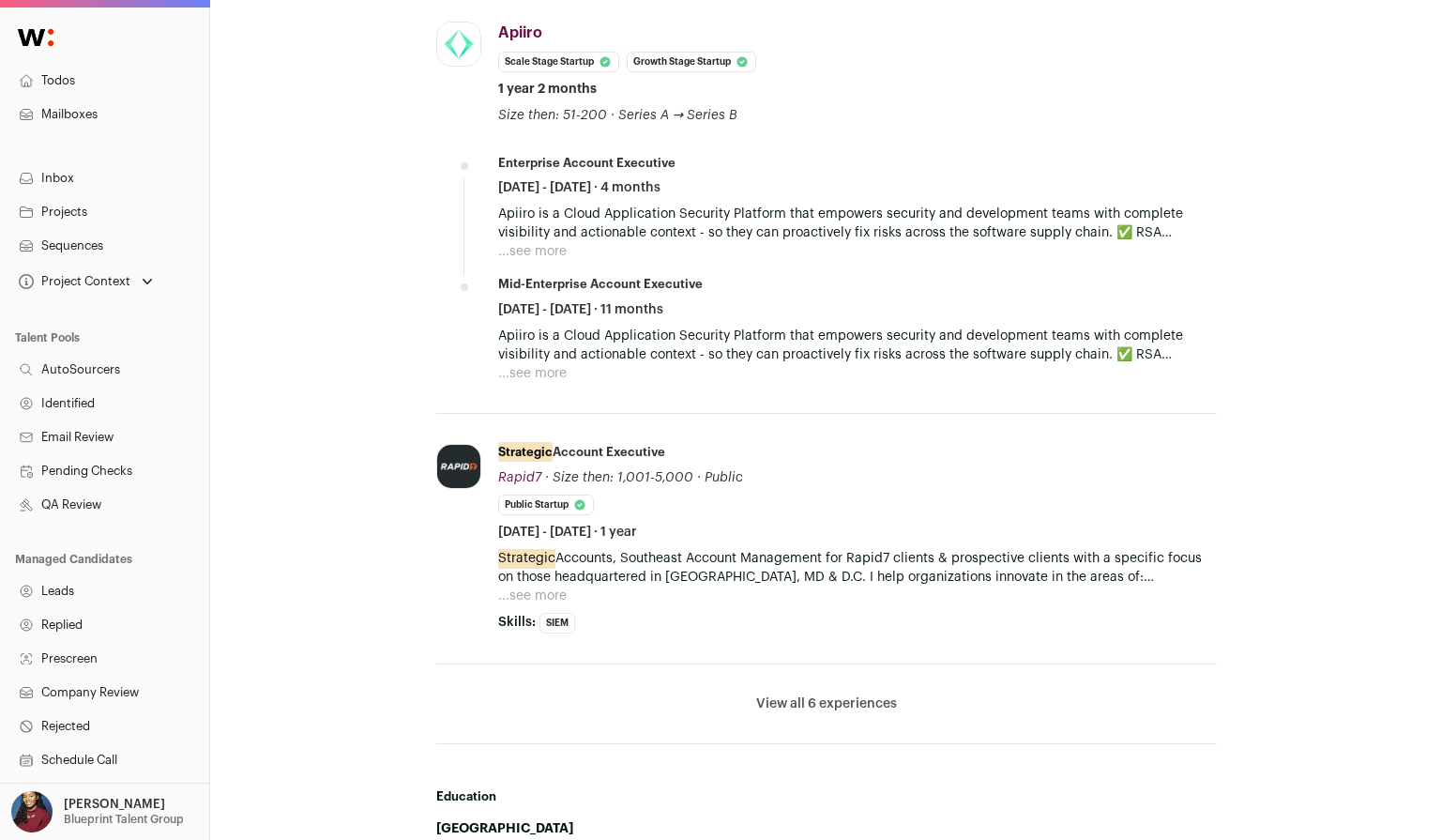
click at [832, 694] on button "View all 6 experiences" at bounding box center [826, 703] width 141 height 19
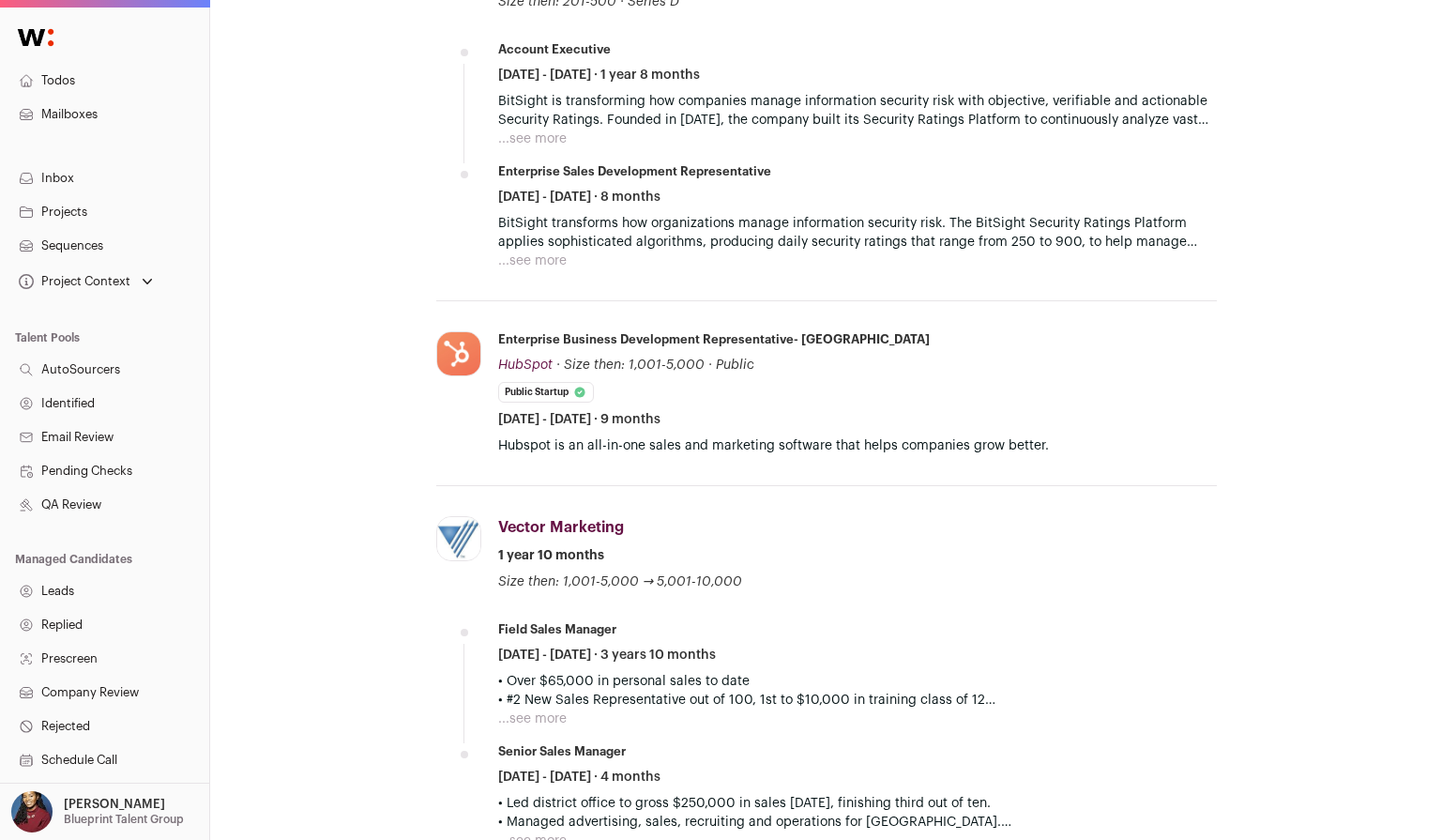
scroll to position [2920, 0]
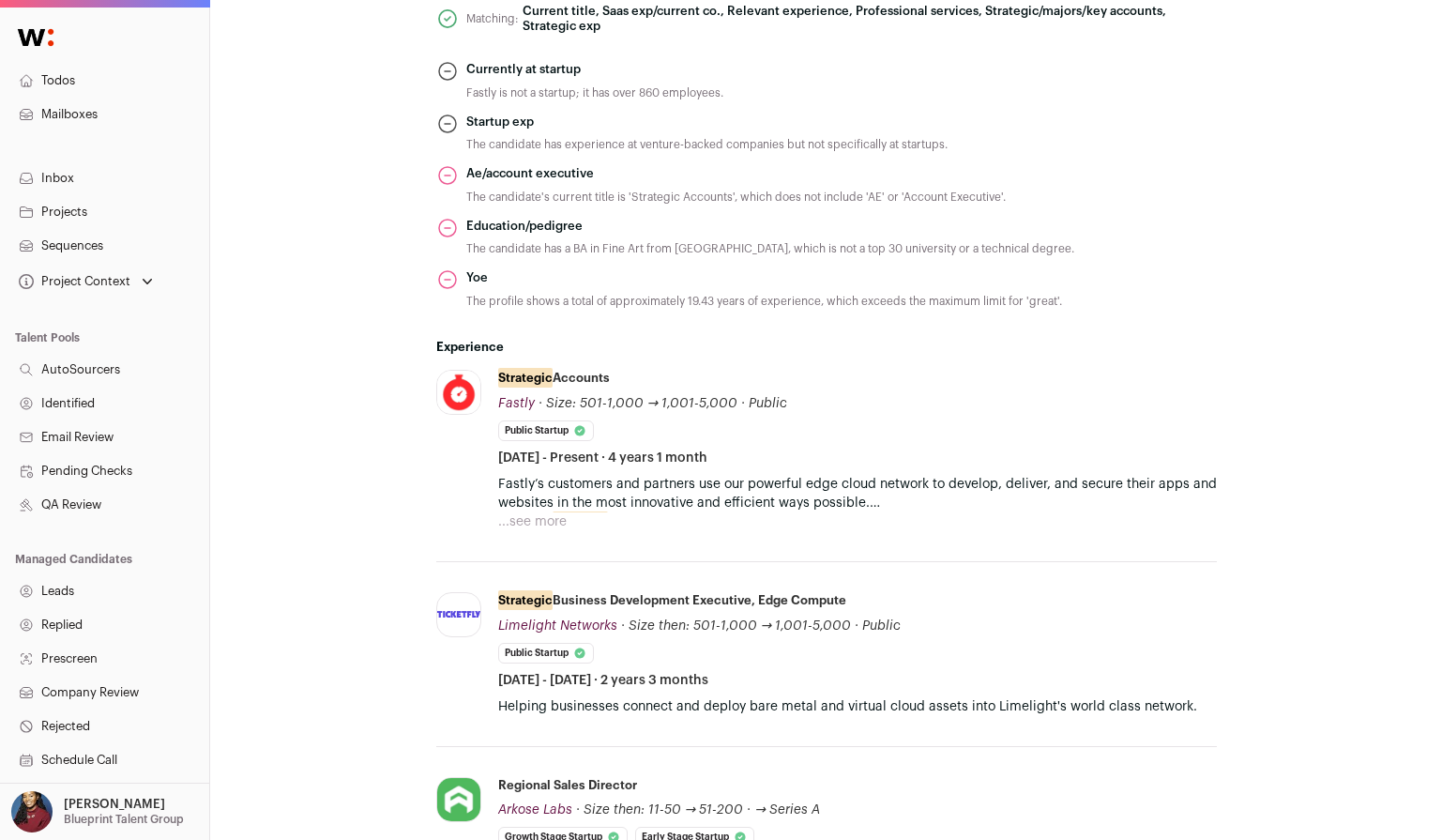
scroll to position [1066, 0]
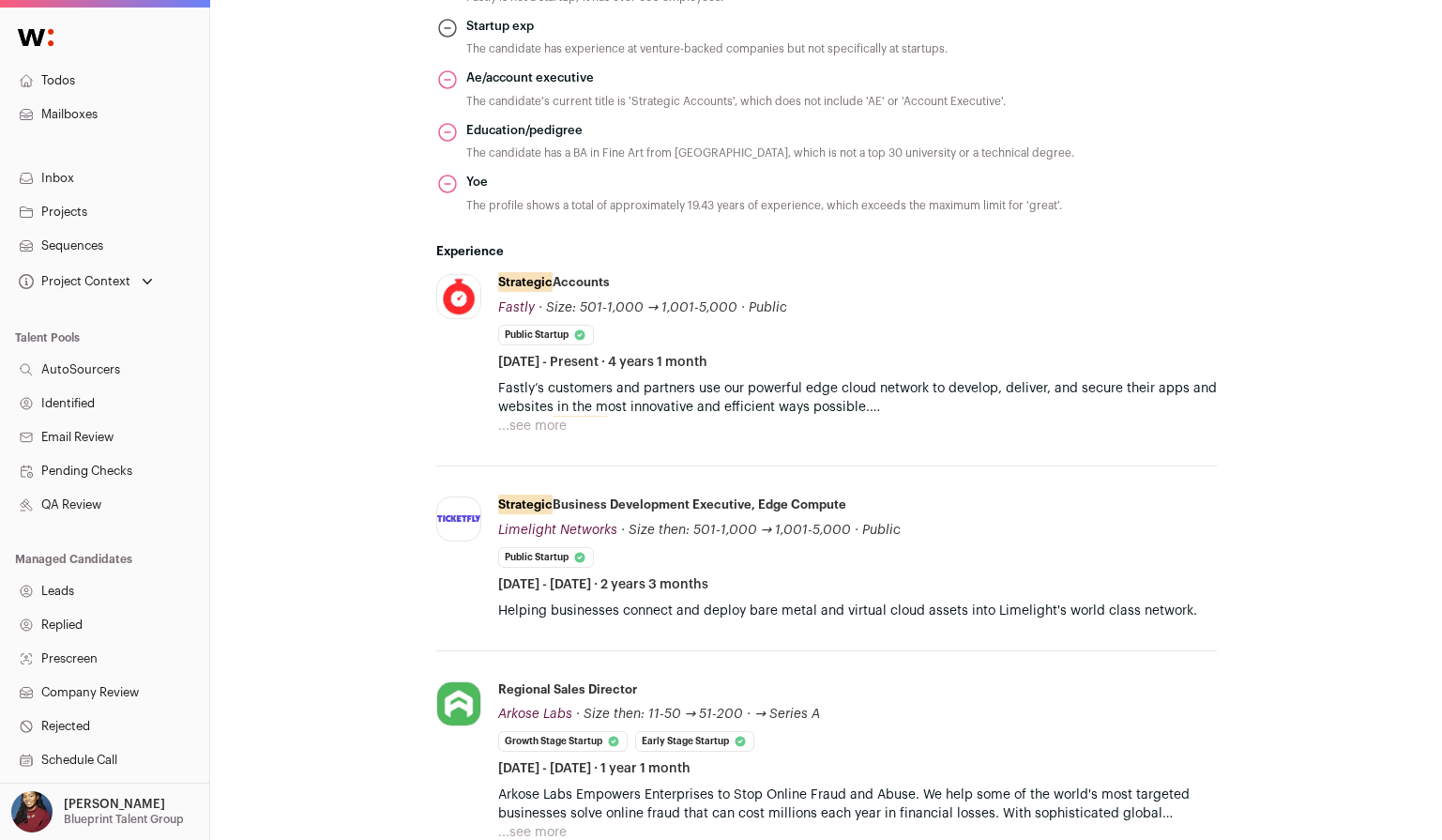
click at [546, 417] on button "...see more" at bounding box center [532, 425] width 69 height 19
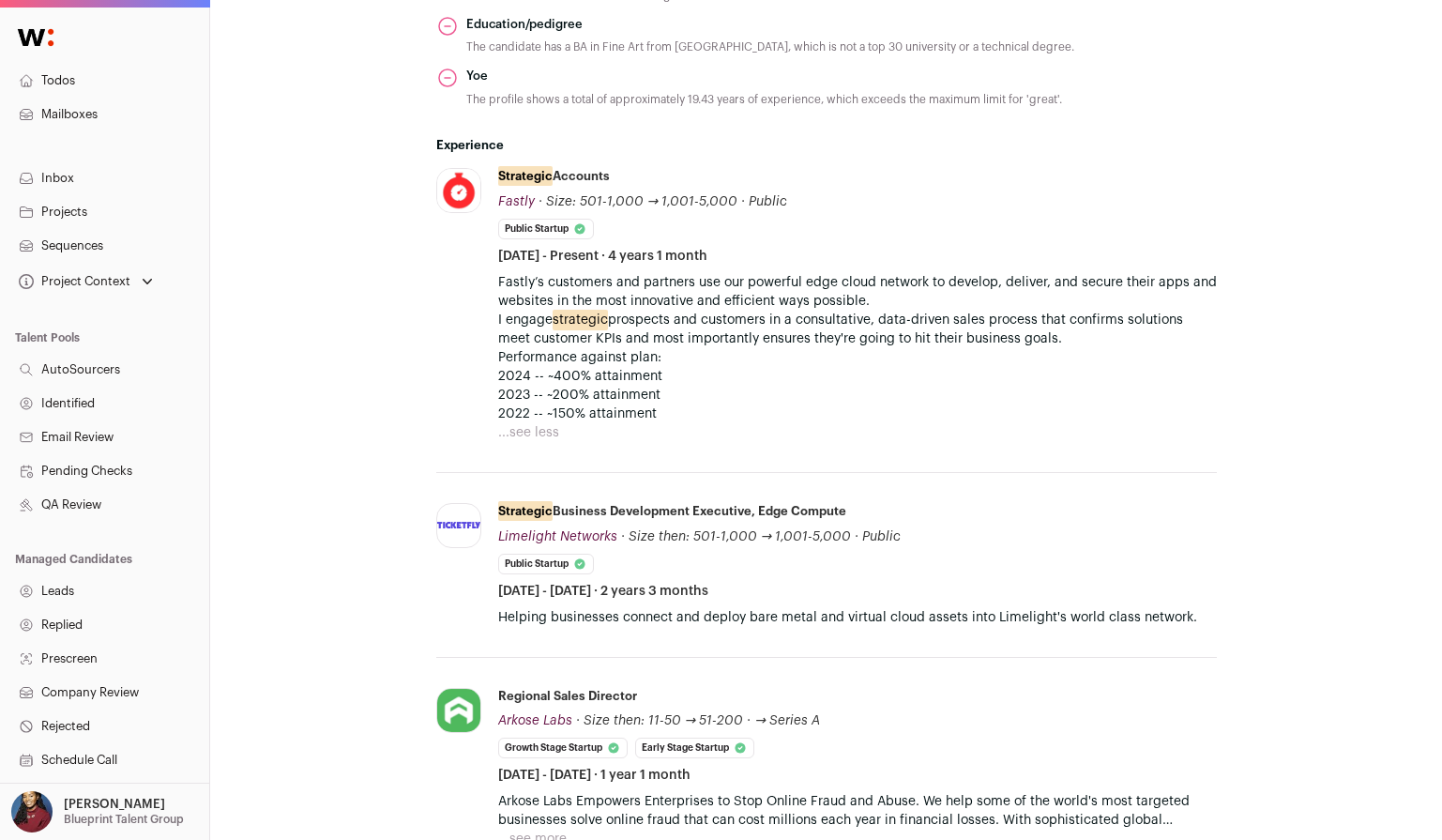
scroll to position [1385, 0]
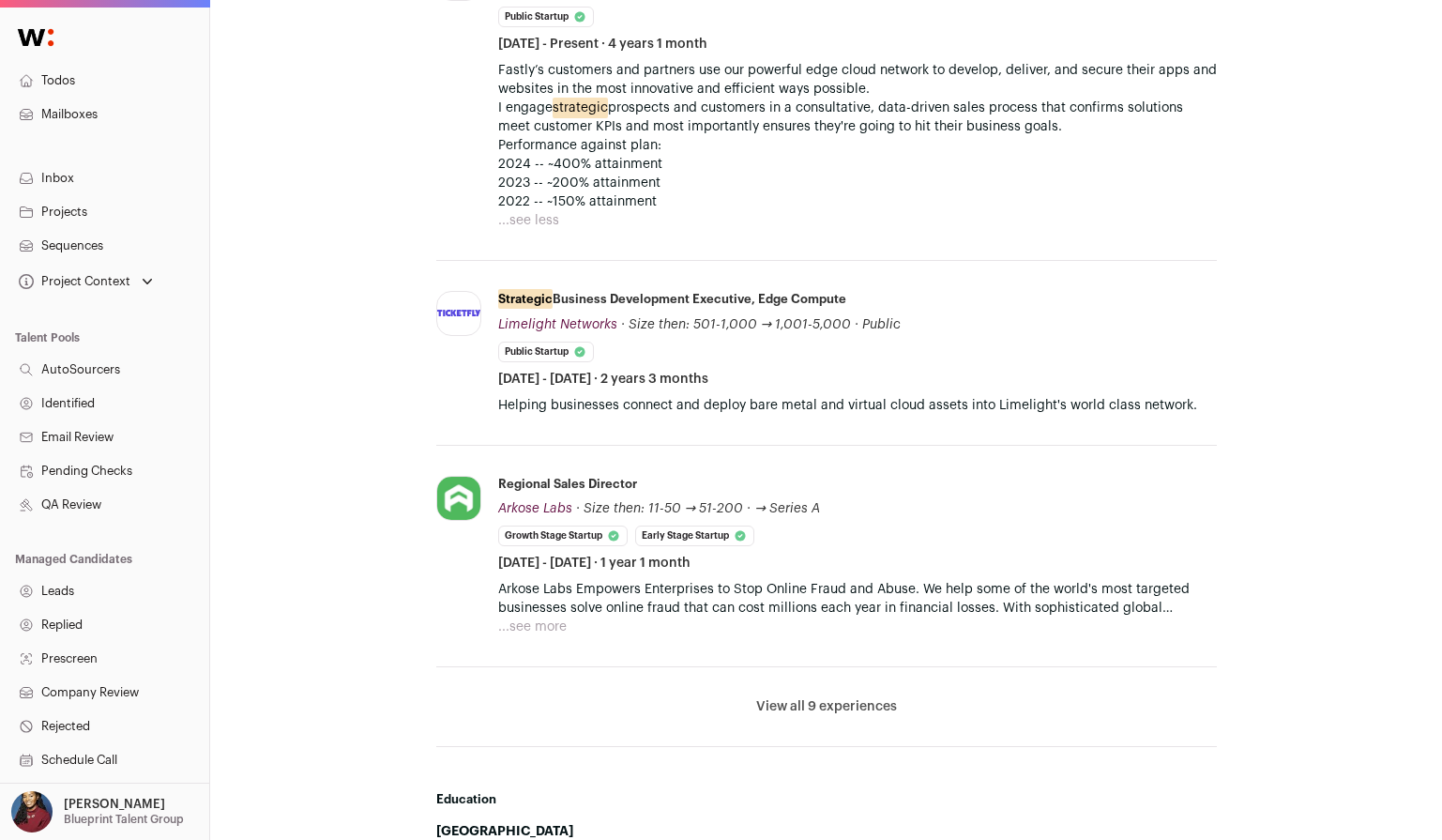
click at [809, 697] on button "View all 9 experiences" at bounding box center [826, 706] width 141 height 19
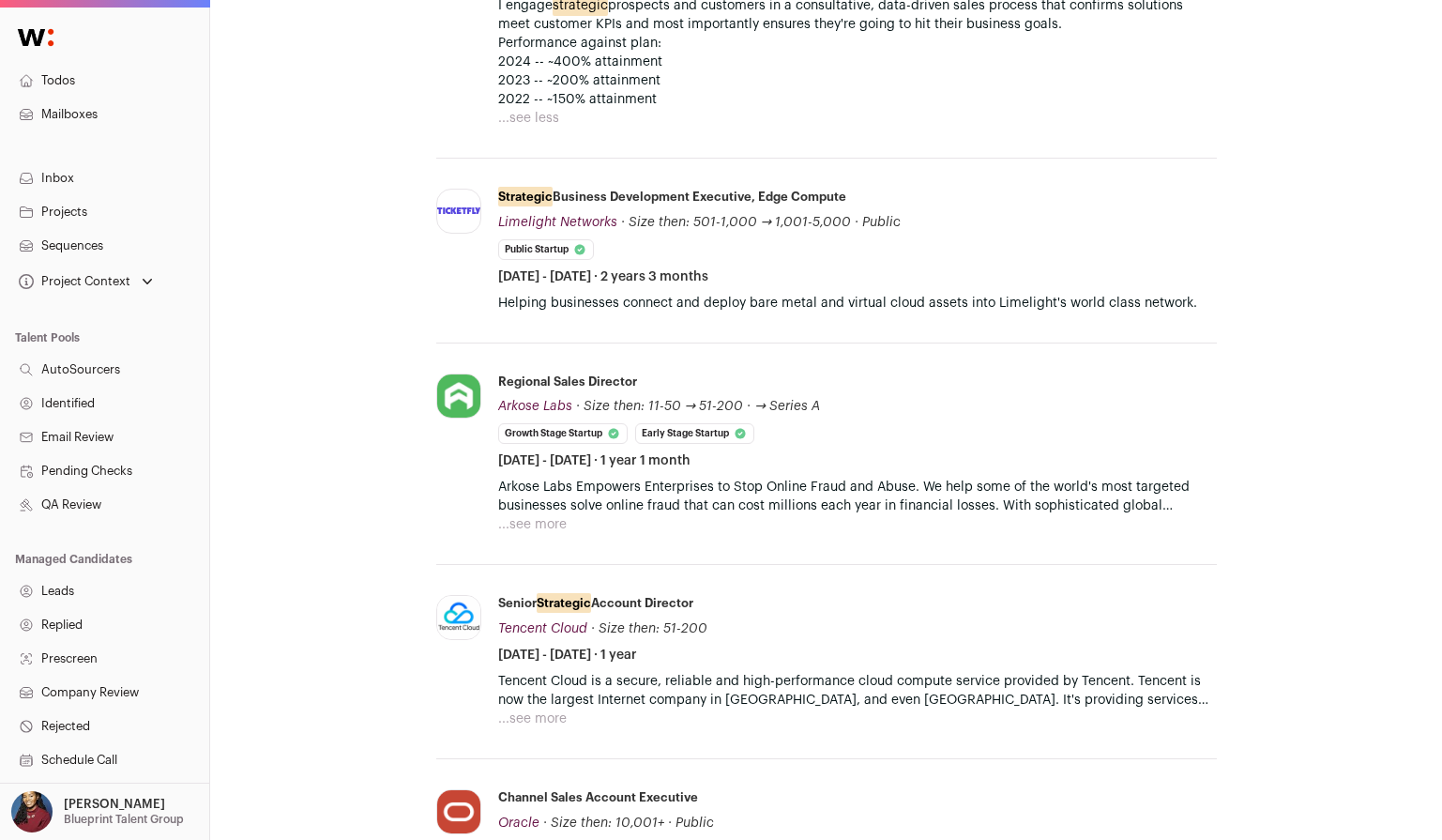
scroll to position [1671, 0]
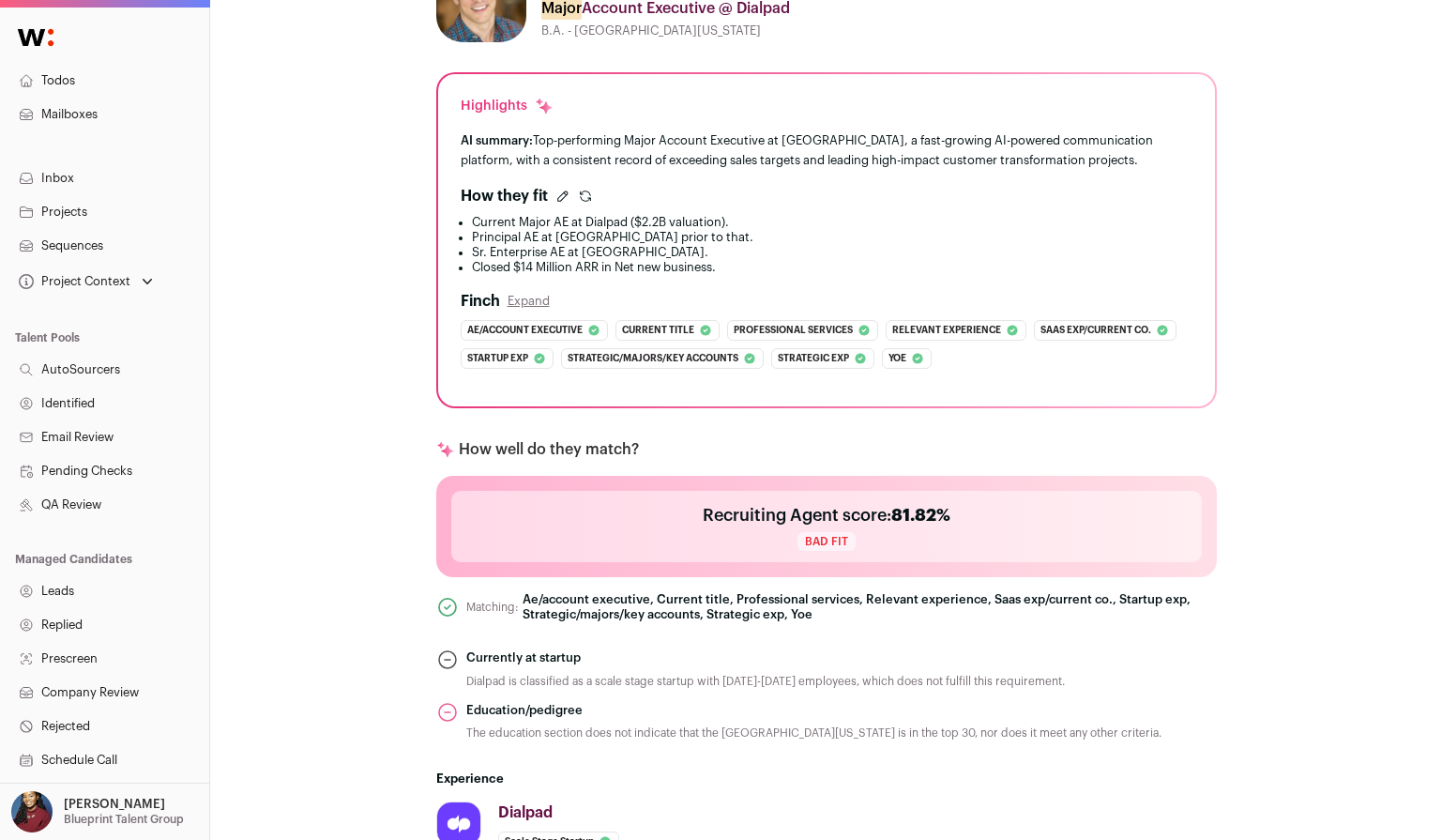
scroll to position [365, 0]
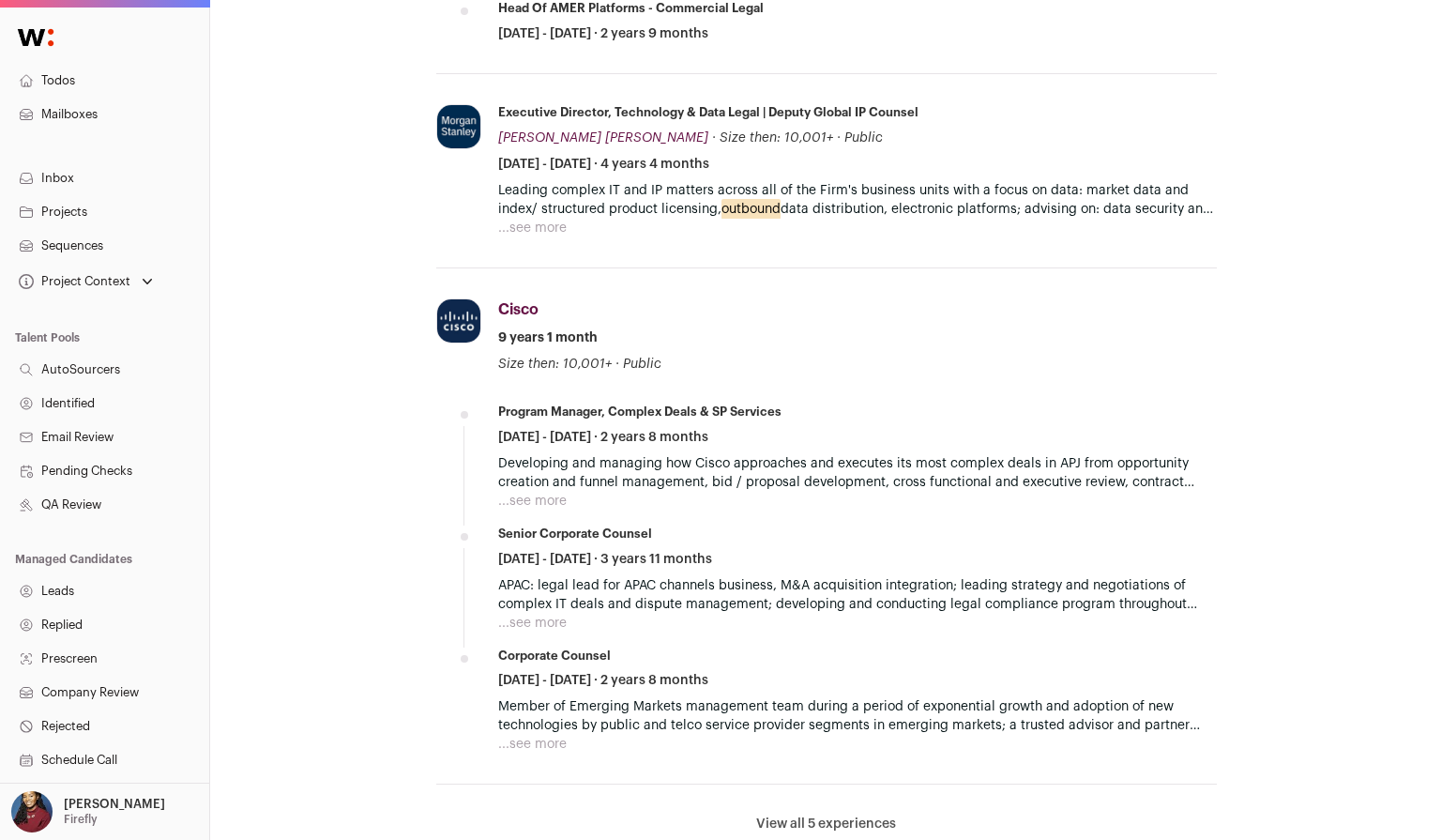
scroll to position [936, 0]
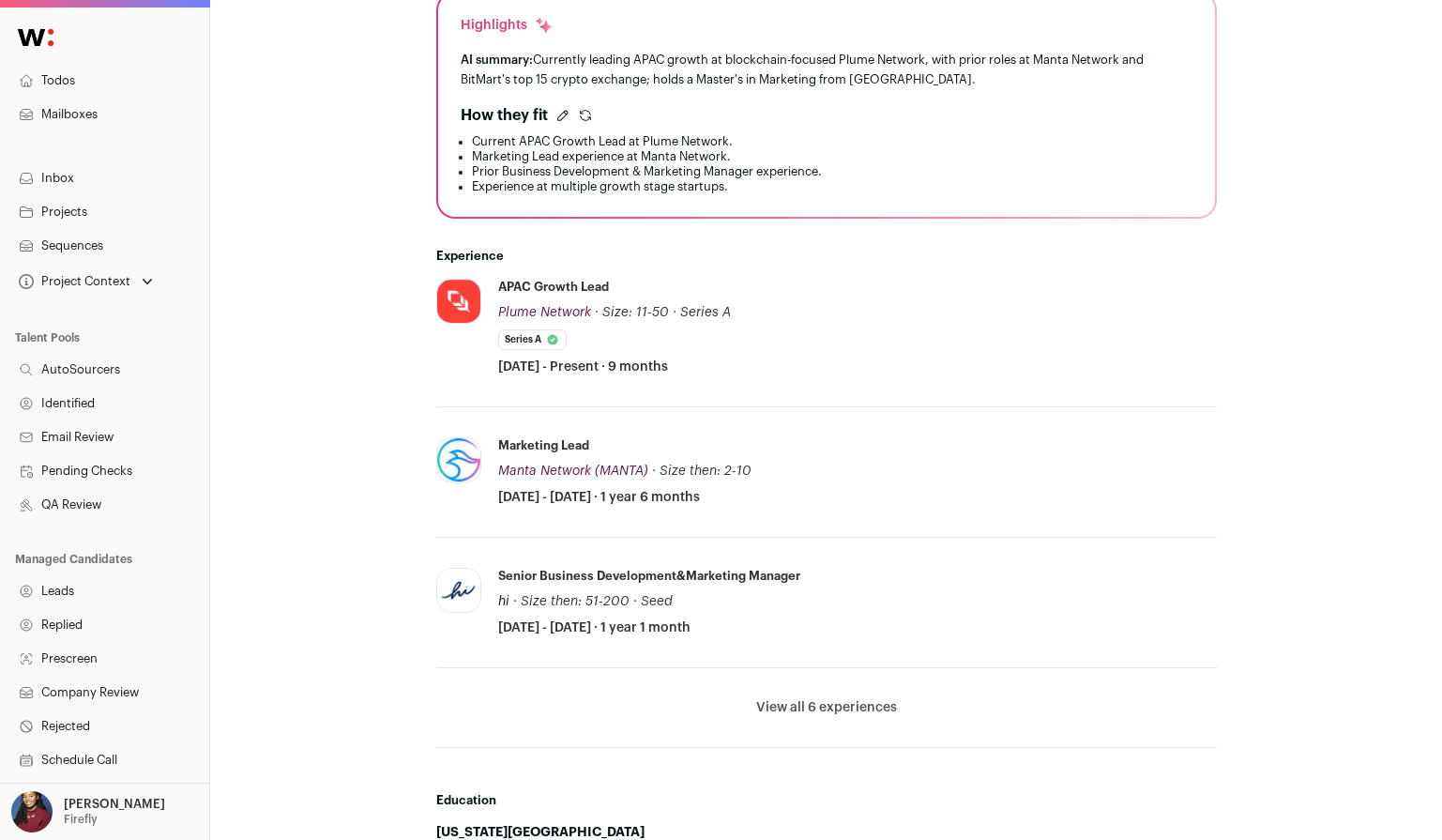
scroll to position [563, 0]
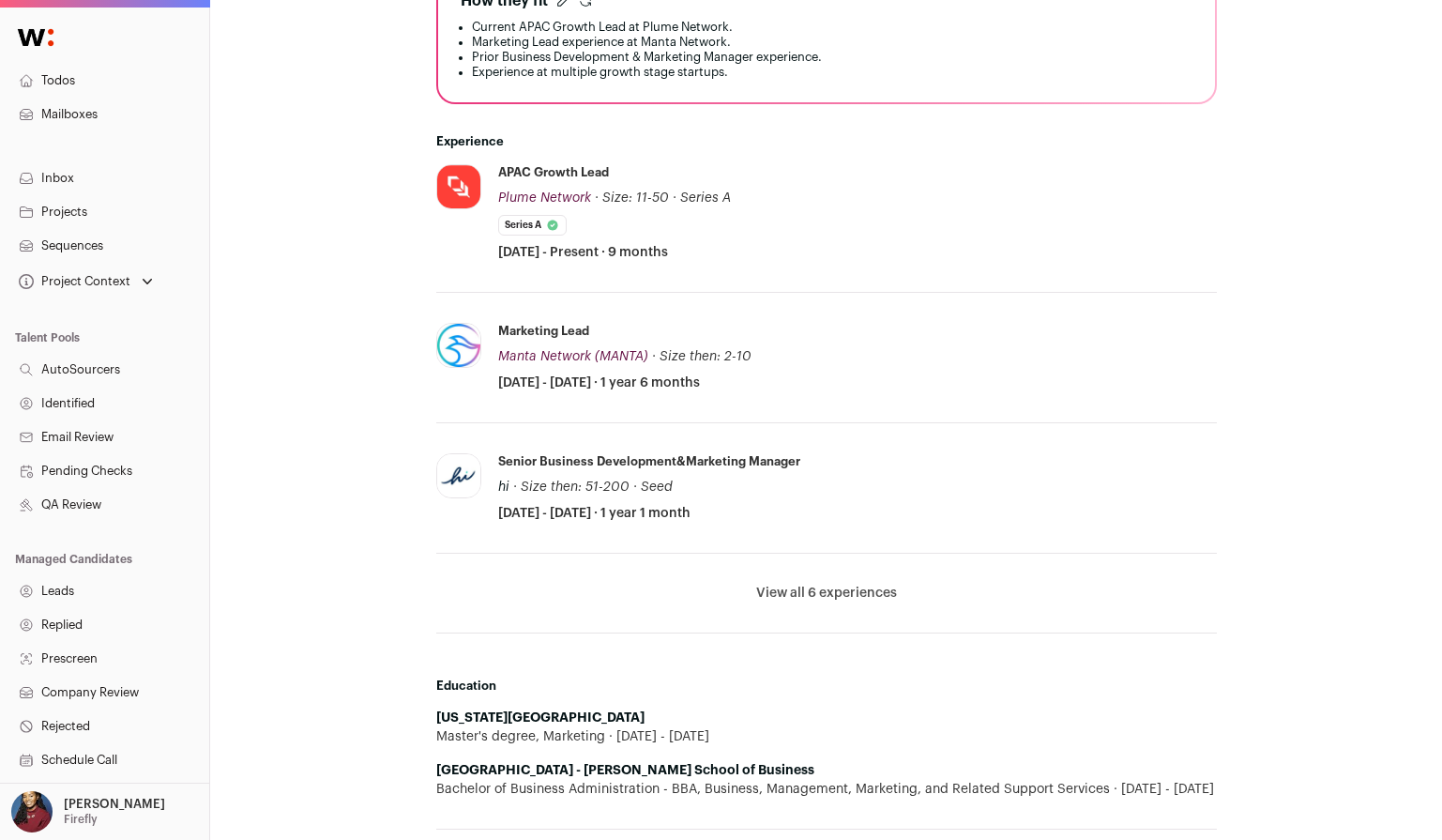
click at [821, 581] on li "View all 6 experiences View less" at bounding box center [826, 593] width 780 height 79
click at [825, 593] on button "View all 6 experiences" at bounding box center [826, 592] width 141 height 19
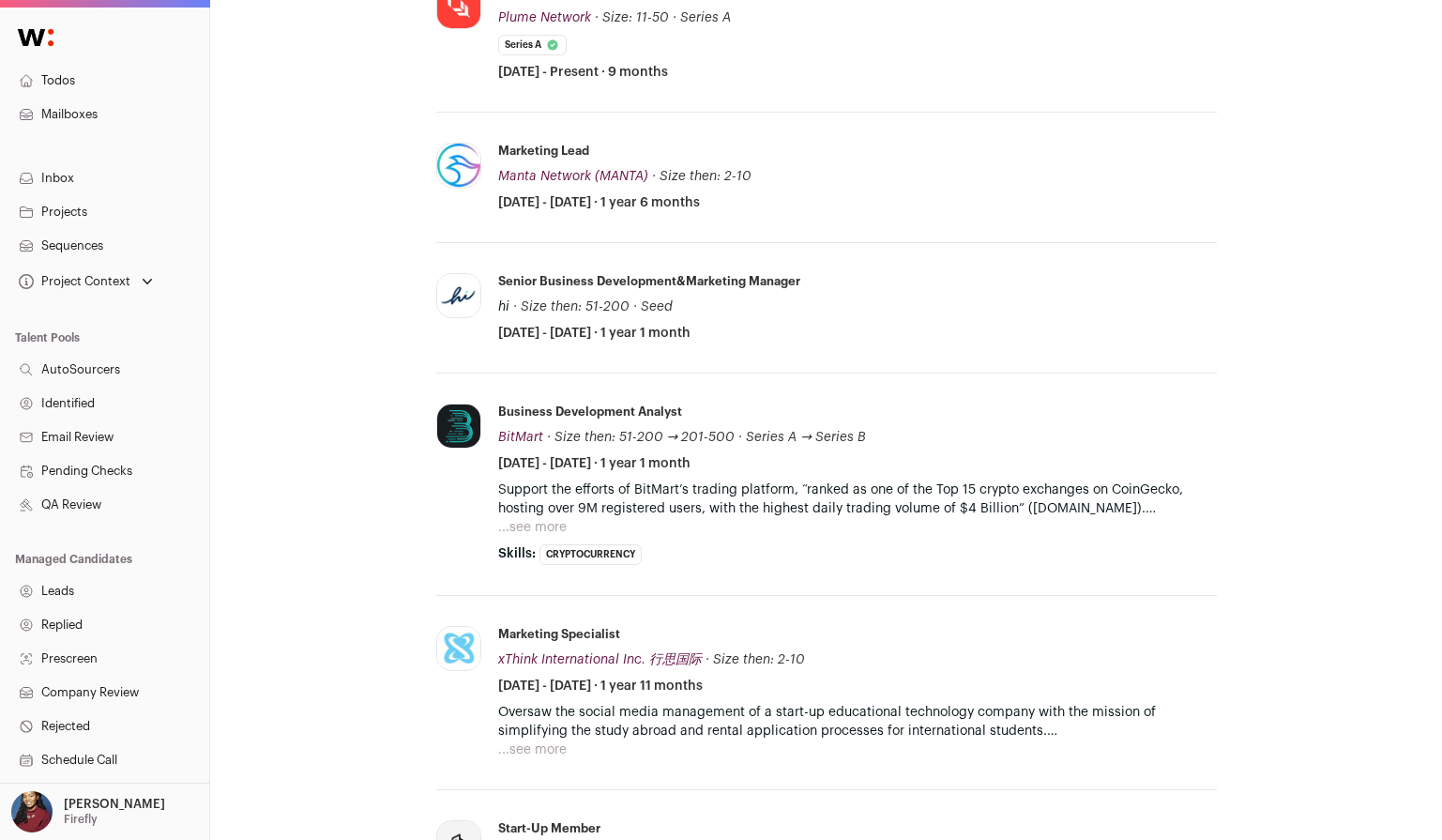
scroll to position [466, 0]
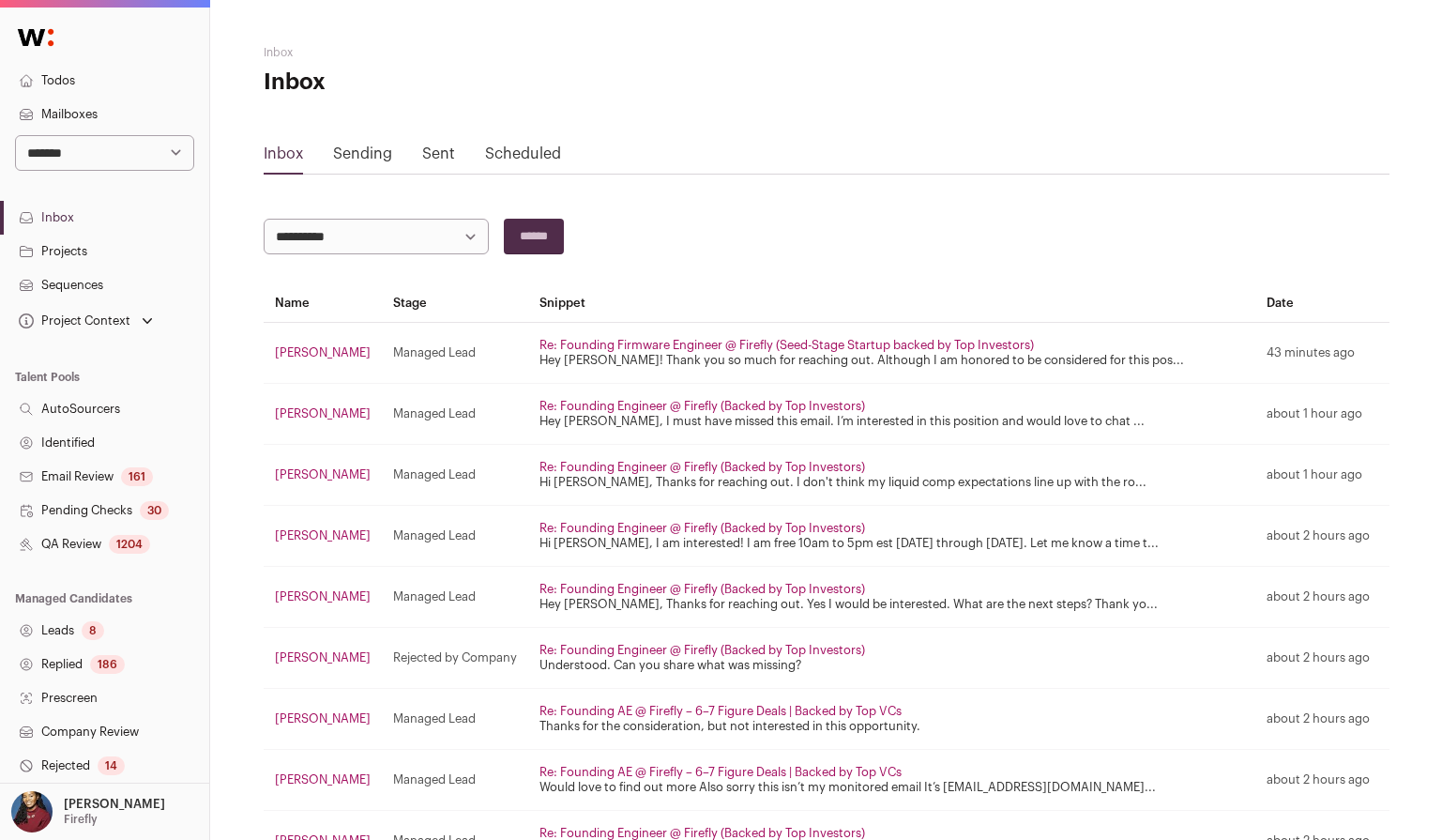
click at [95, 153] on select "**********" at bounding box center [104, 153] width 179 height 35
select select "*****"
click at [15, 135] on select "**********" at bounding box center [104, 153] width 179 height 35
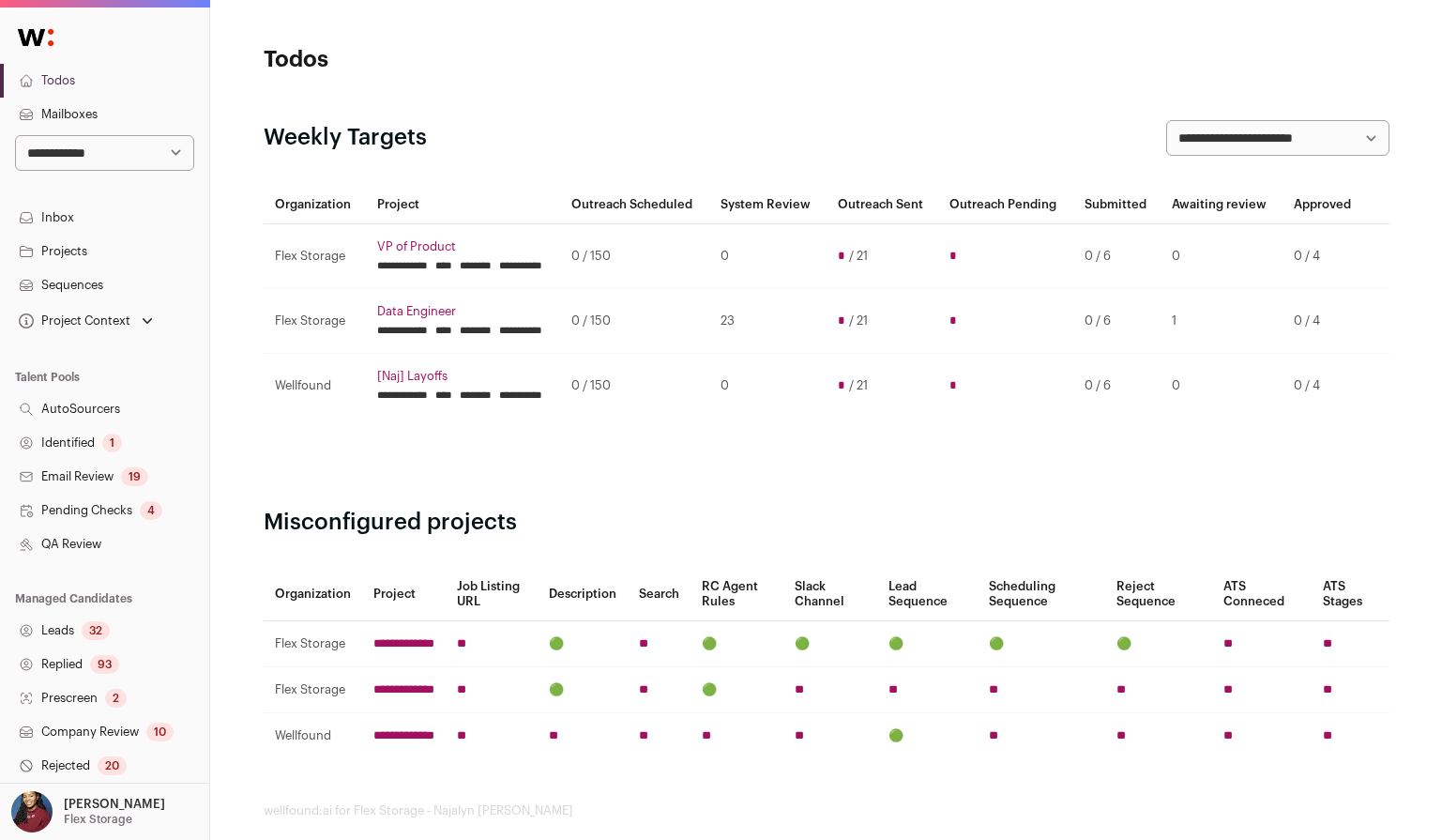
click at [85, 221] on link "Inbox" at bounding box center [104, 218] width 209 height 33
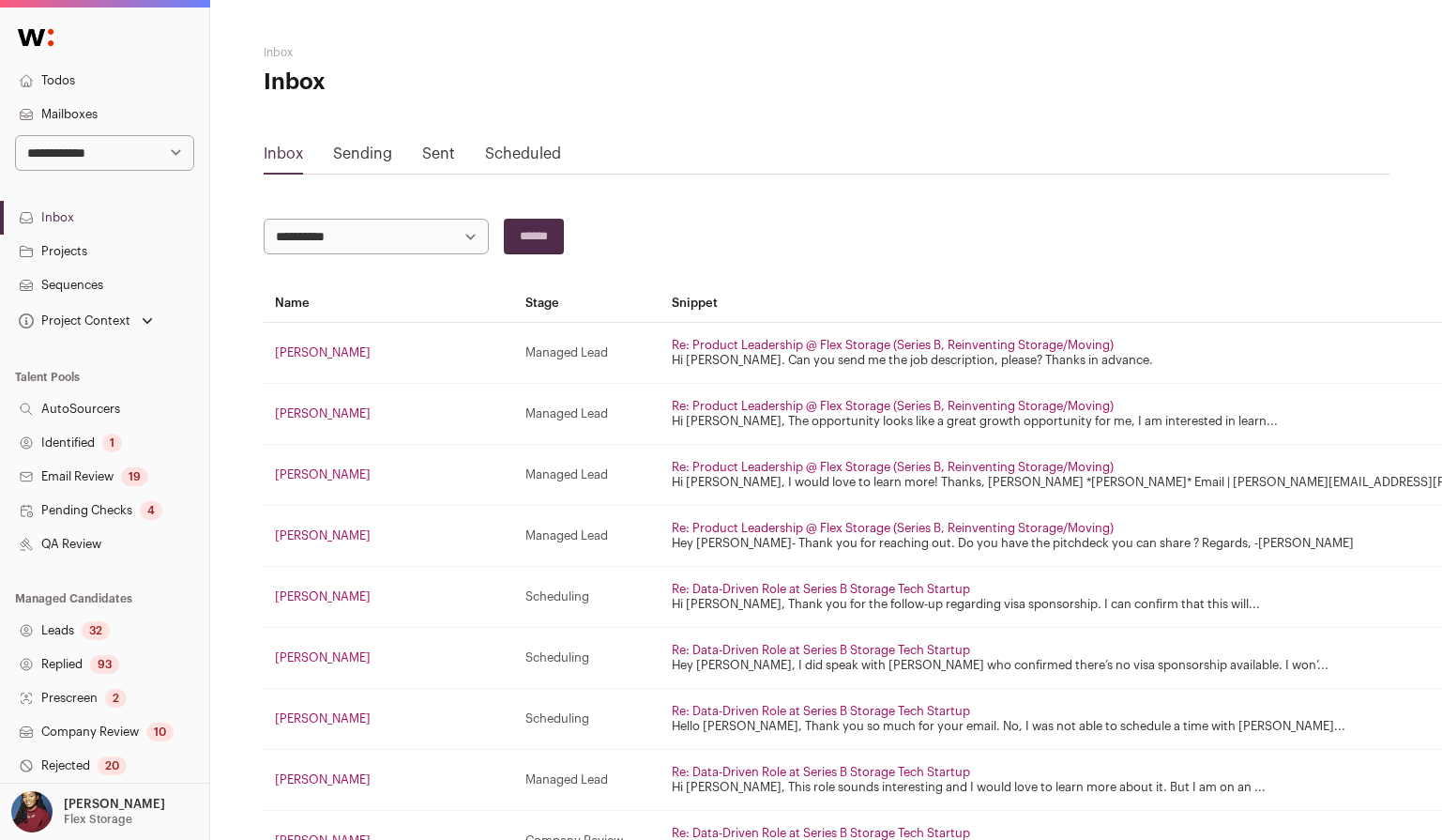
click at [438, 154] on link "Sent" at bounding box center [439, 153] width 33 height 15
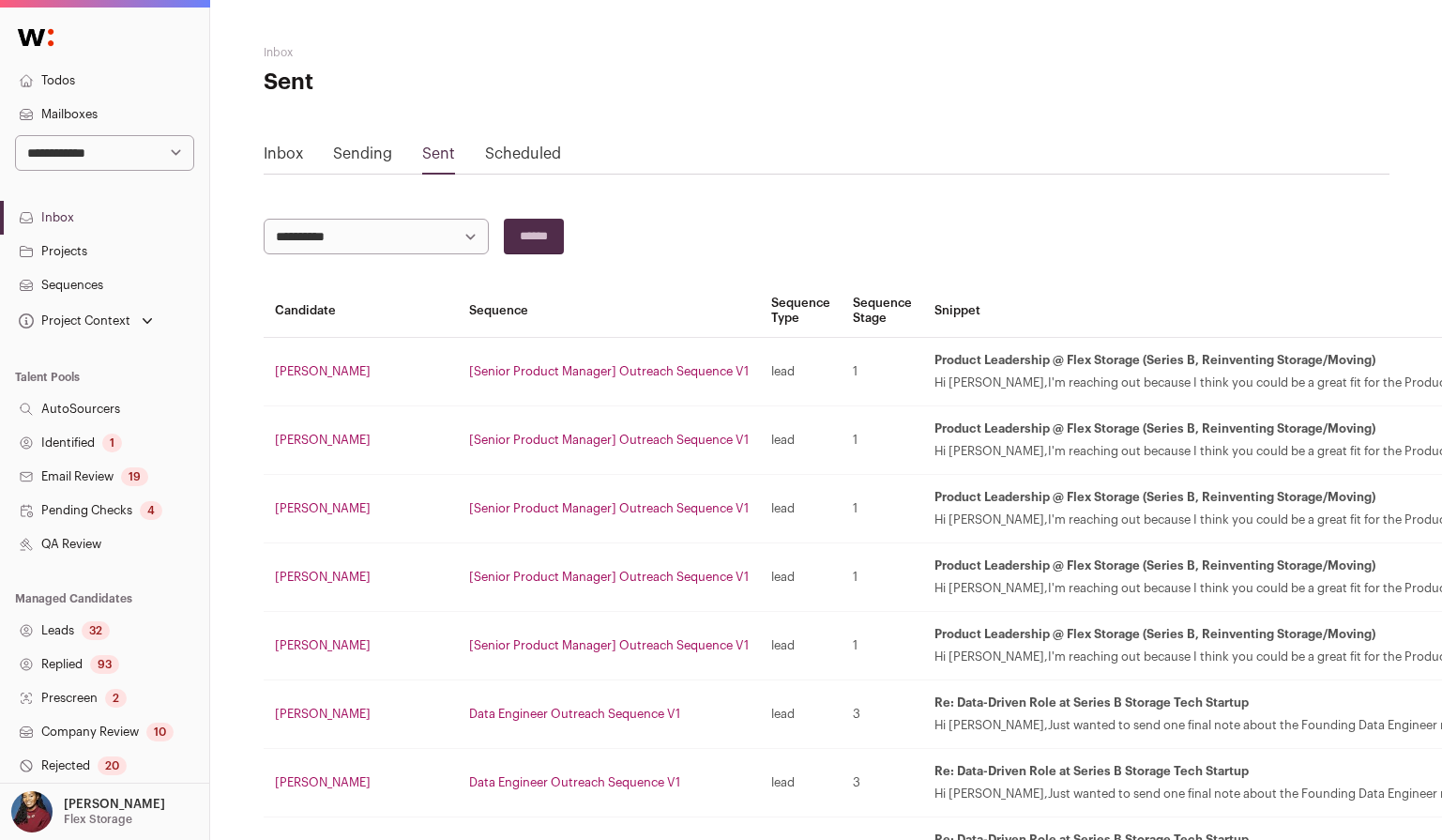
click at [288, 159] on link "Inbox" at bounding box center [283, 153] width 39 height 15
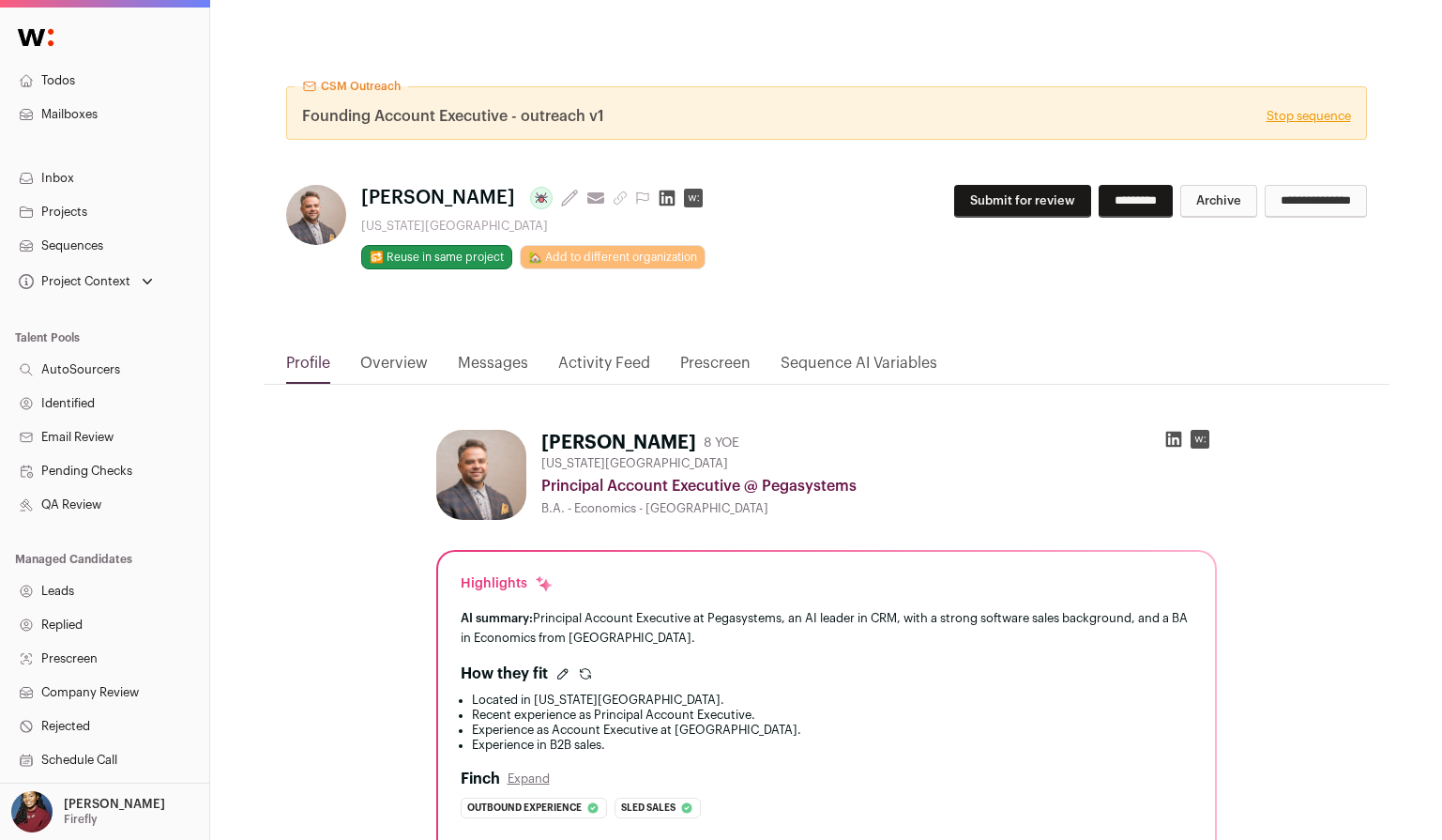
click at [1305, 109] on link "Stop sequence" at bounding box center [1309, 116] width 84 height 15
click at [1306, 118] on link "Stop sequence" at bounding box center [1309, 116] width 84 height 15
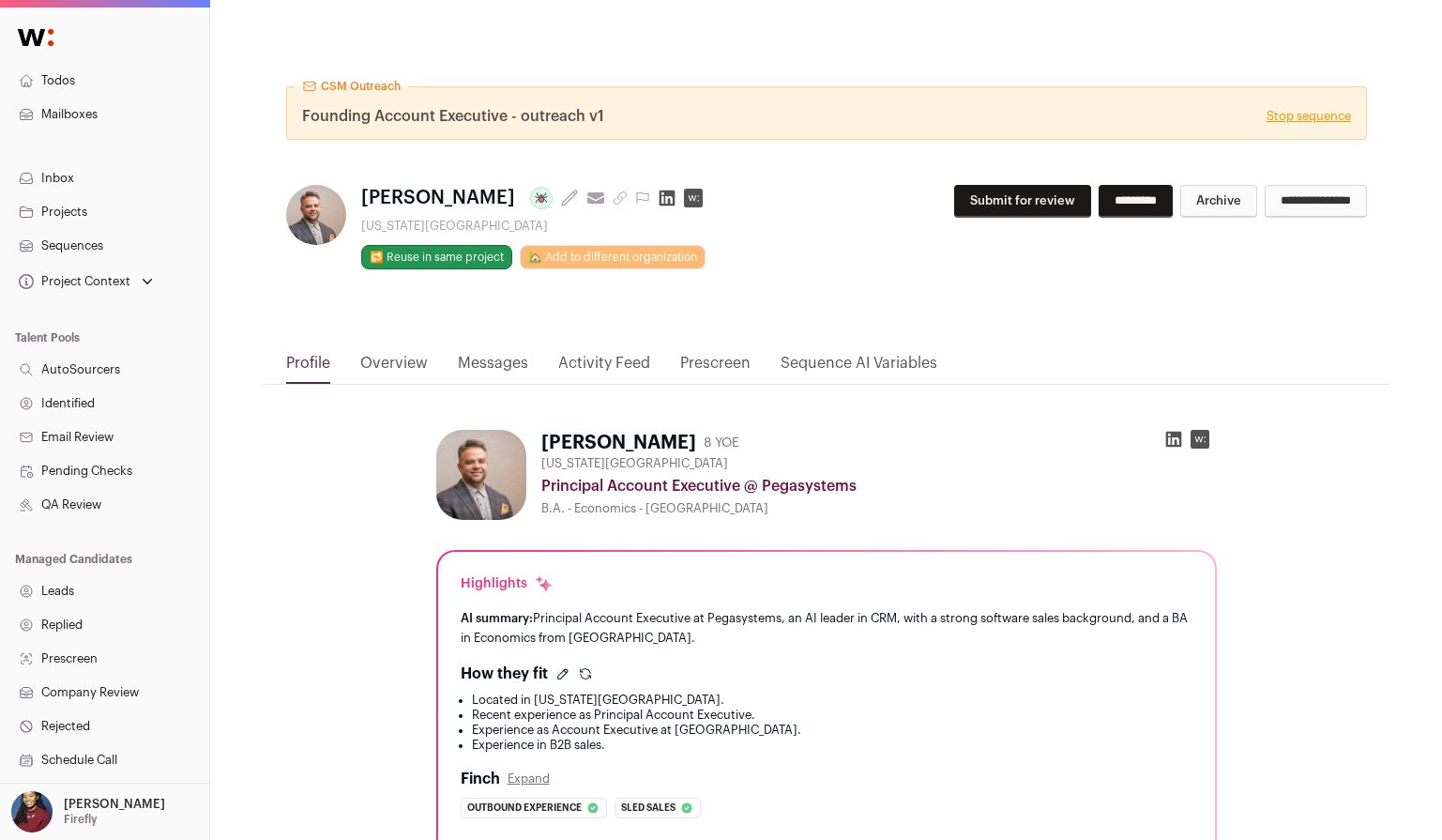
click at [1300, 112] on link "Stop sequence" at bounding box center [1309, 116] width 84 height 15
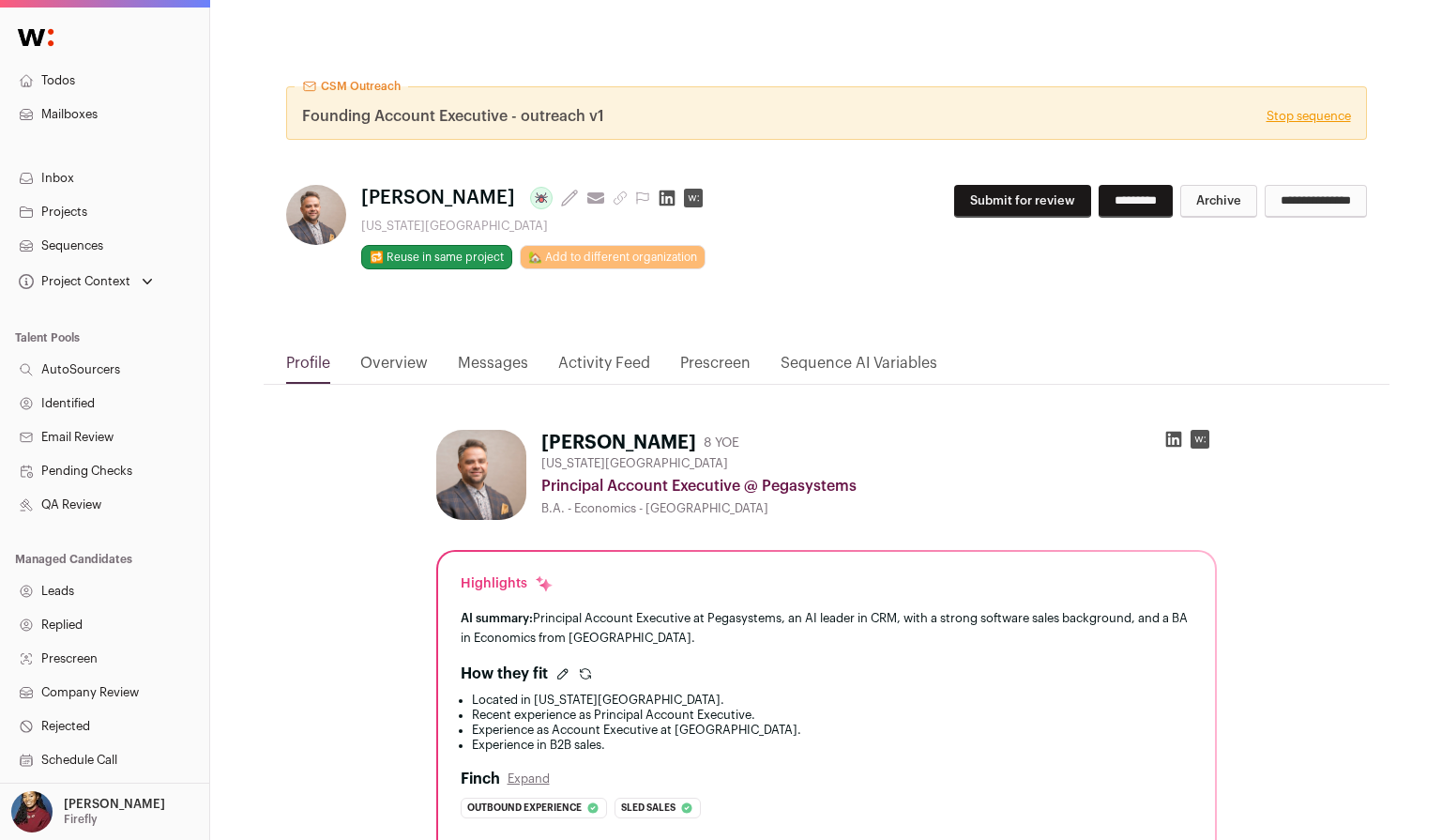
click at [1300, 112] on link "Stop sequence" at bounding box center [1309, 116] width 84 height 15
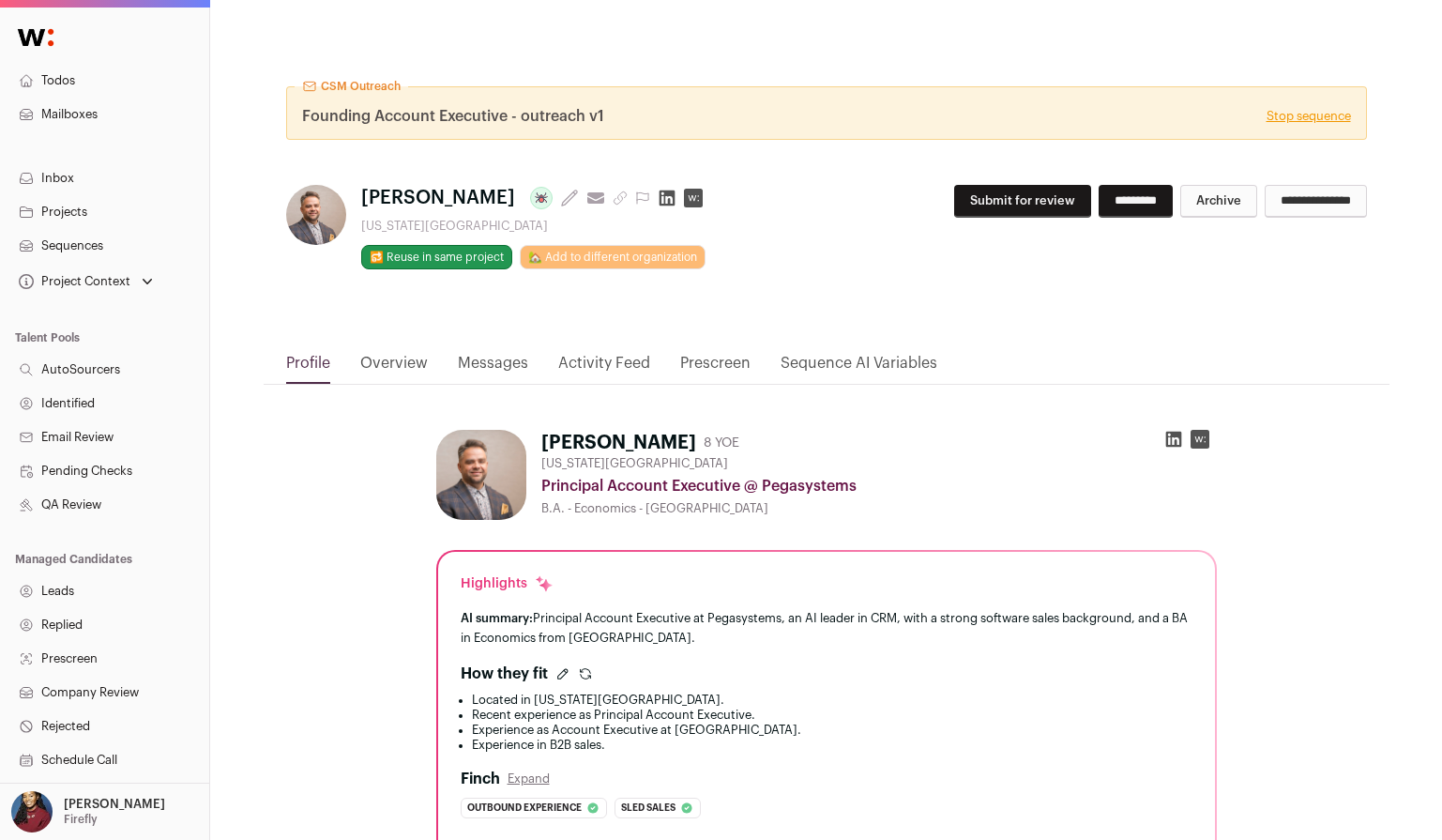
click at [1300, 112] on link "Stop sequence" at bounding box center [1309, 116] width 84 height 15
click at [1303, 114] on link "Stop sequence" at bounding box center [1309, 116] width 84 height 15
click at [1304, 114] on link "Stop sequence" at bounding box center [1309, 116] width 84 height 15
click at [1300, 116] on link "Stop sequence" at bounding box center [1309, 116] width 84 height 15
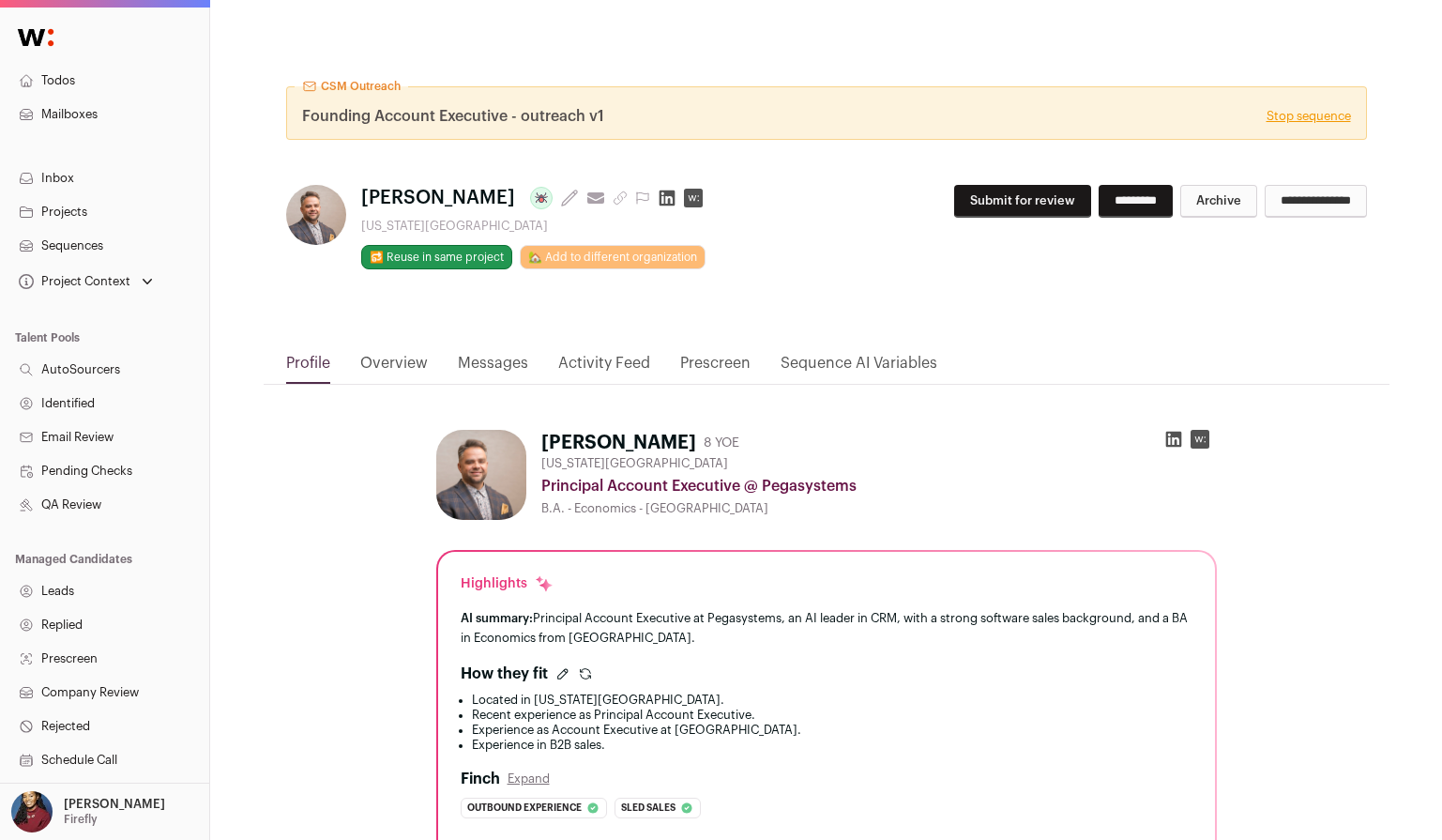
click at [1300, 116] on link "Stop sequence" at bounding box center [1309, 116] width 84 height 15
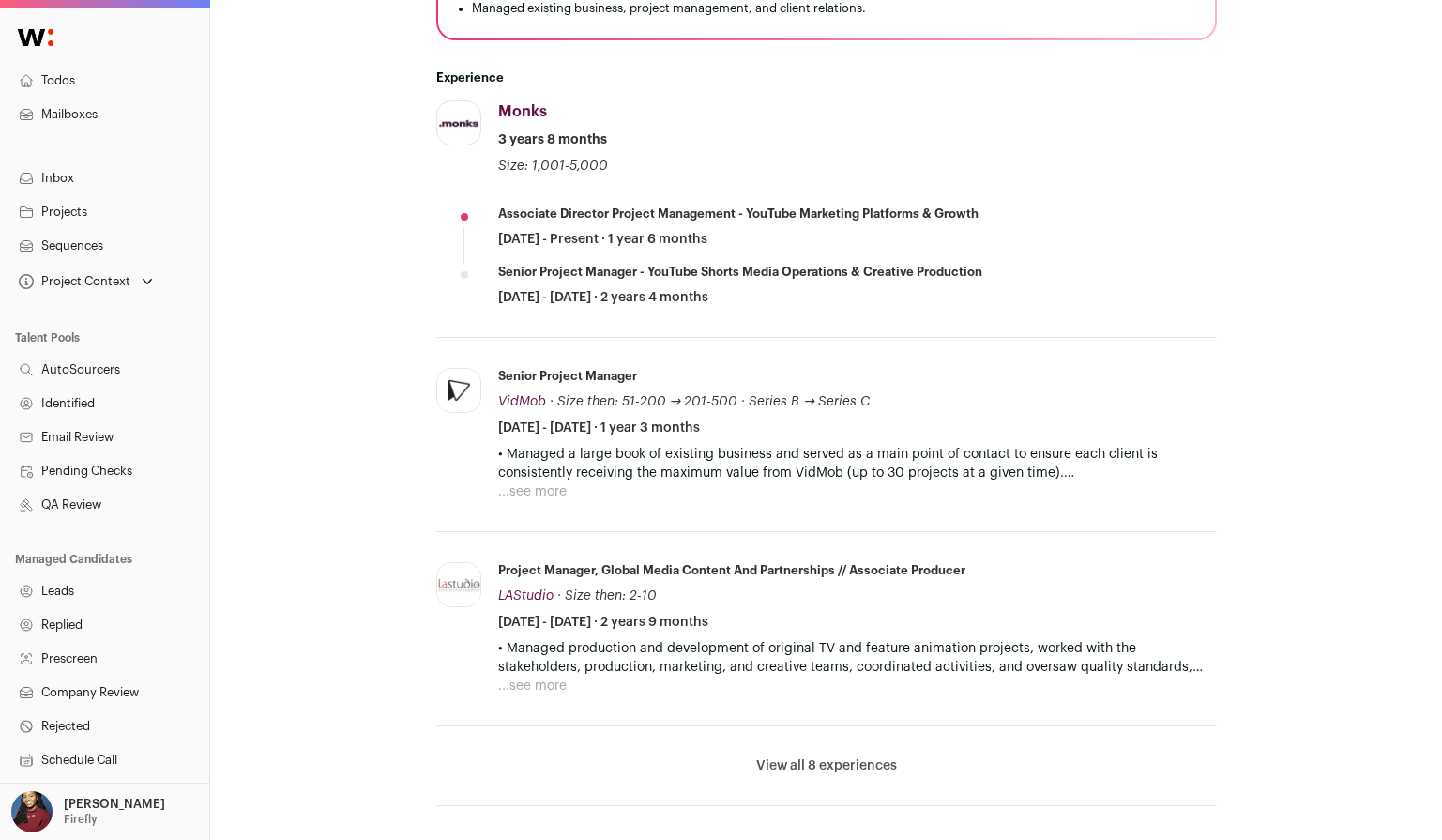
scroll to position [620, 0]
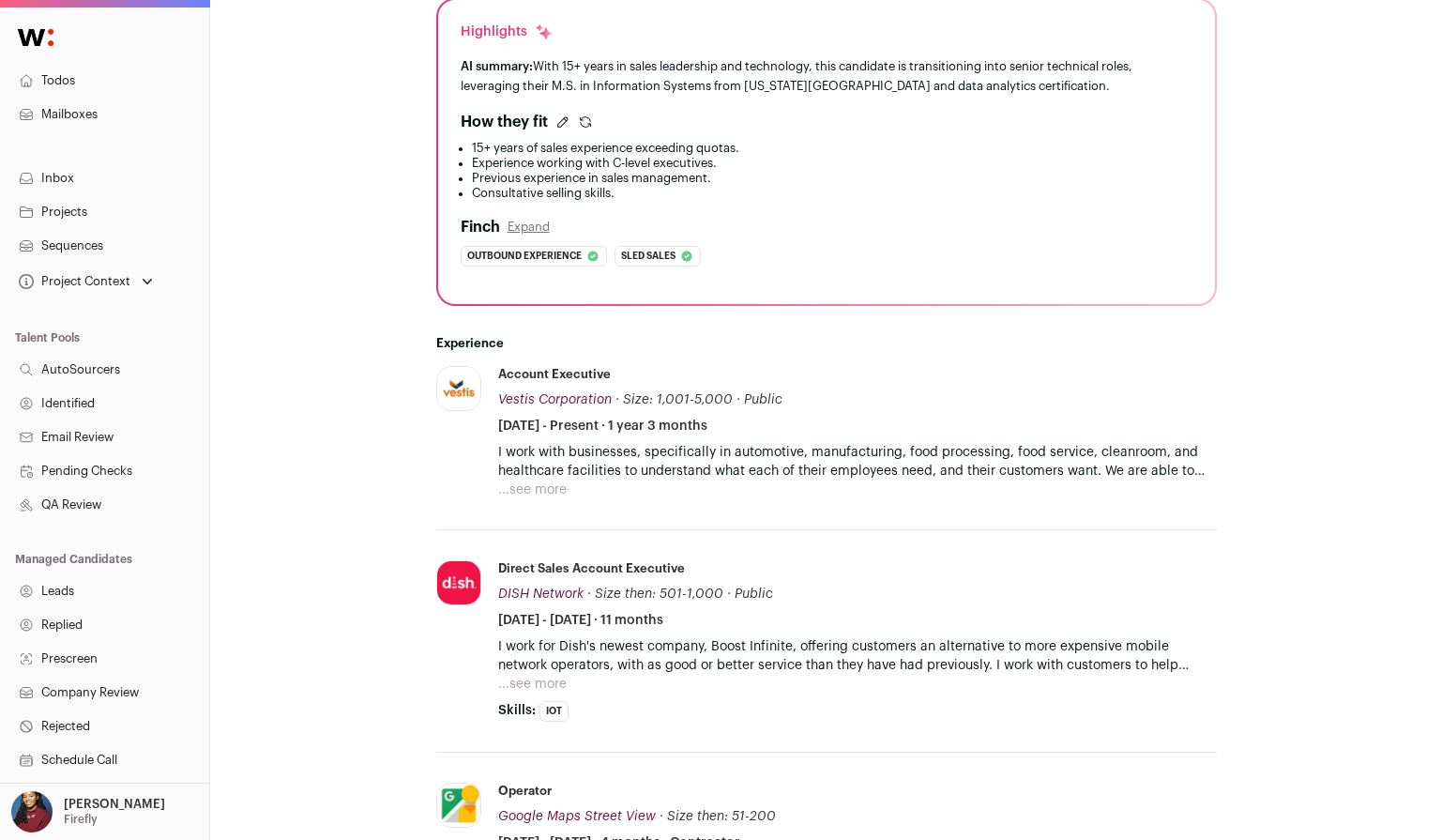
scroll to position [457, 0]
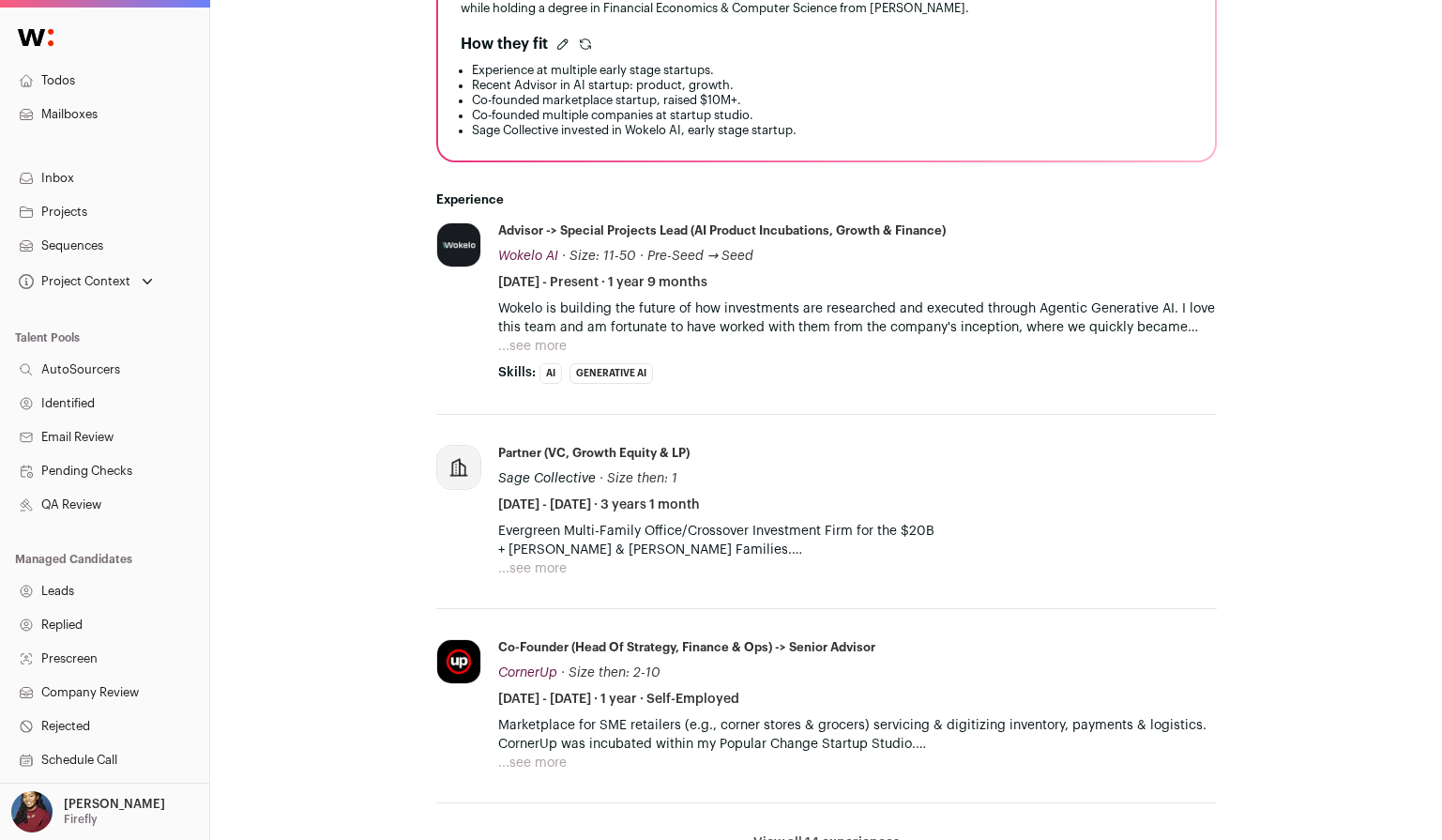
scroll to position [555, 0]
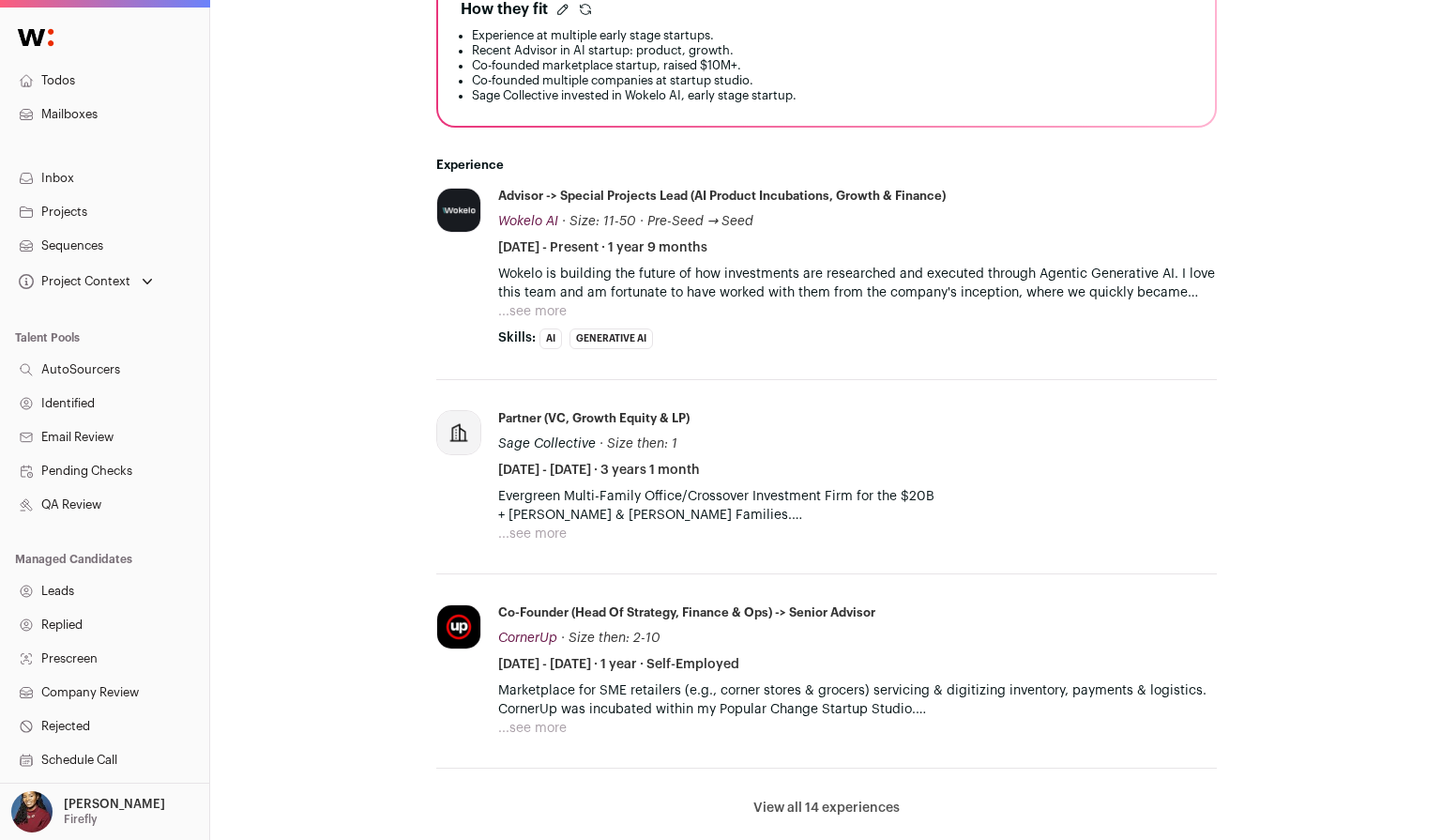
click at [815, 805] on button "View all 14 experiences" at bounding box center [826, 808] width 146 height 19
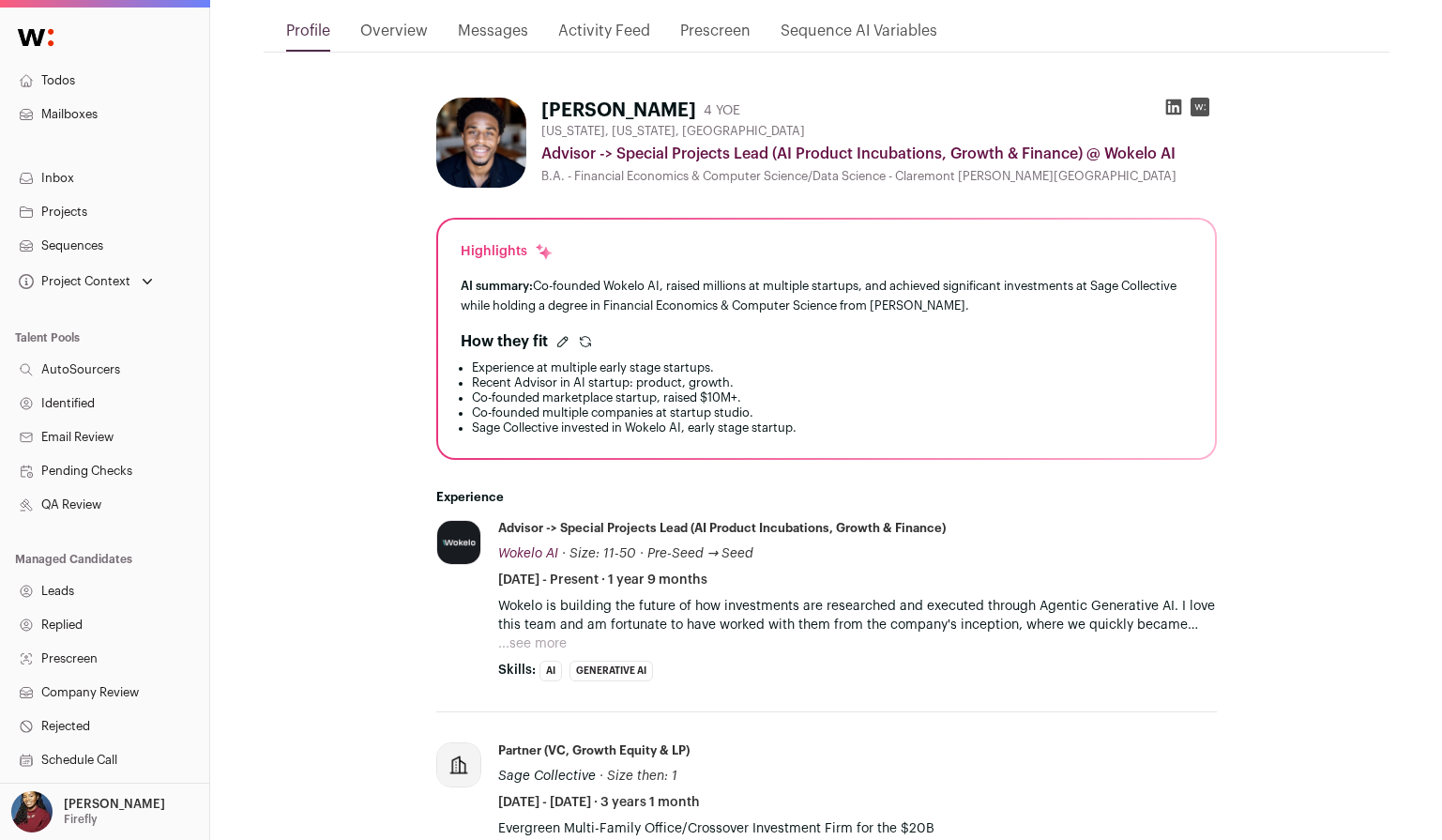
scroll to position [279, 0]
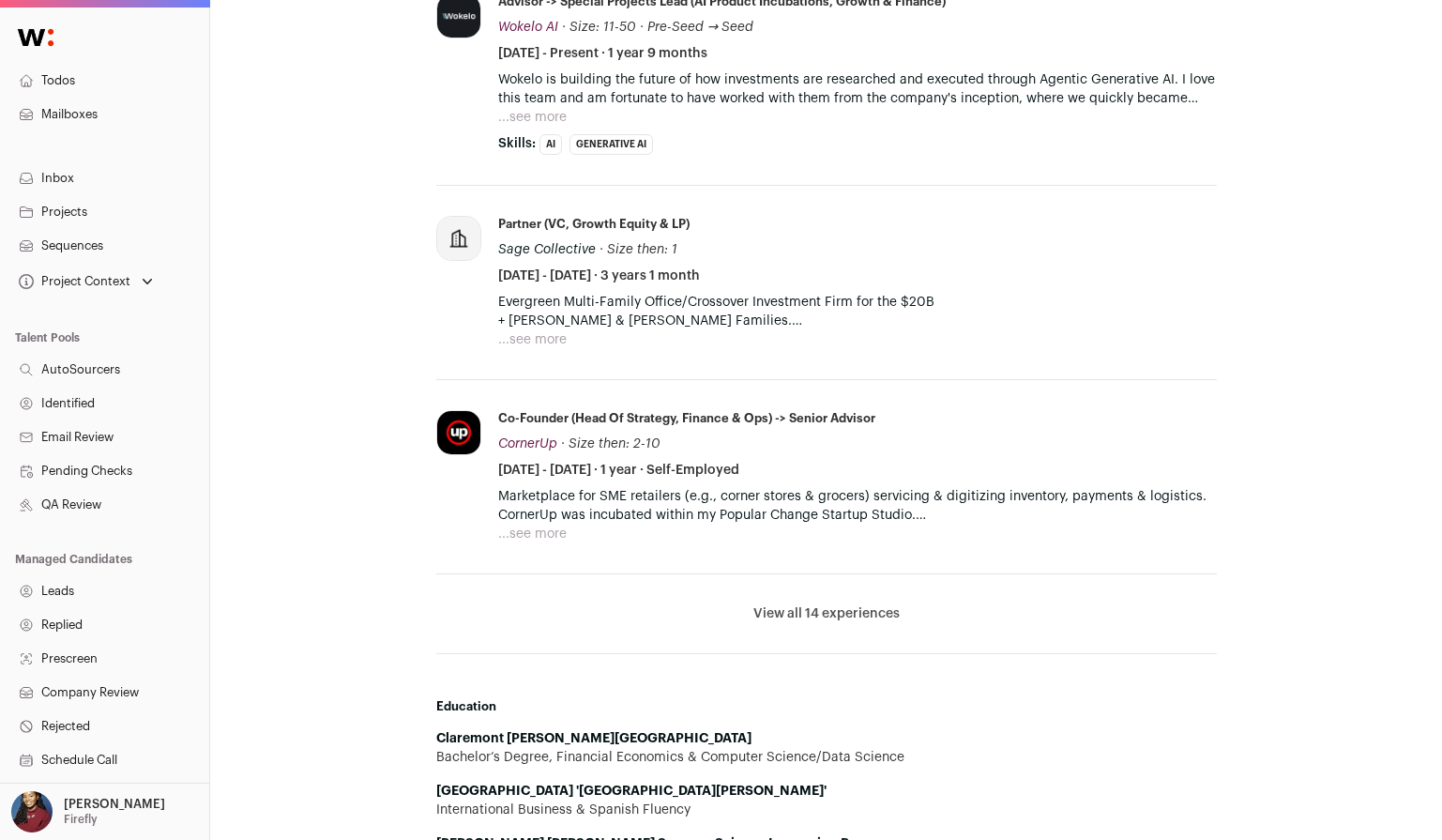
scroll to position [751, 0]
click at [857, 615] on button "View all 14 experiences" at bounding box center [826, 612] width 146 height 19
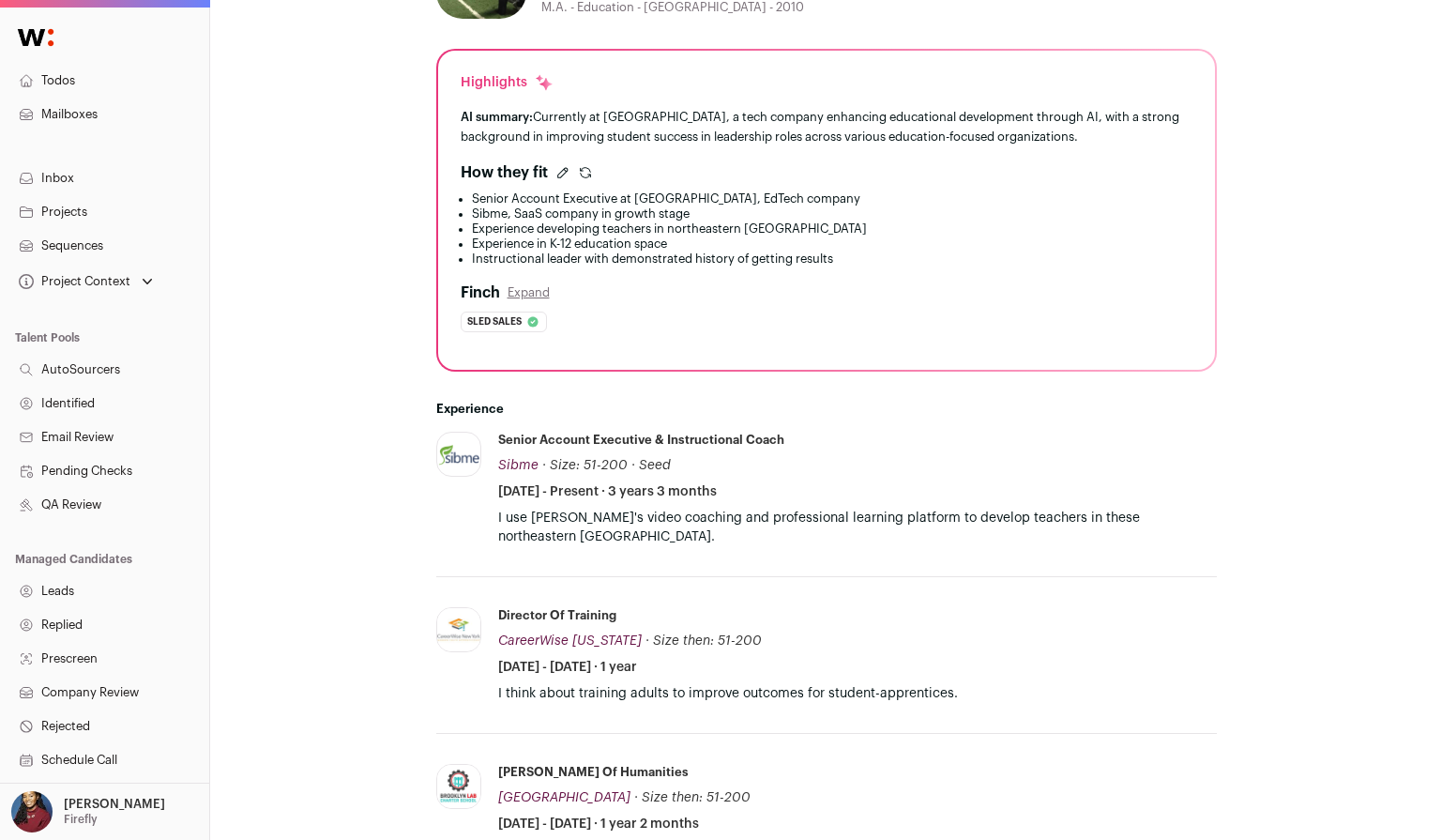
scroll to position [440, 0]
